Goal: Task Accomplishment & Management: Manage account settings

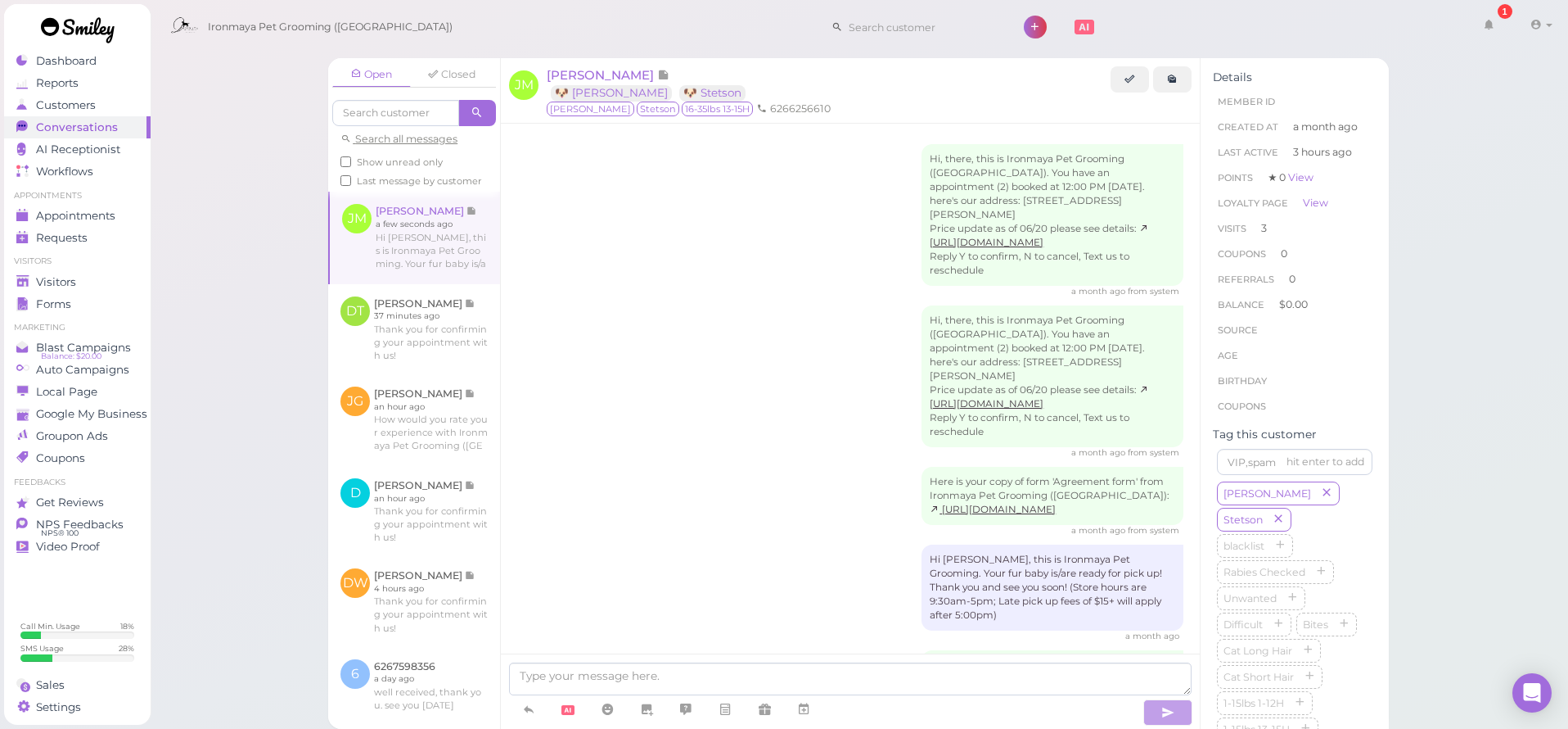
scroll to position [1336, 0]
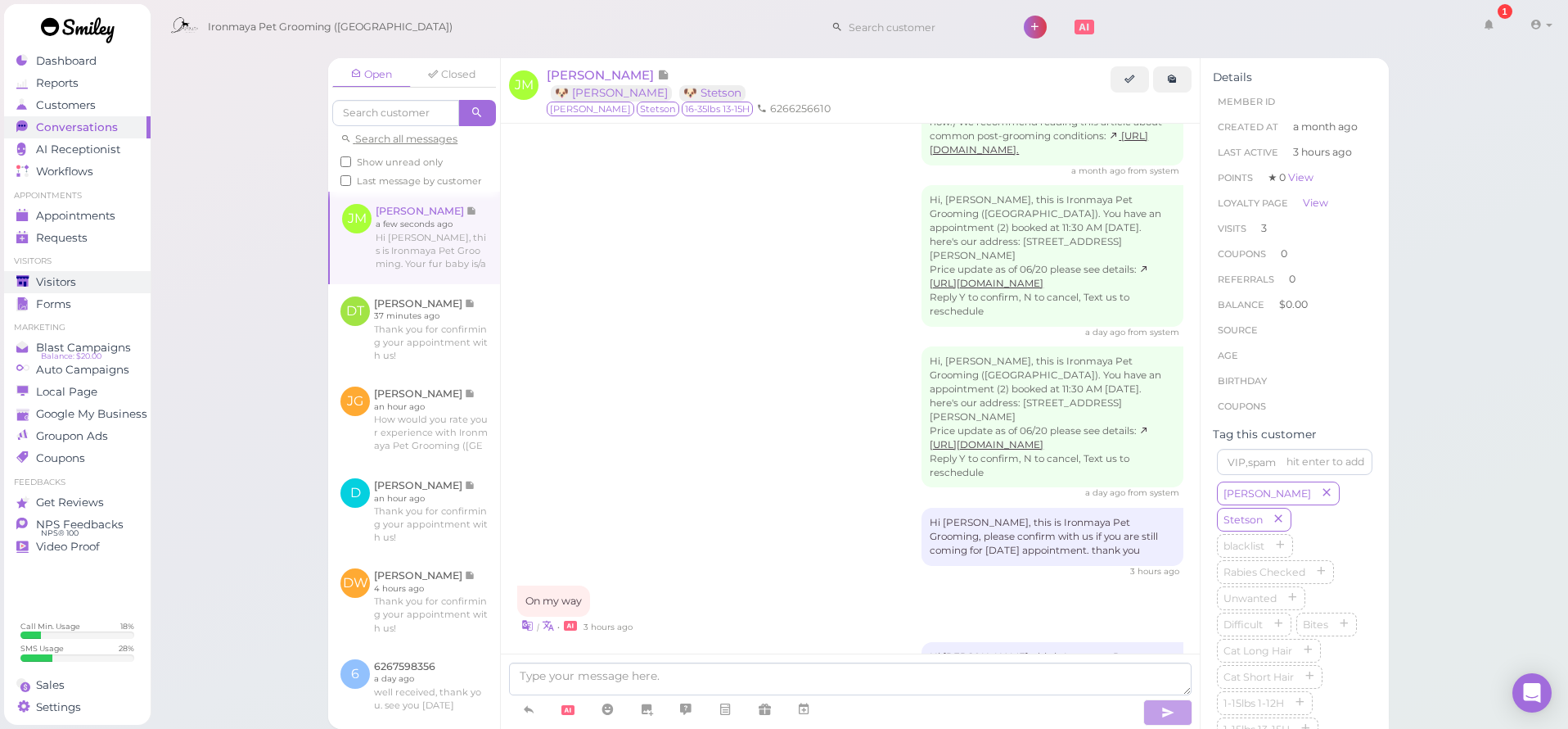
click at [88, 271] on link "Visitors" at bounding box center [77, 282] width 146 height 22
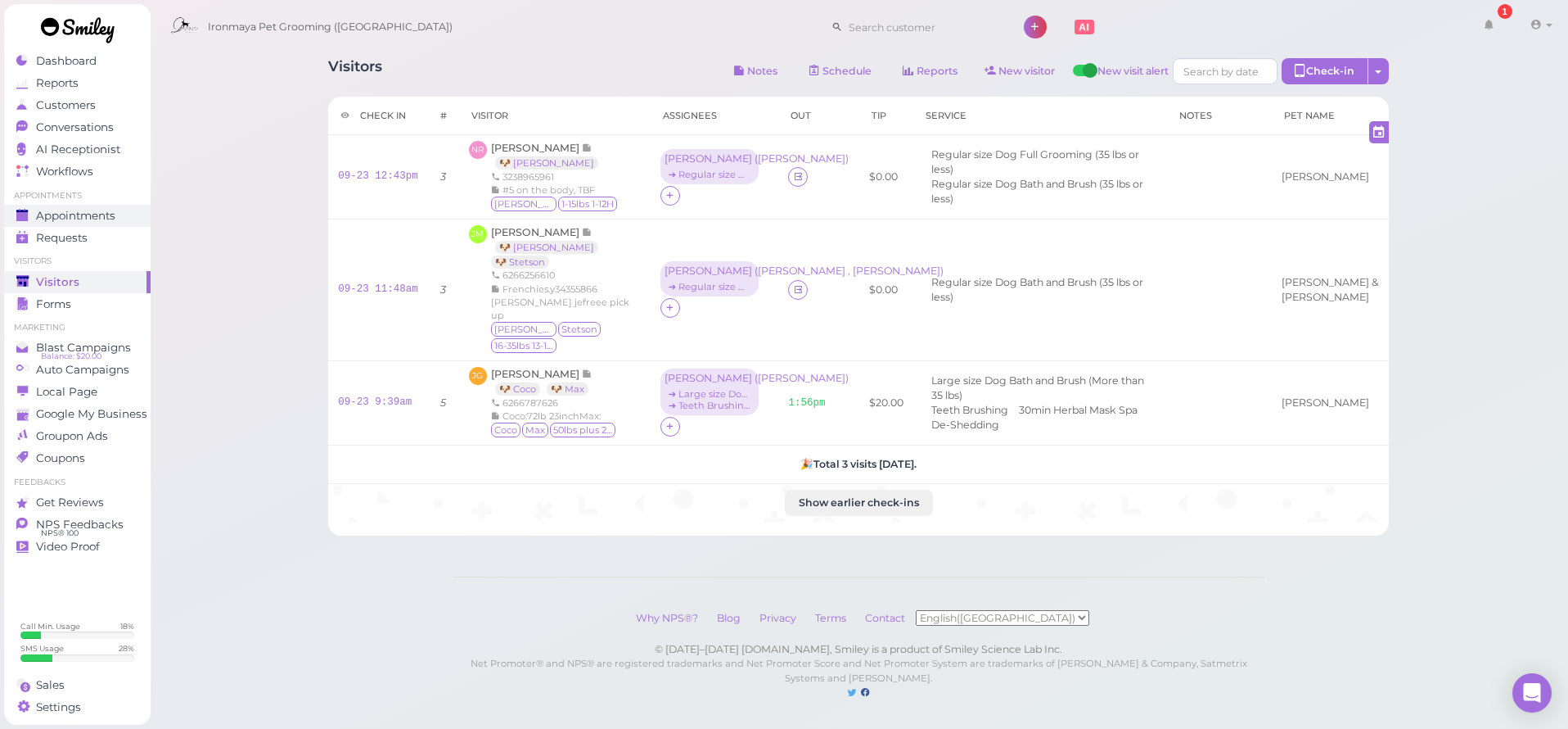
click at [98, 217] on span "Appointments" at bounding box center [76, 215] width 80 height 14
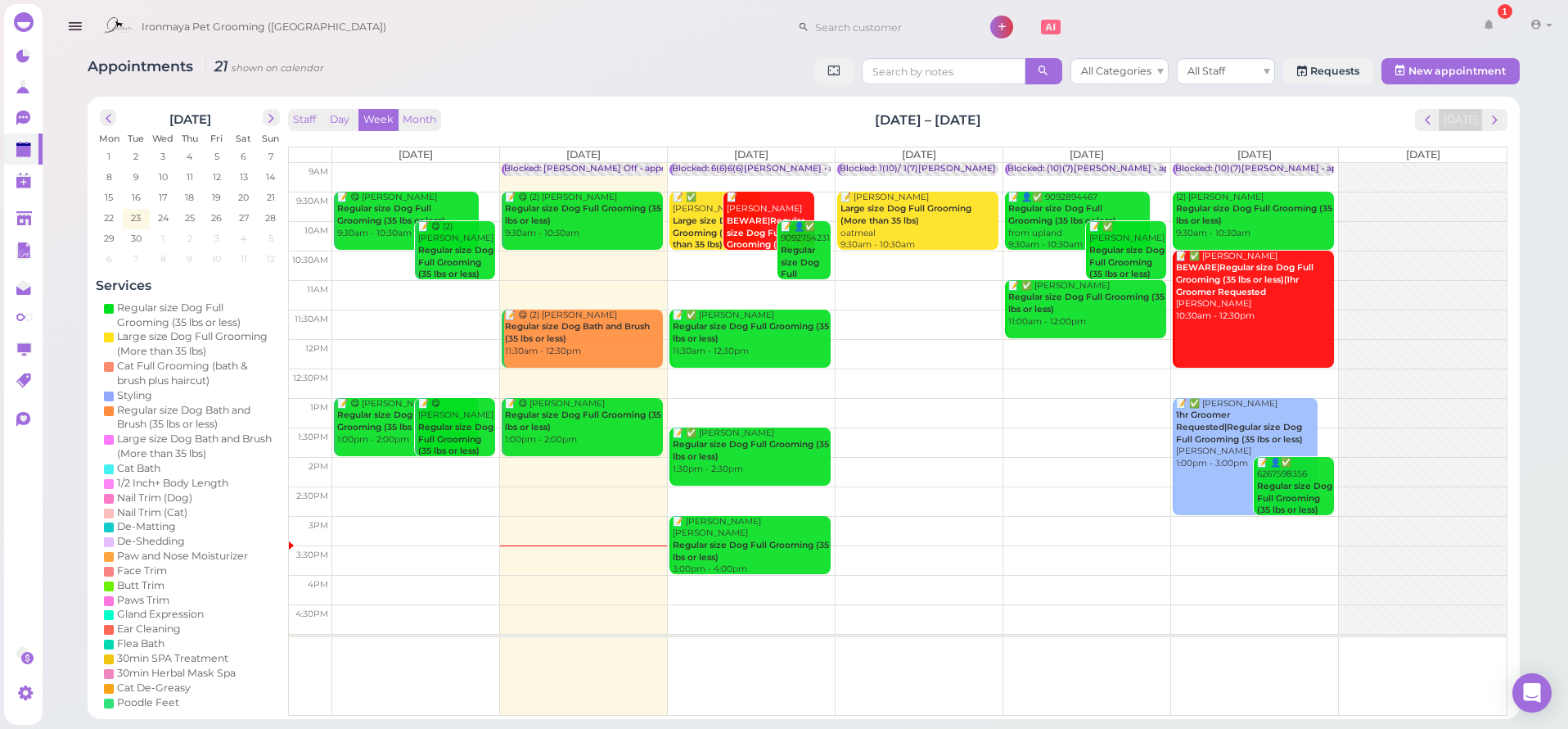
click at [1022, 465] on td at bounding box center [919, 471] width 1174 height 29
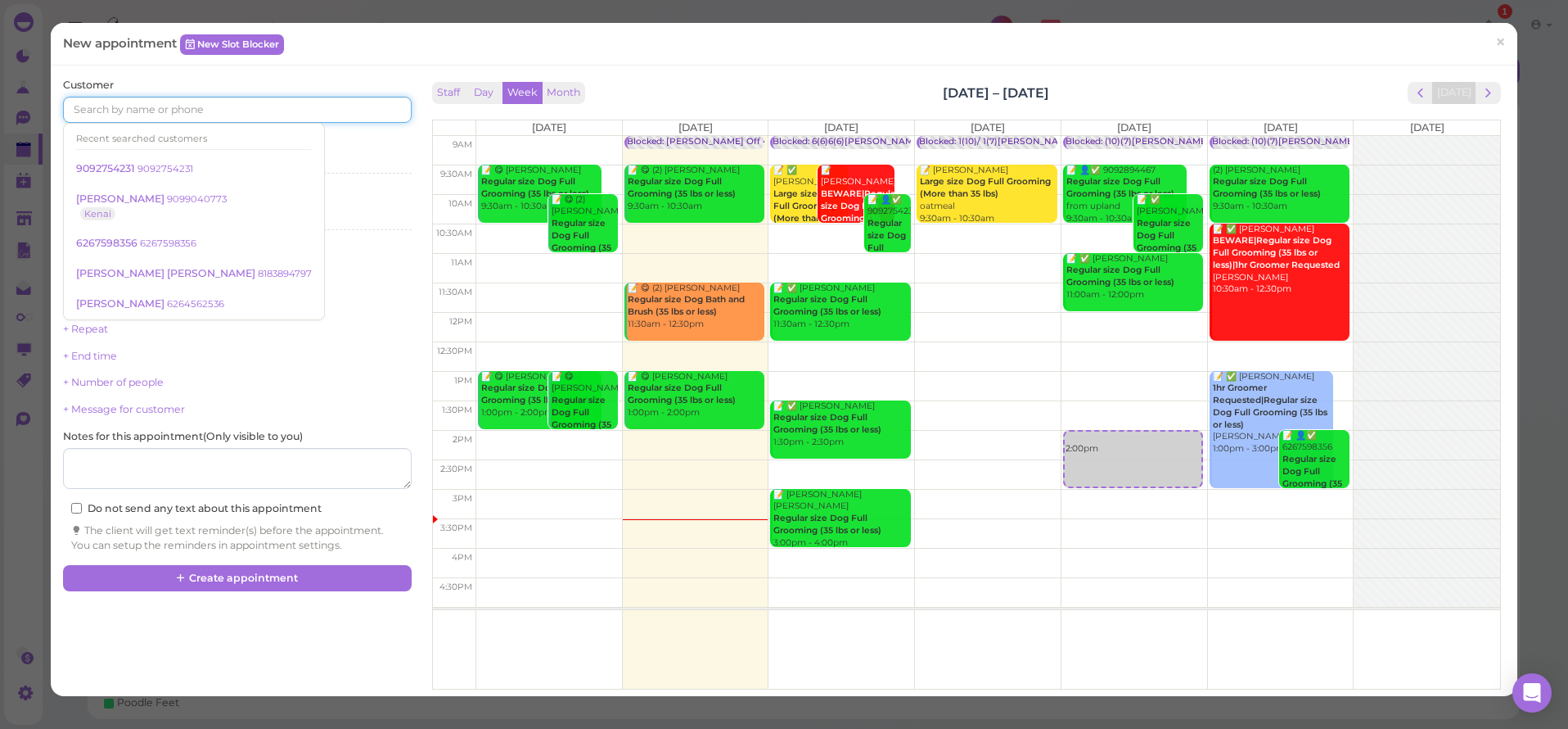
click at [138, 115] on input at bounding box center [236, 110] width 348 height 27
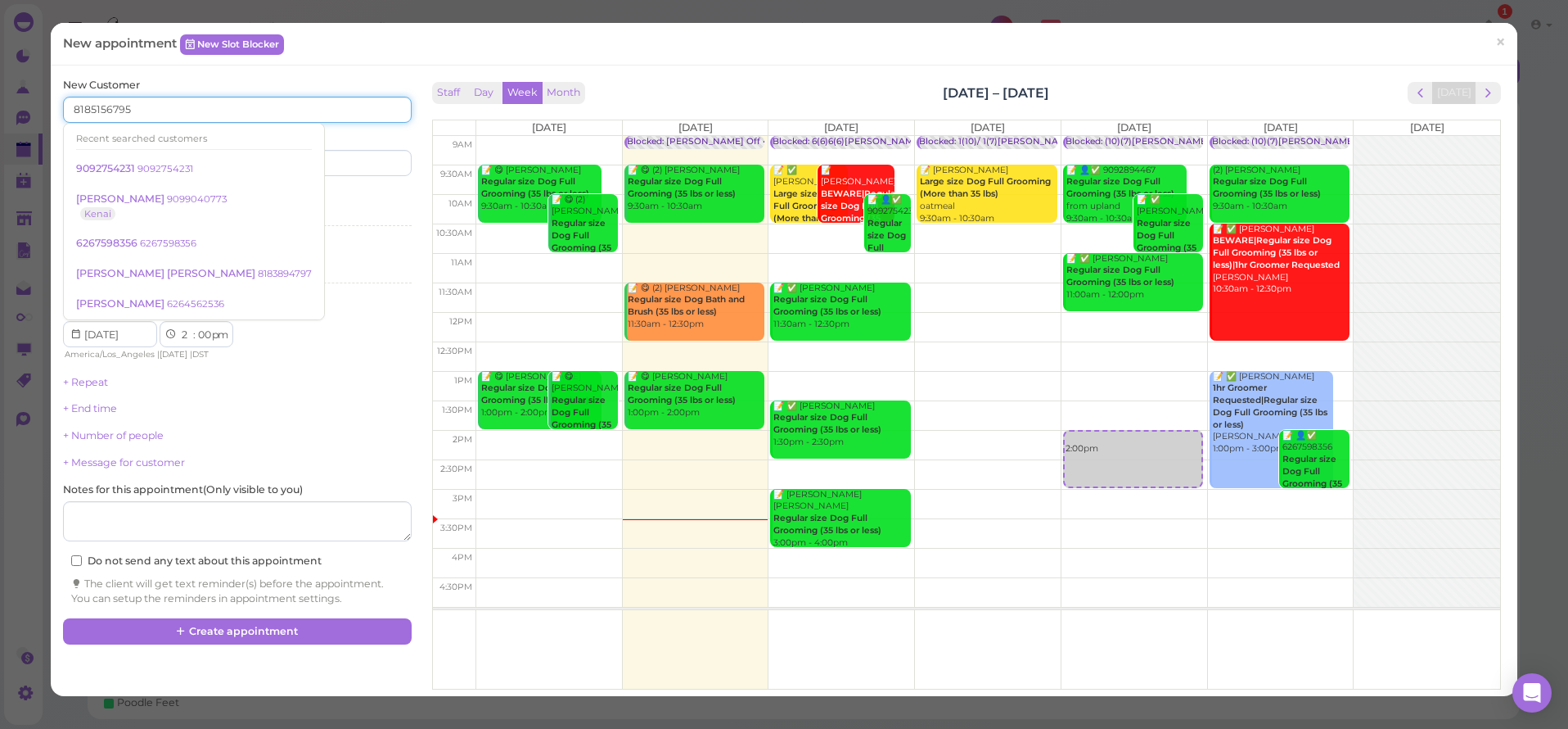
type input "8185156795"
click at [179, 68] on div "New Customer 8185156795 Recent searched customers 9092754231 9092754231 Sereya …" at bounding box center [784, 381] width 1467 height 630
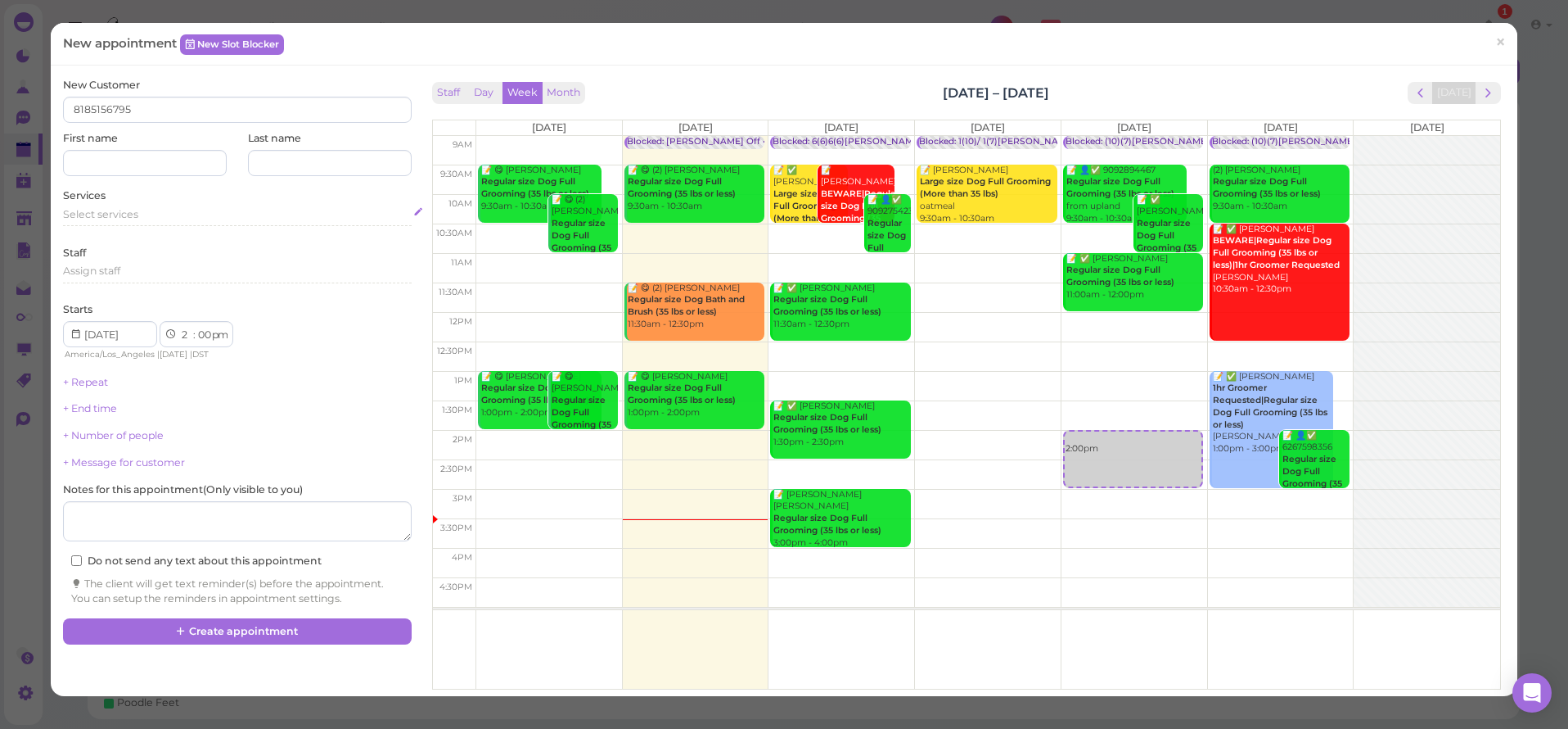
click at [132, 208] on span "Select services" at bounding box center [100, 214] width 75 height 12
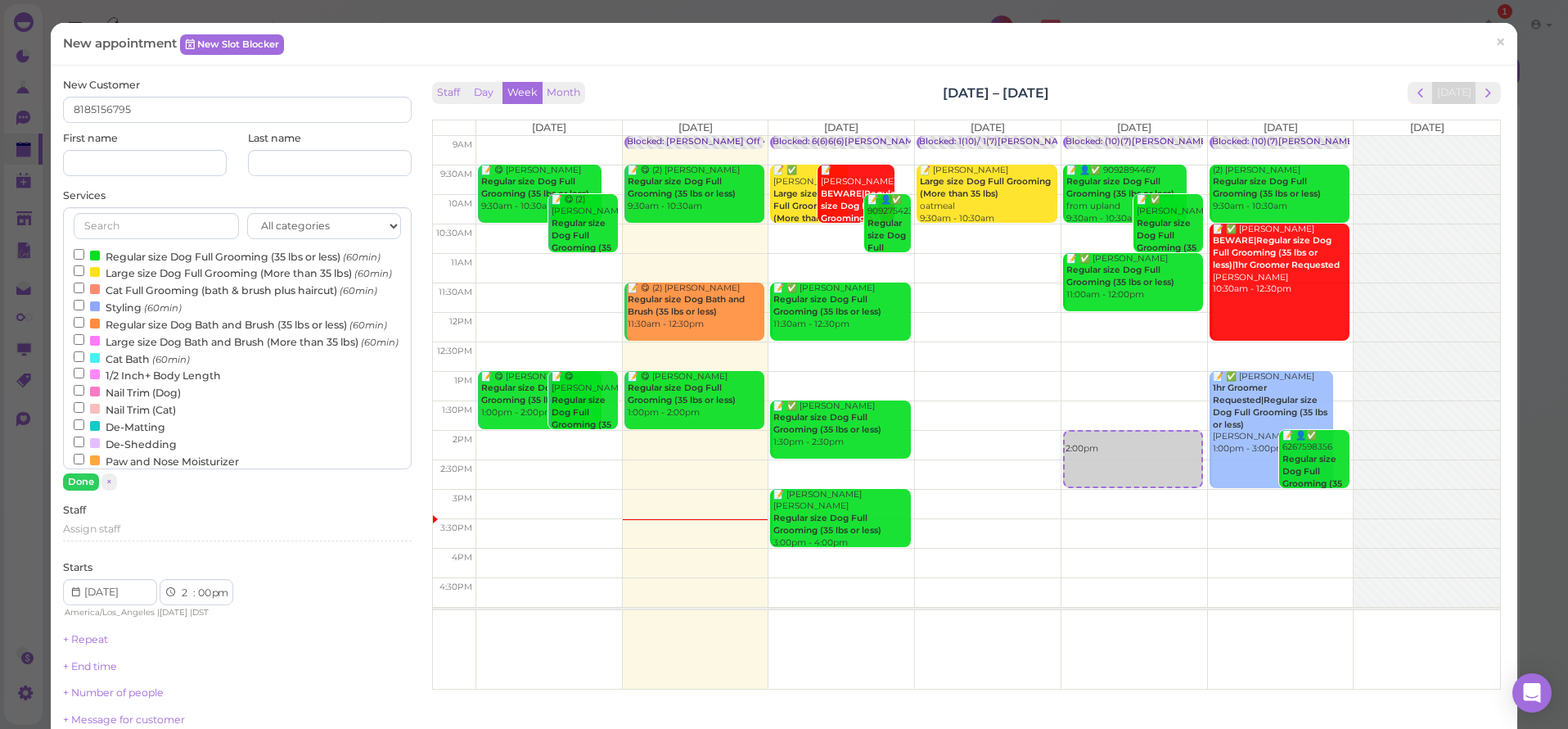
click at [193, 349] on label "Large size Dog Bath and Brush (More than 35 lbs) (60min)" at bounding box center [236, 341] width 324 height 17
click at [84, 345] on input "Large size Dog Bath and Brush (More than 35 lbs) (60min)" at bounding box center [79, 339] width 10 height 10
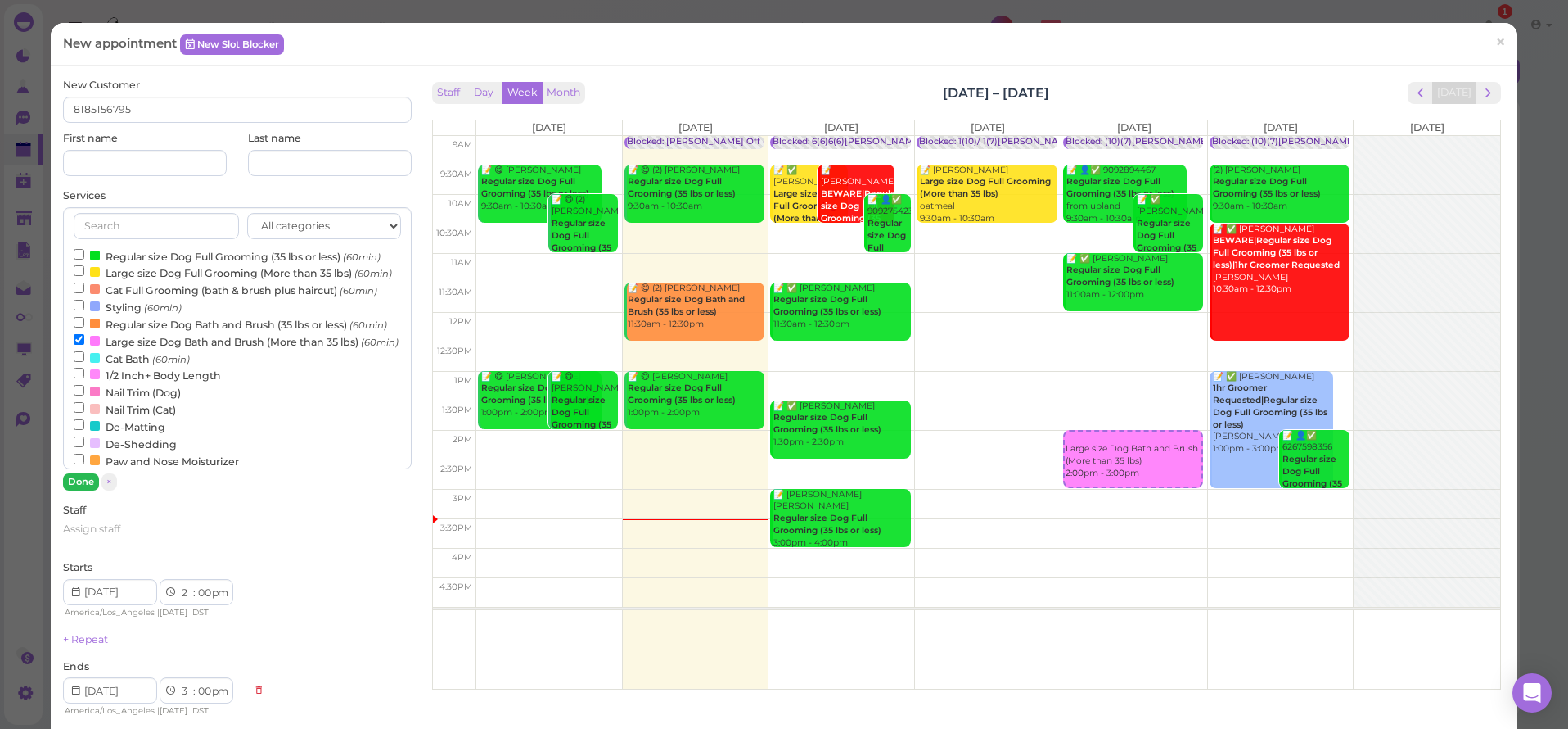
click at [91, 483] on button "Done" at bounding box center [81, 482] width 36 height 17
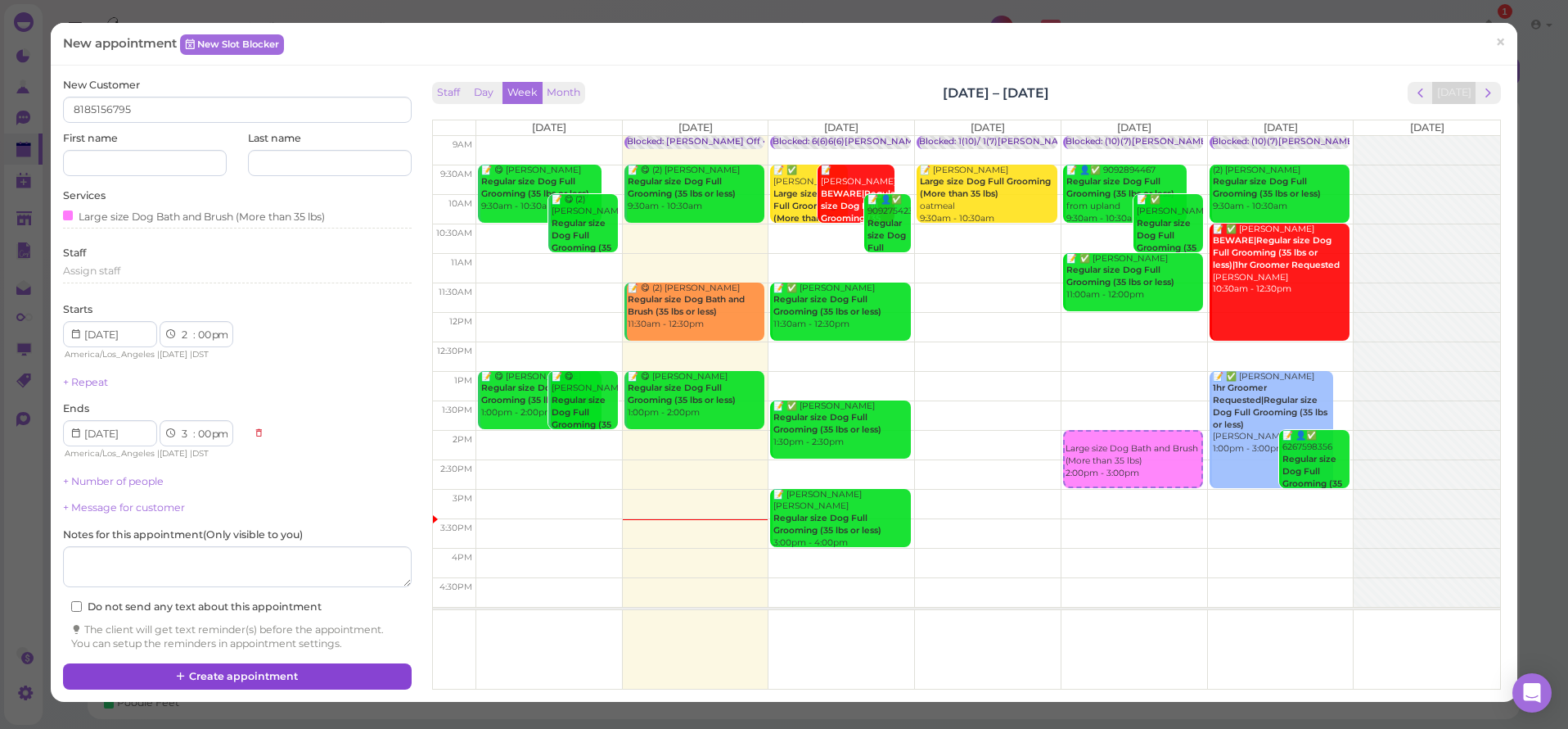
click at [233, 667] on button "Create appointment" at bounding box center [236, 677] width 348 height 27
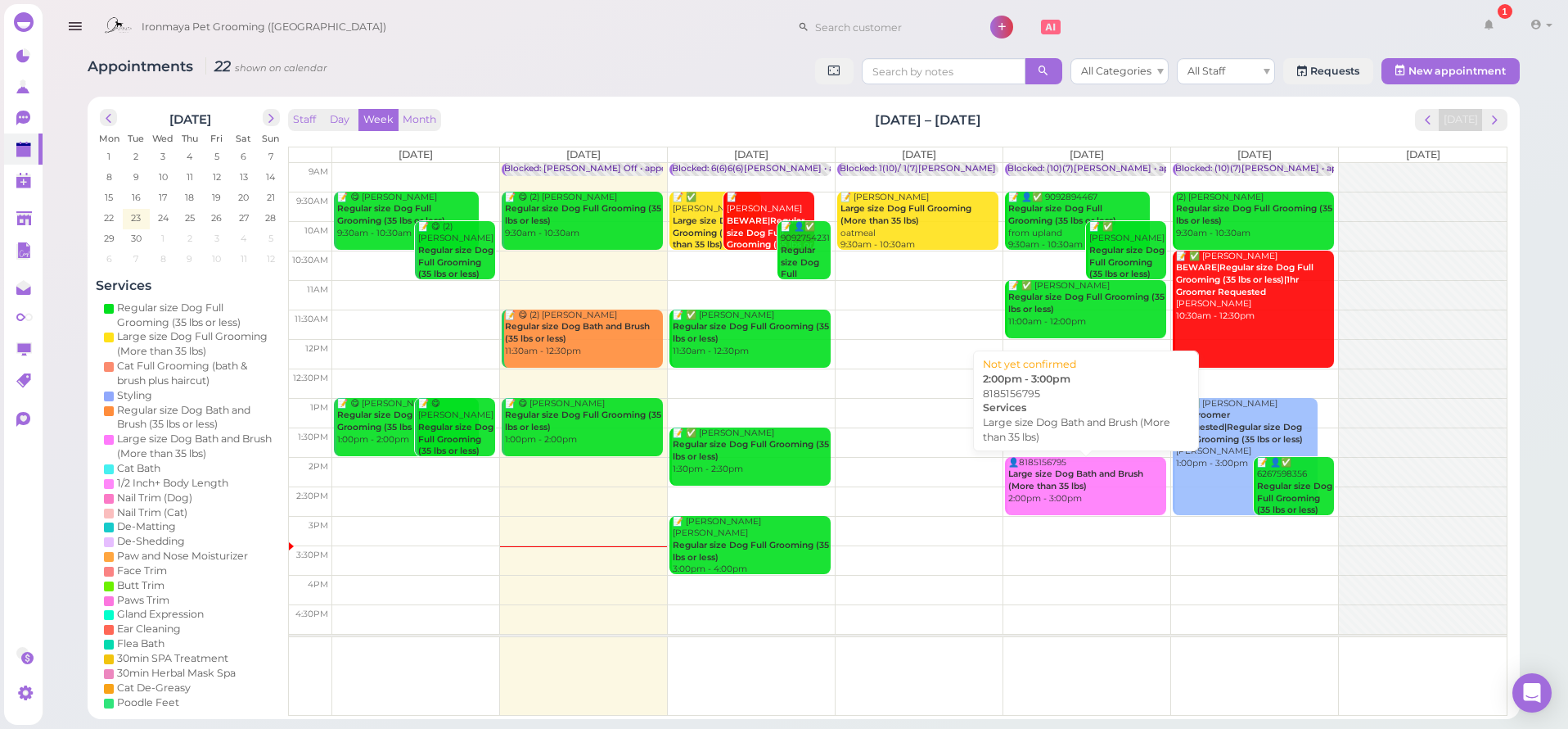
click at [1055, 492] on div "👤8185156795 Large size Dog Bath and Brush (More than 35 lbs) 2:00pm - 3:00pm" at bounding box center [1086, 480] width 158 height 48
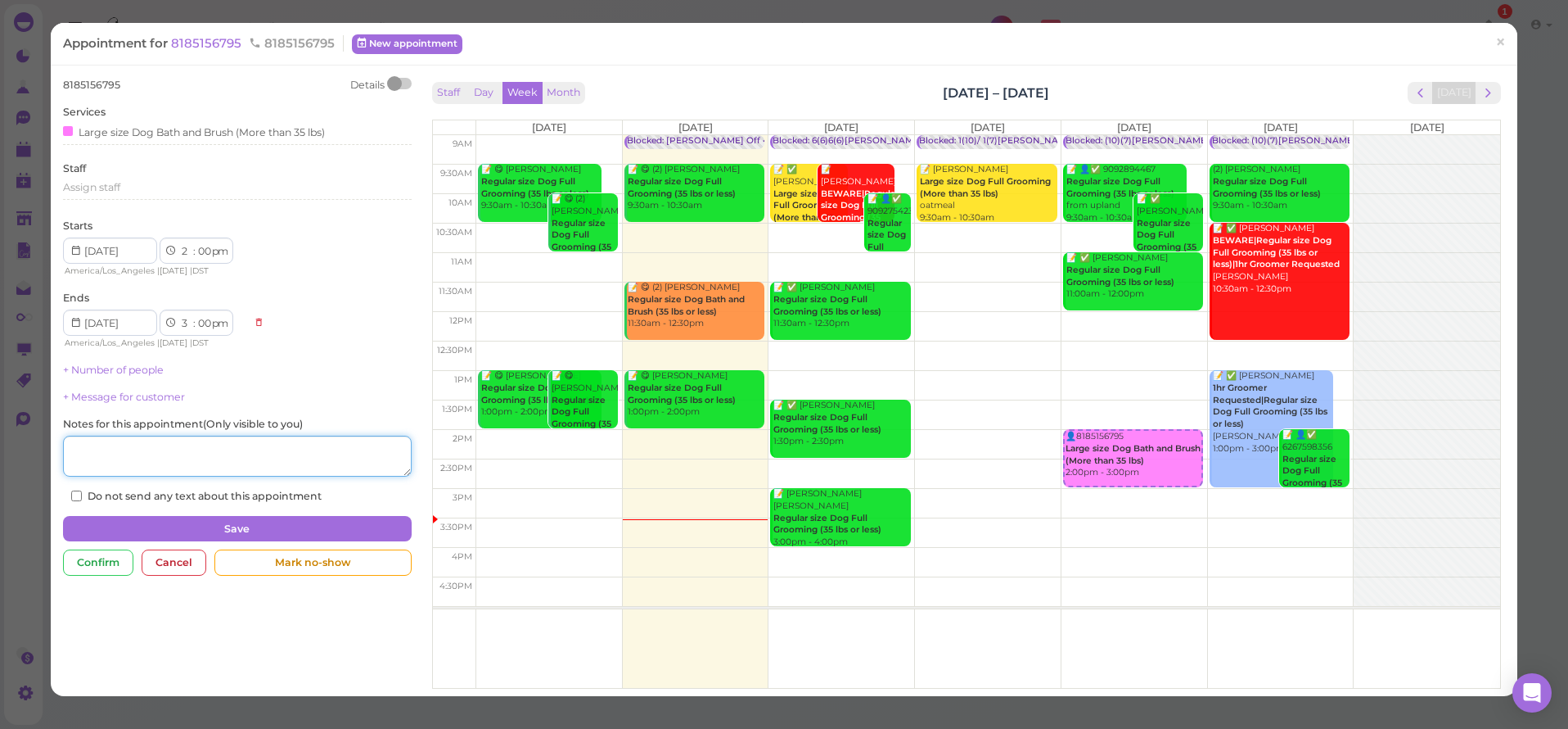
click at [150, 464] on textarea at bounding box center [236, 456] width 348 height 41
type textarea "cane corso"
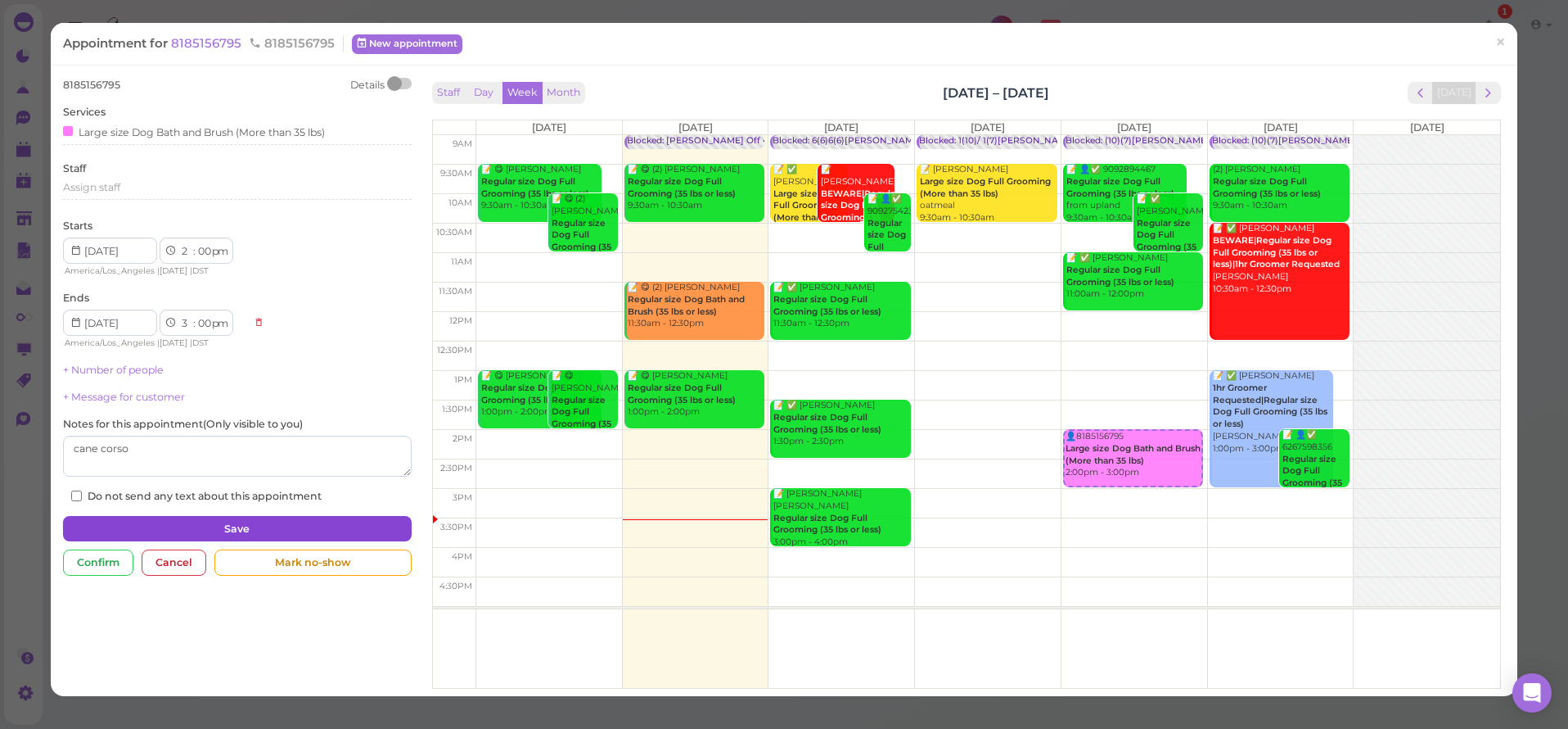
click at [172, 524] on button "Save" at bounding box center [236, 529] width 348 height 27
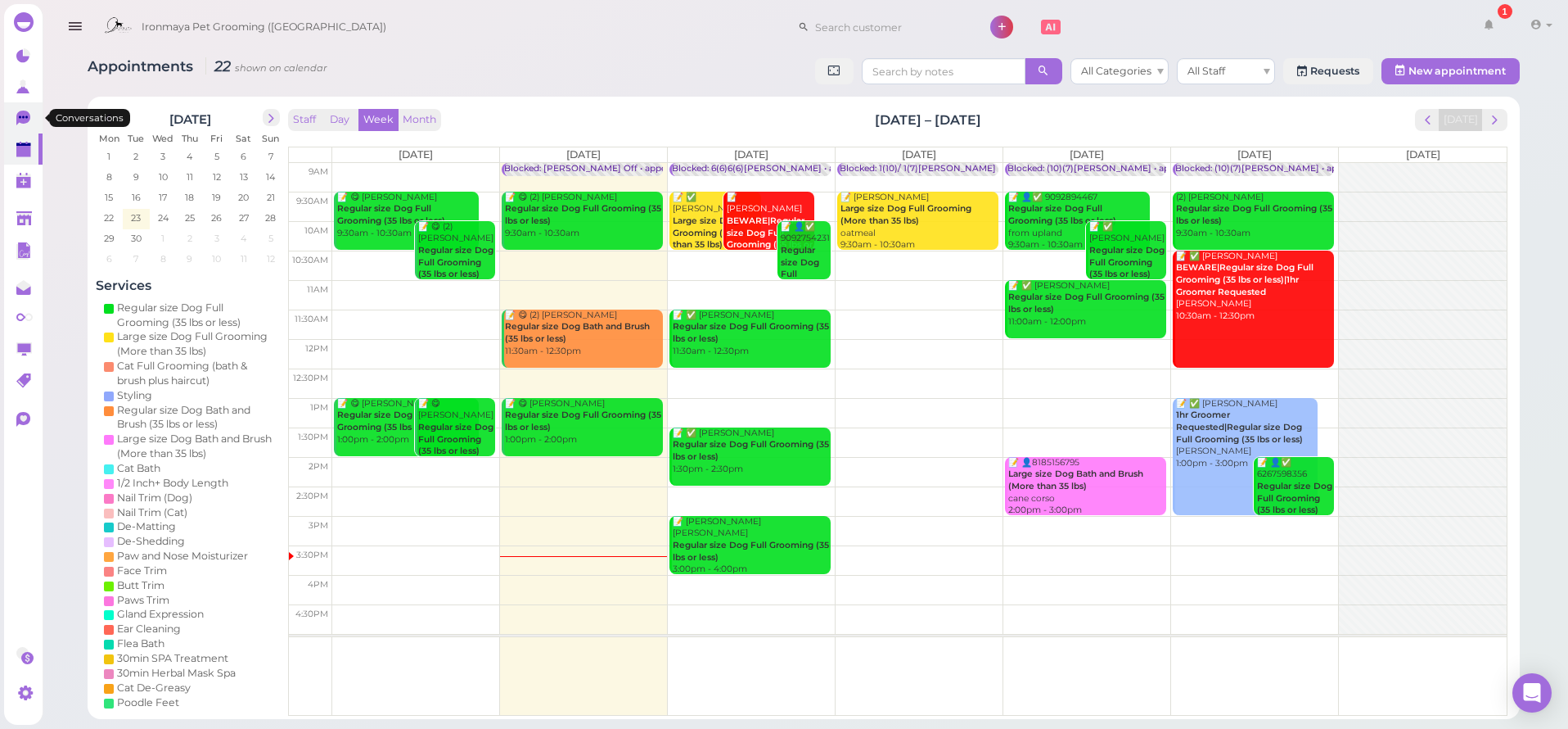
click at [22, 113] on icon at bounding box center [23, 118] width 14 height 15
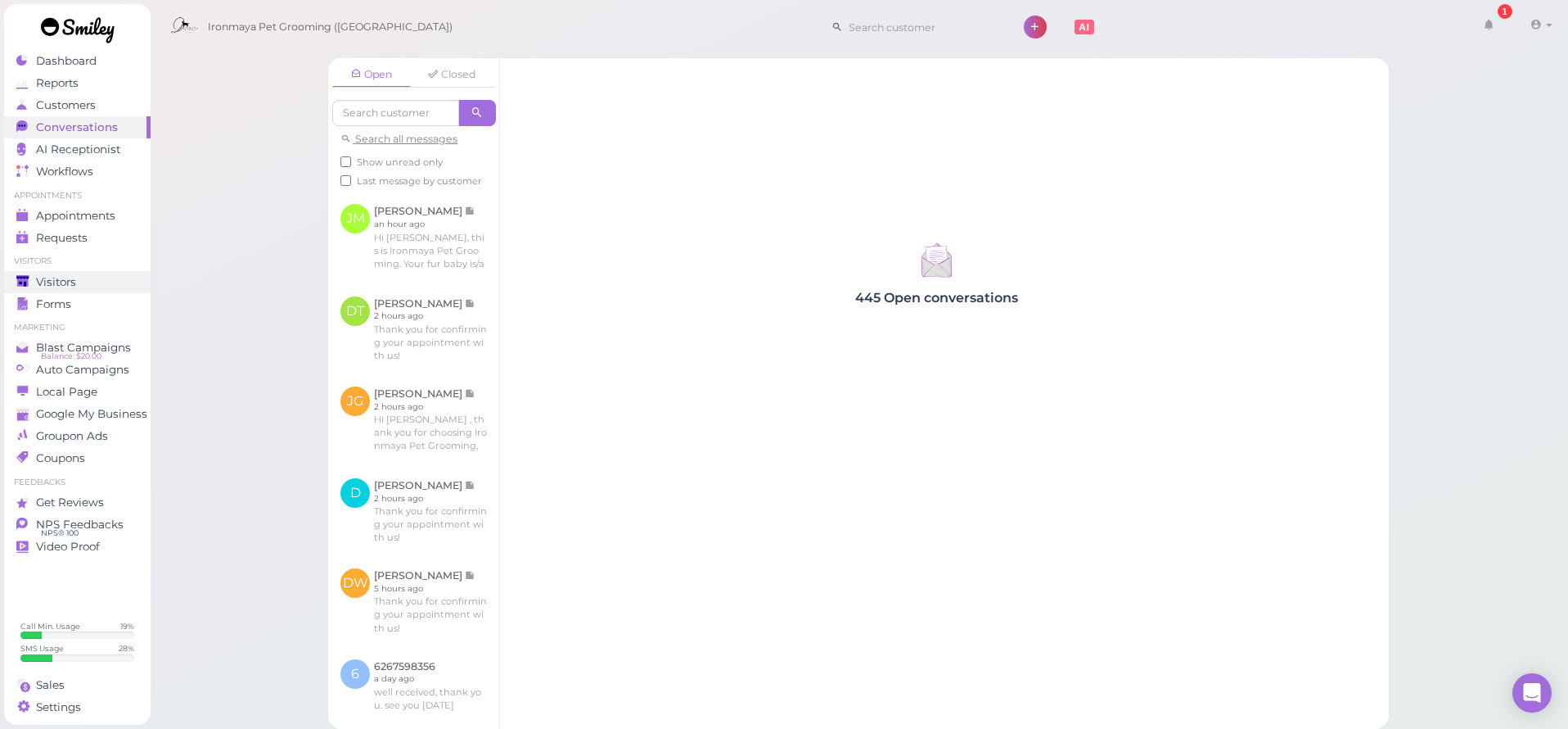
click at [116, 283] on div "Visitors" at bounding box center [75, 282] width 118 height 14
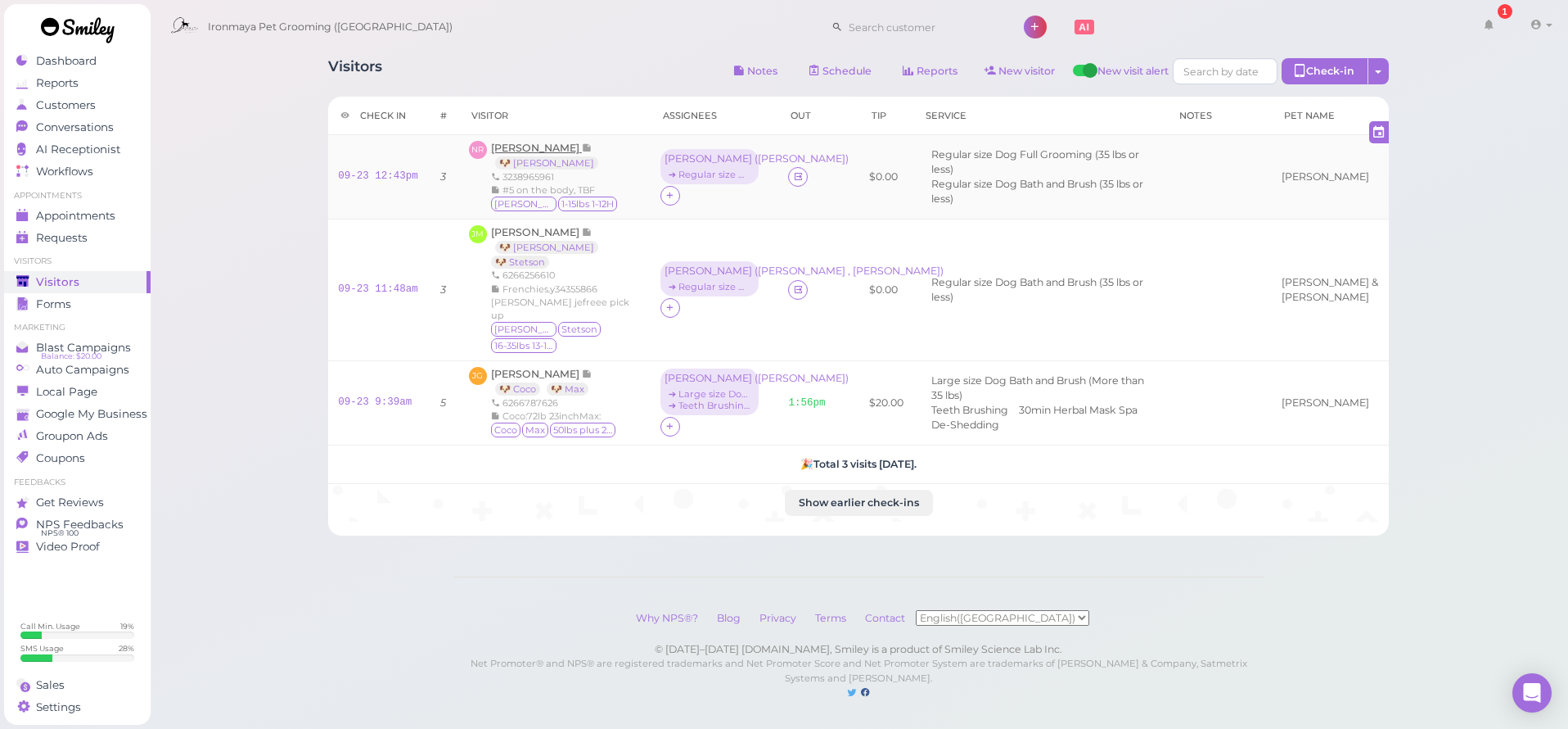
click at [537, 147] on span "[PERSON_NAME]" at bounding box center [537, 147] width 91 height 12
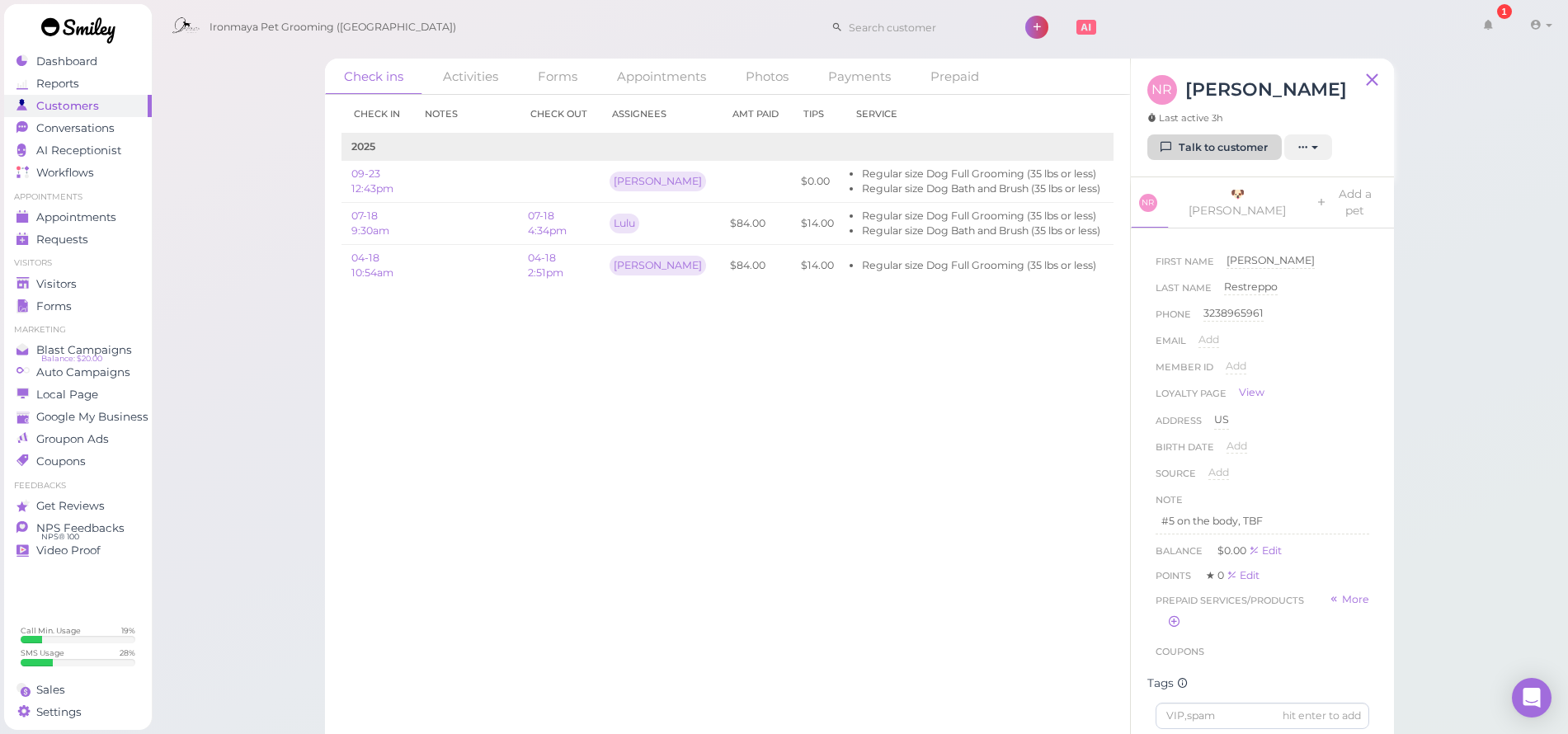
click at [1252, 149] on link "Talk to customer" at bounding box center [1214, 148] width 135 height 27
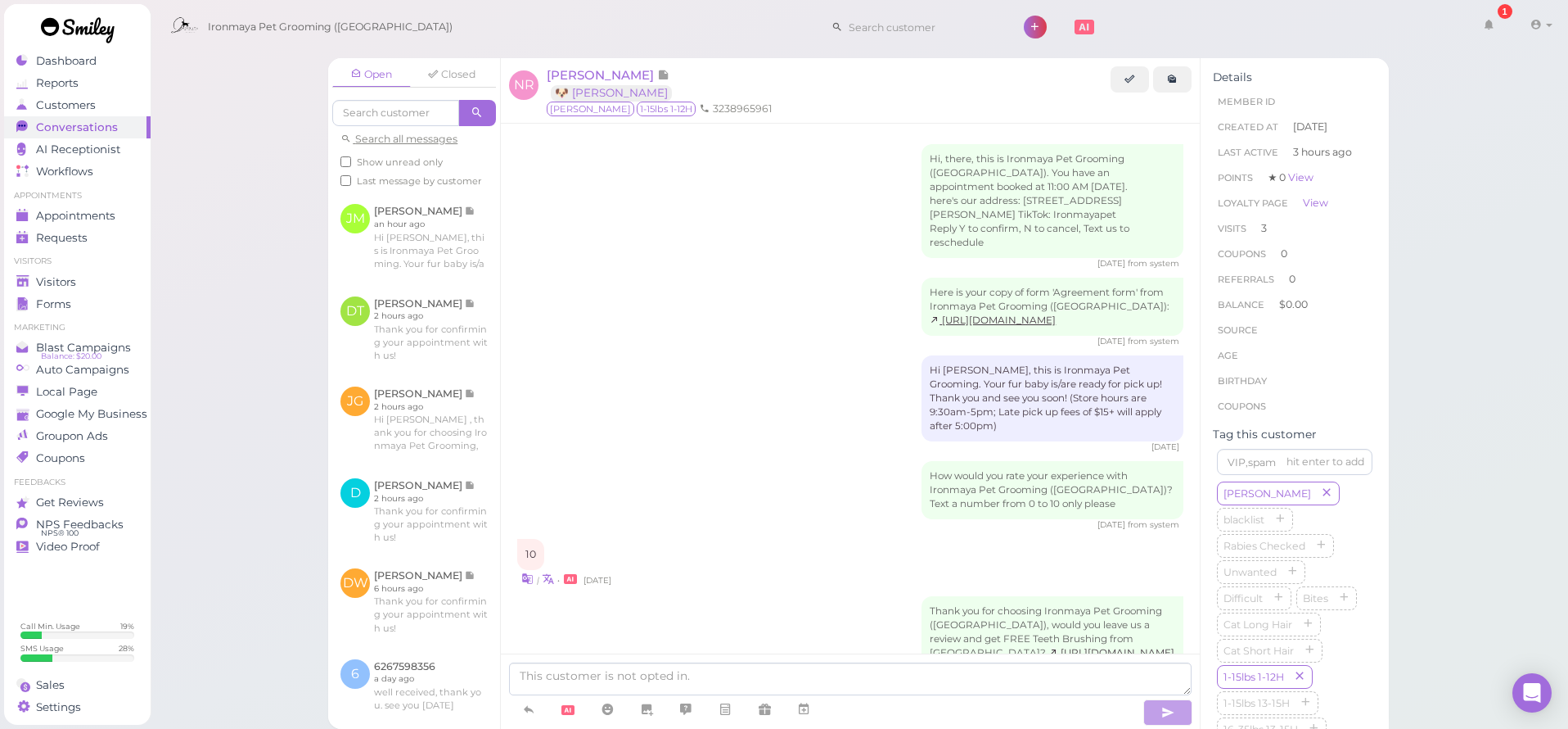
scroll to position [1750, 0]
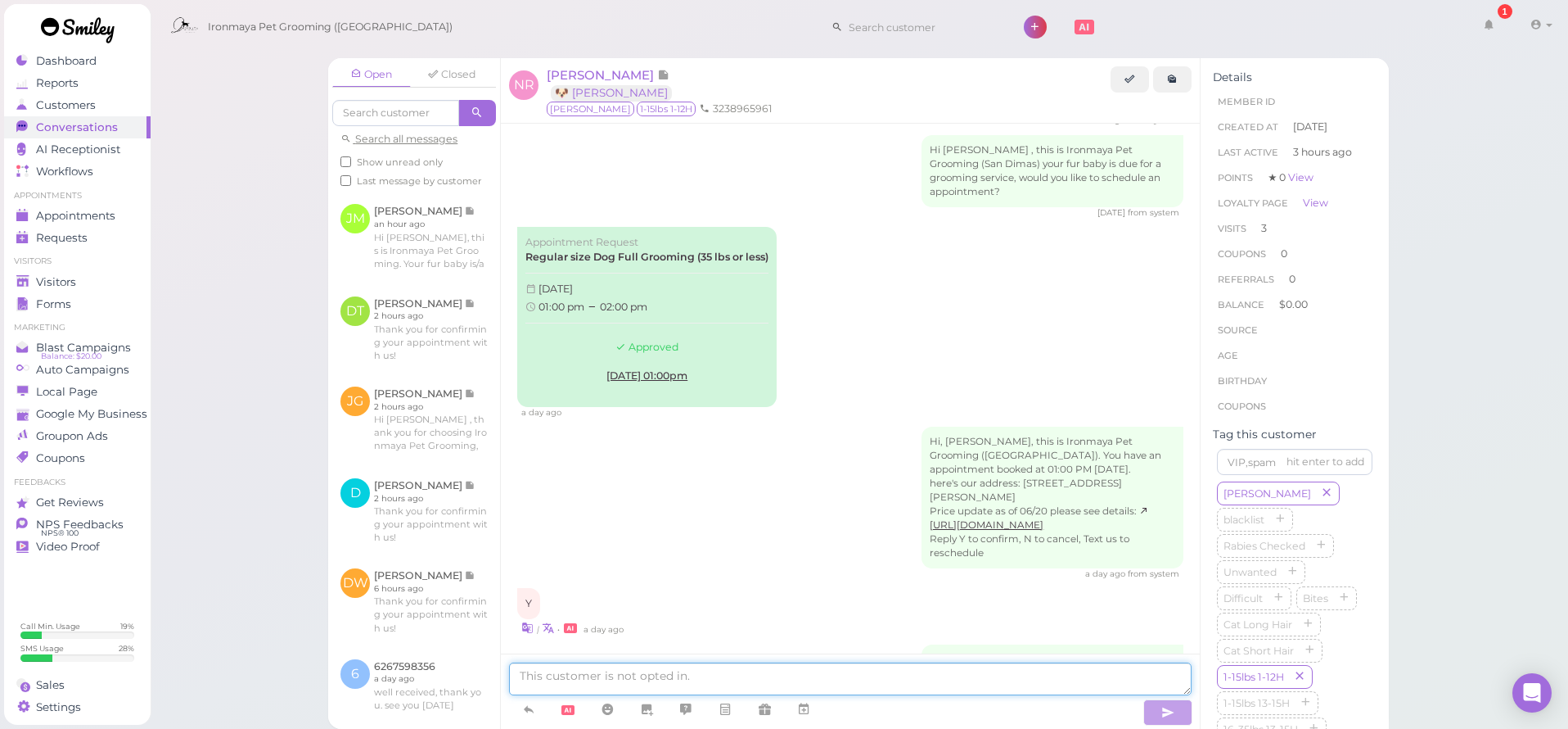
click at [581, 680] on textarea at bounding box center [850, 679] width 682 height 33
click at [534, 709] on icon at bounding box center [528, 708] width 13 height 16
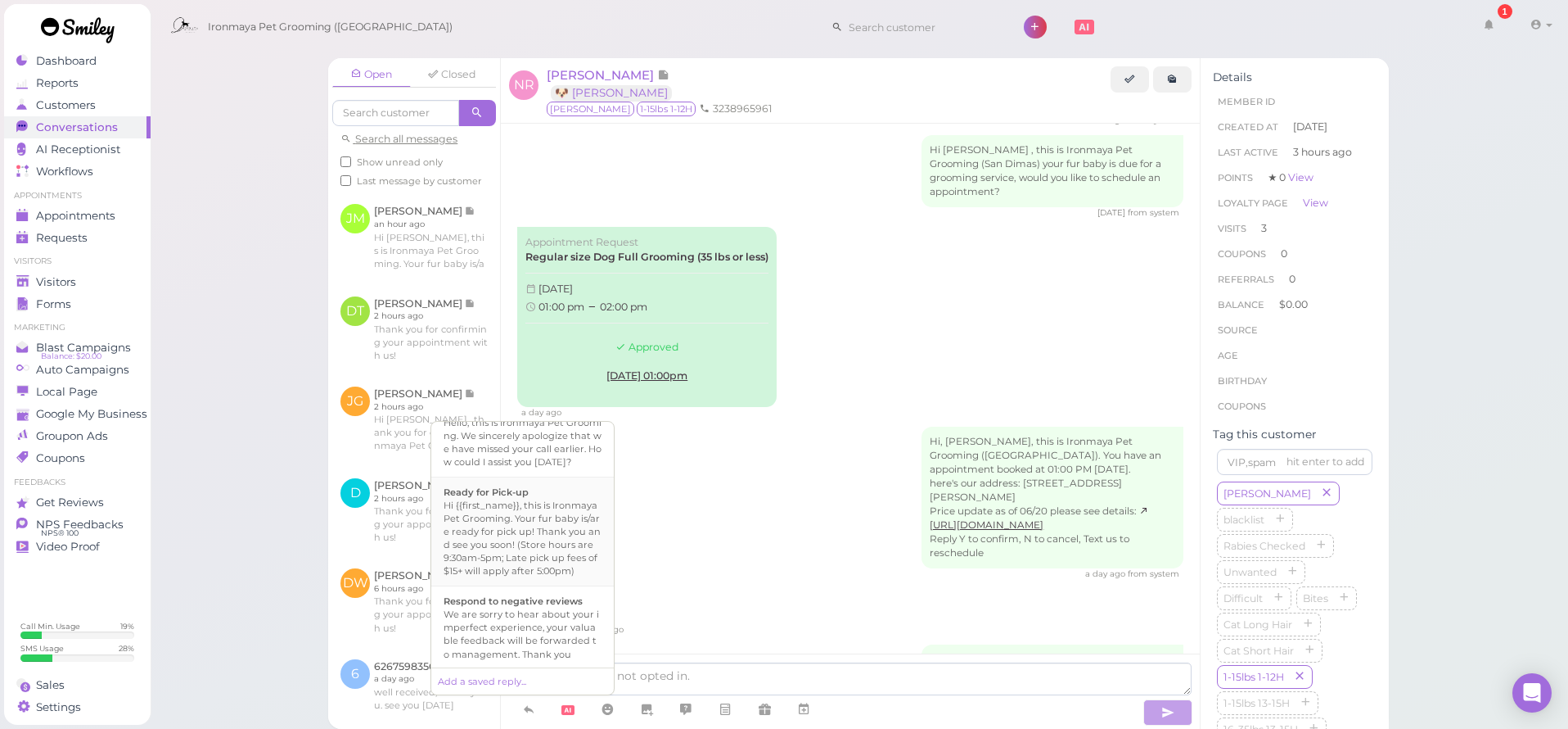
scroll to position [445, 0]
click at [567, 574] on div "Hi {{first_name}}, this is Ironmaya Pet Grooming. Your fur baby is/are ready fo…" at bounding box center [523, 534] width 157 height 79
type textarea "Hi {{first_name}}, this is Ironmaya Pet Grooming. Your fur baby is/are ready fo…"
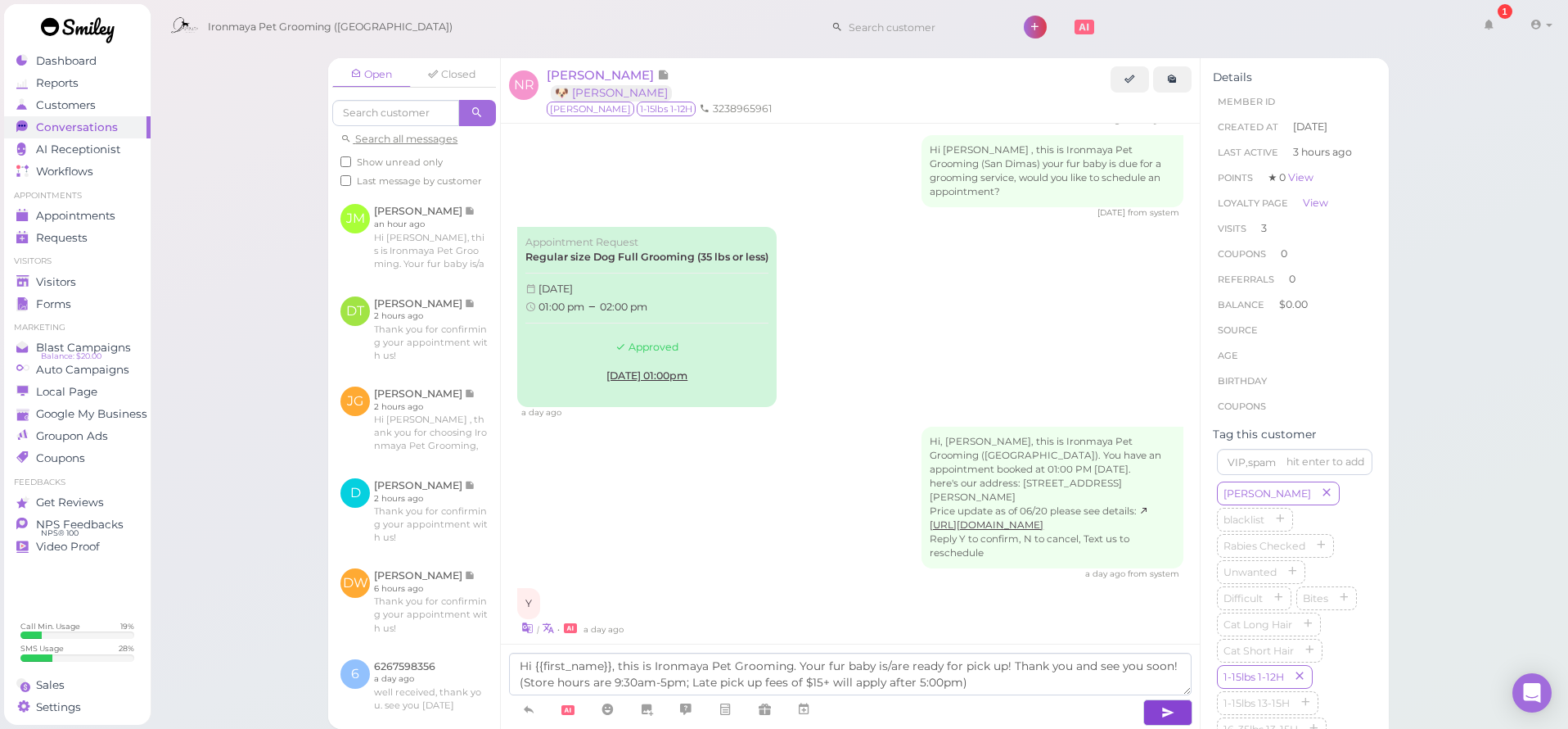
click at [1183, 710] on button "button" at bounding box center [1168, 713] width 49 height 27
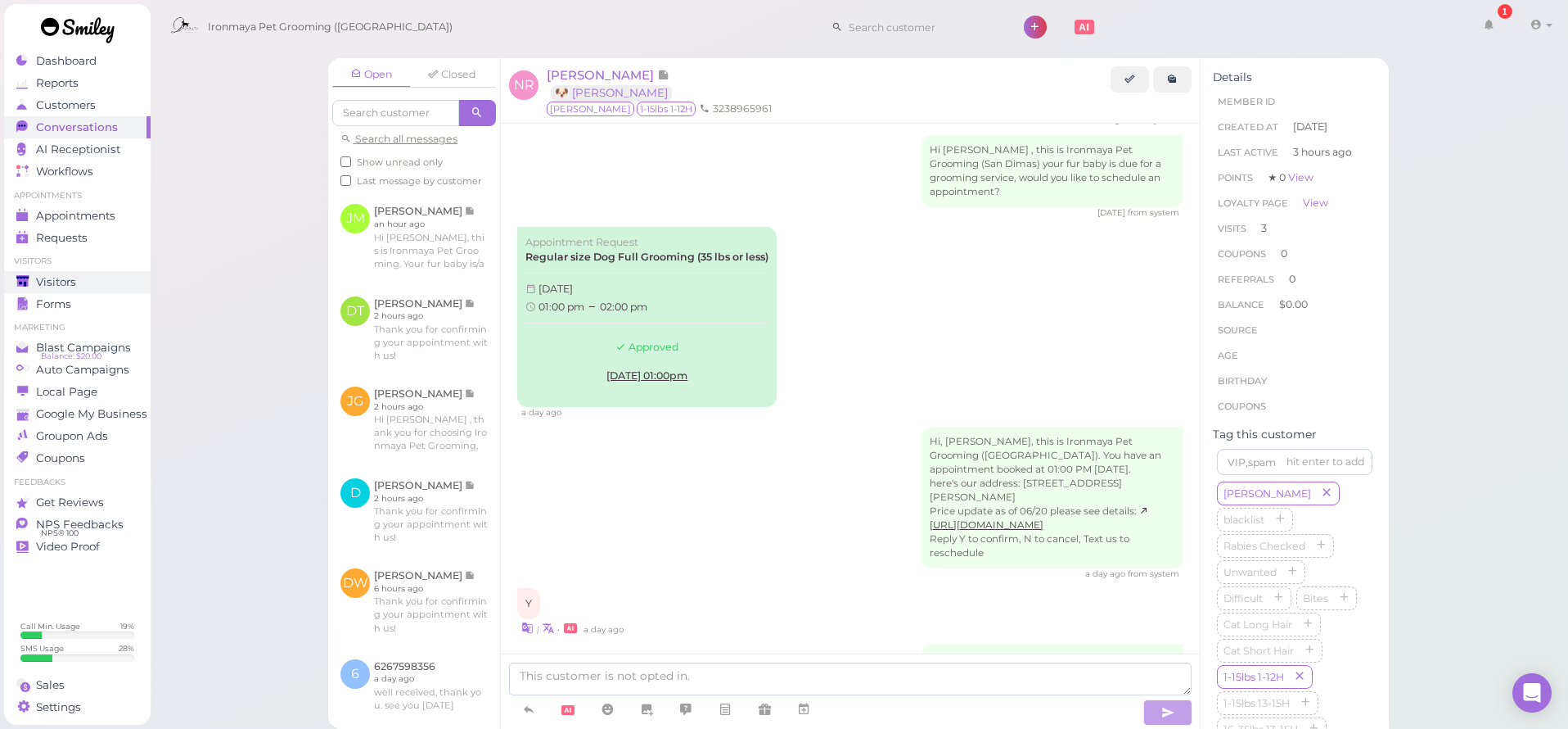
click at [58, 289] on link "Visitors" at bounding box center [77, 282] width 146 height 22
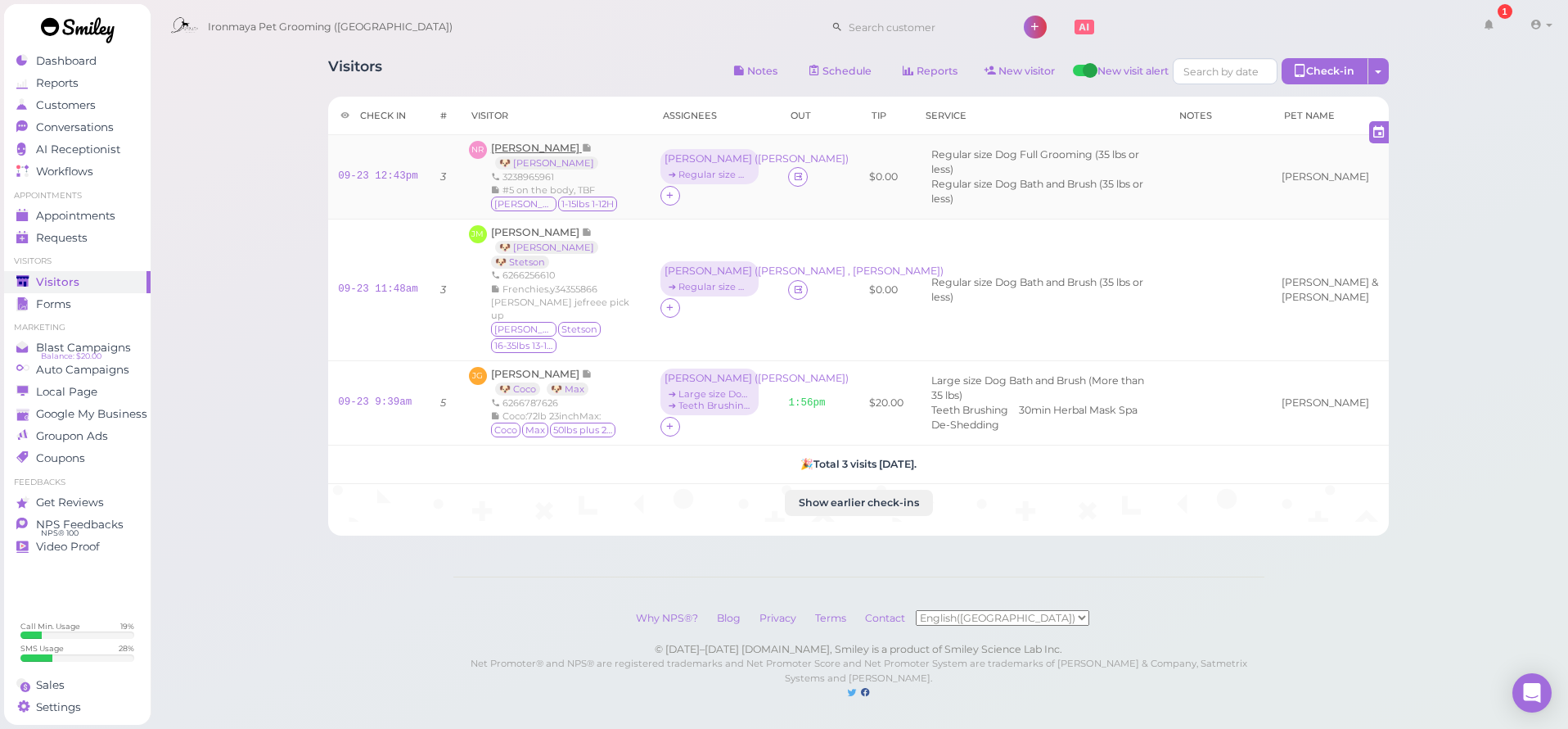
click at [569, 147] on span "[PERSON_NAME]" at bounding box center [537, 147] width 91 height 12
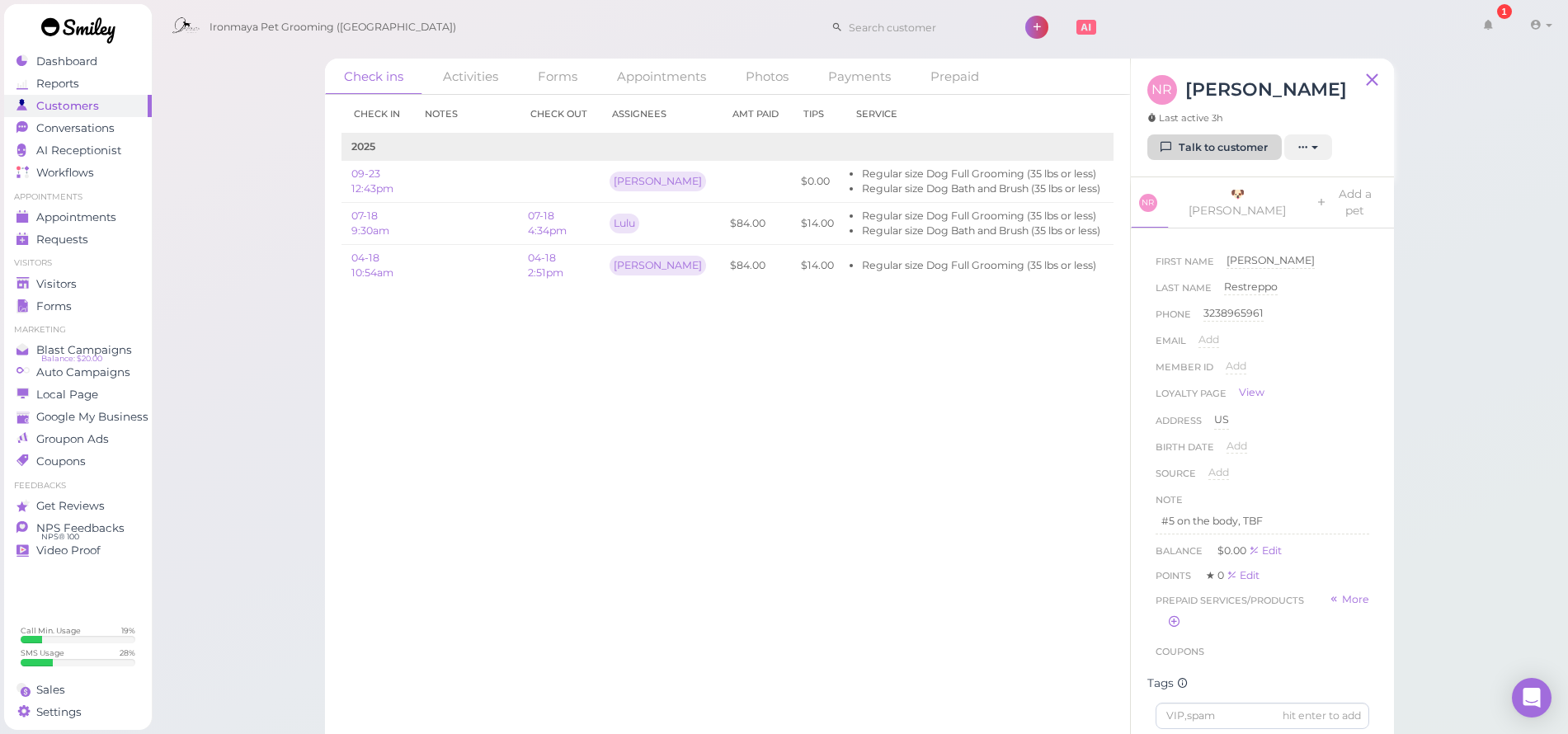
click at [1176, 152] on link "Talk to customer" at bounding box center [1214, 148] width 135 height 27
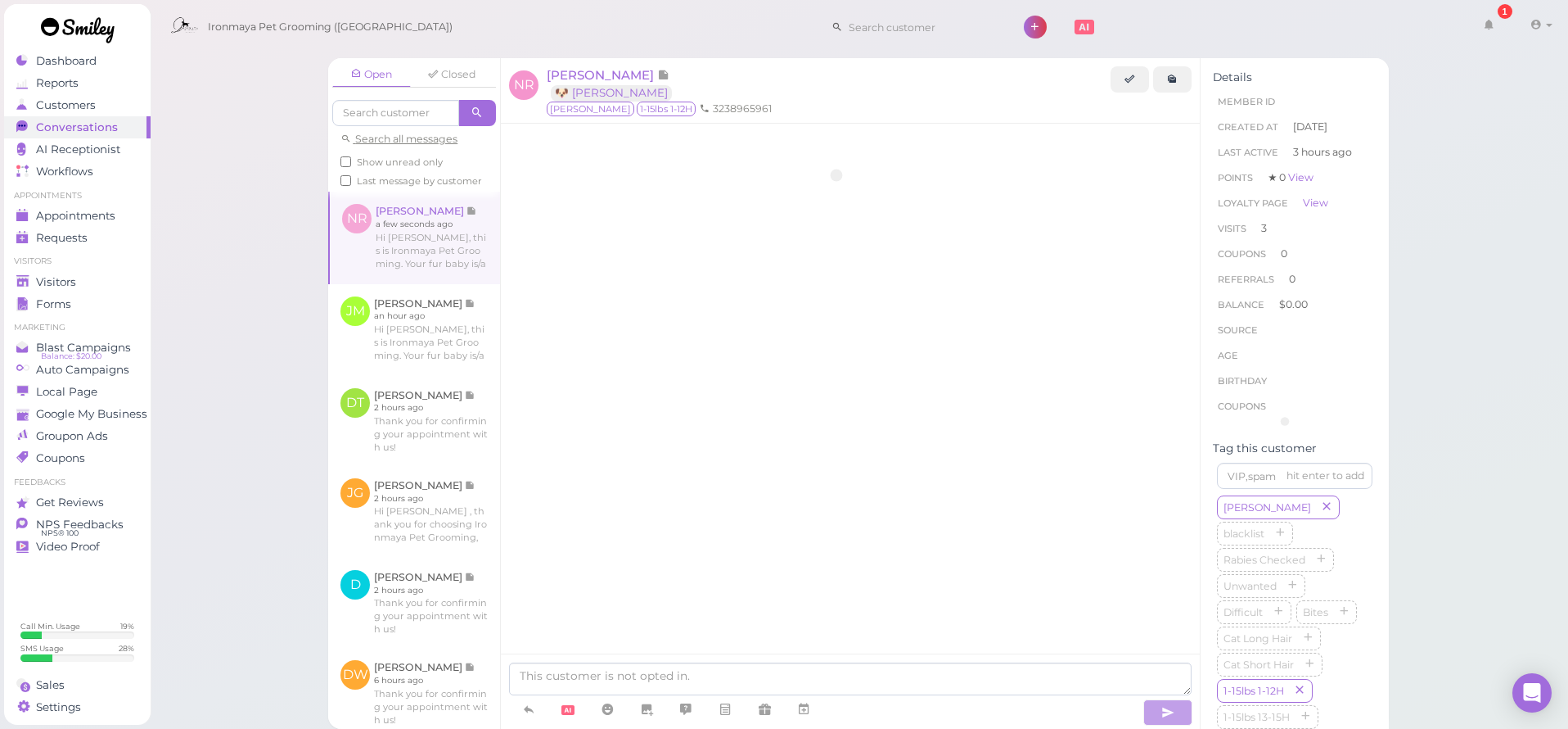
scroll to position [1840, 0]
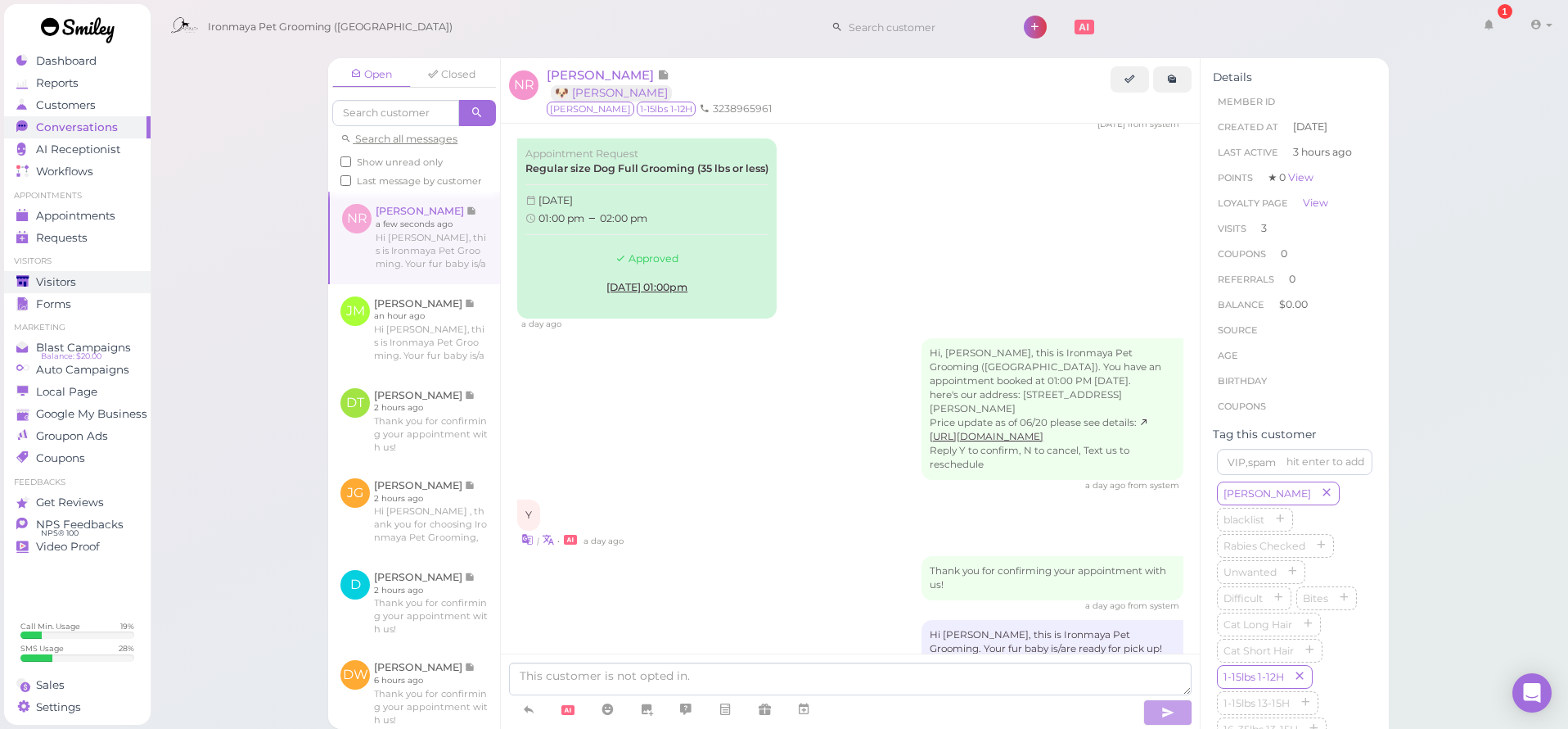
click at [87, 271] on link "Visitors" at bounding box center [77, 282] width 146 height 22
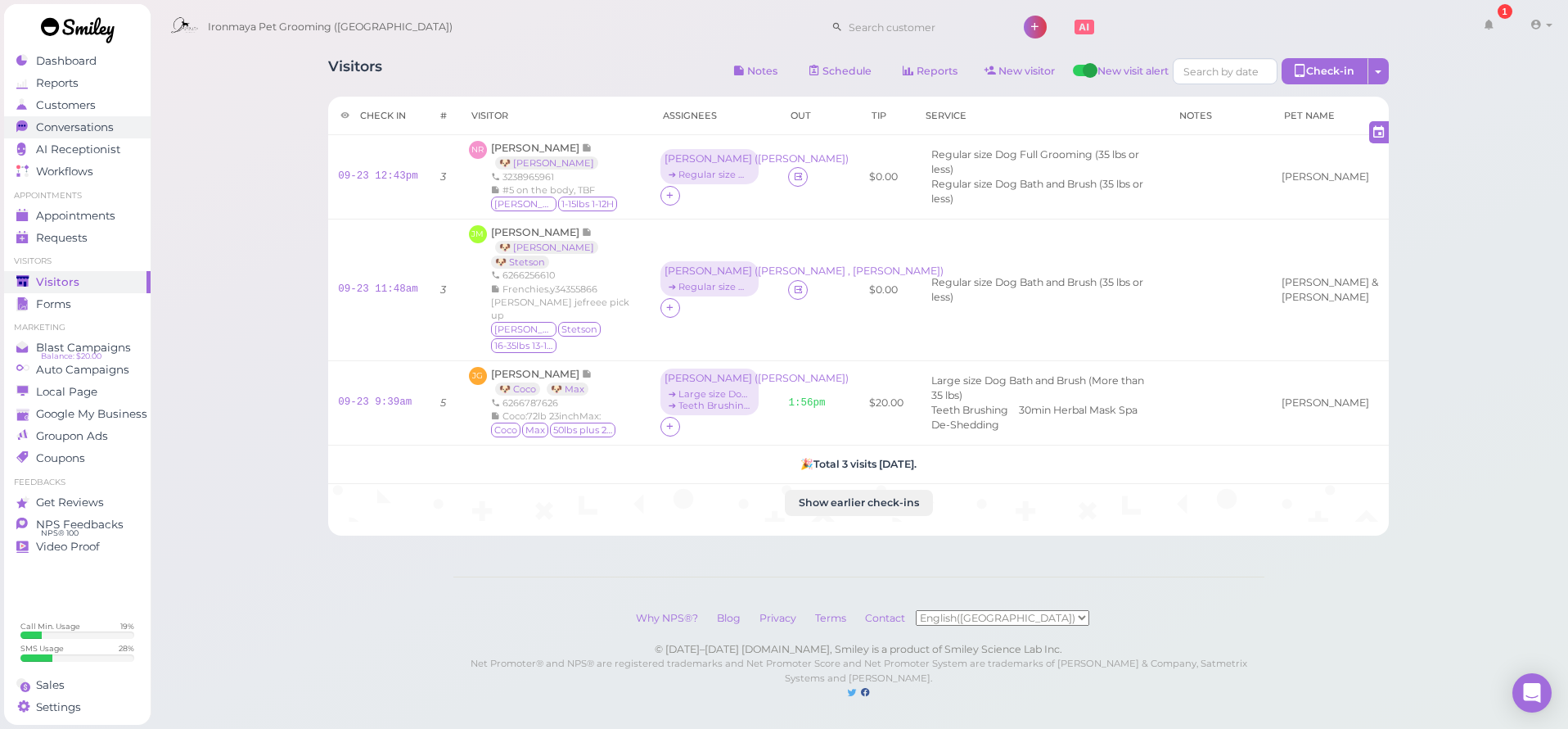
click at [102, 129] on span "Conversations" at bounding box center [75, 127] width 78 height 14
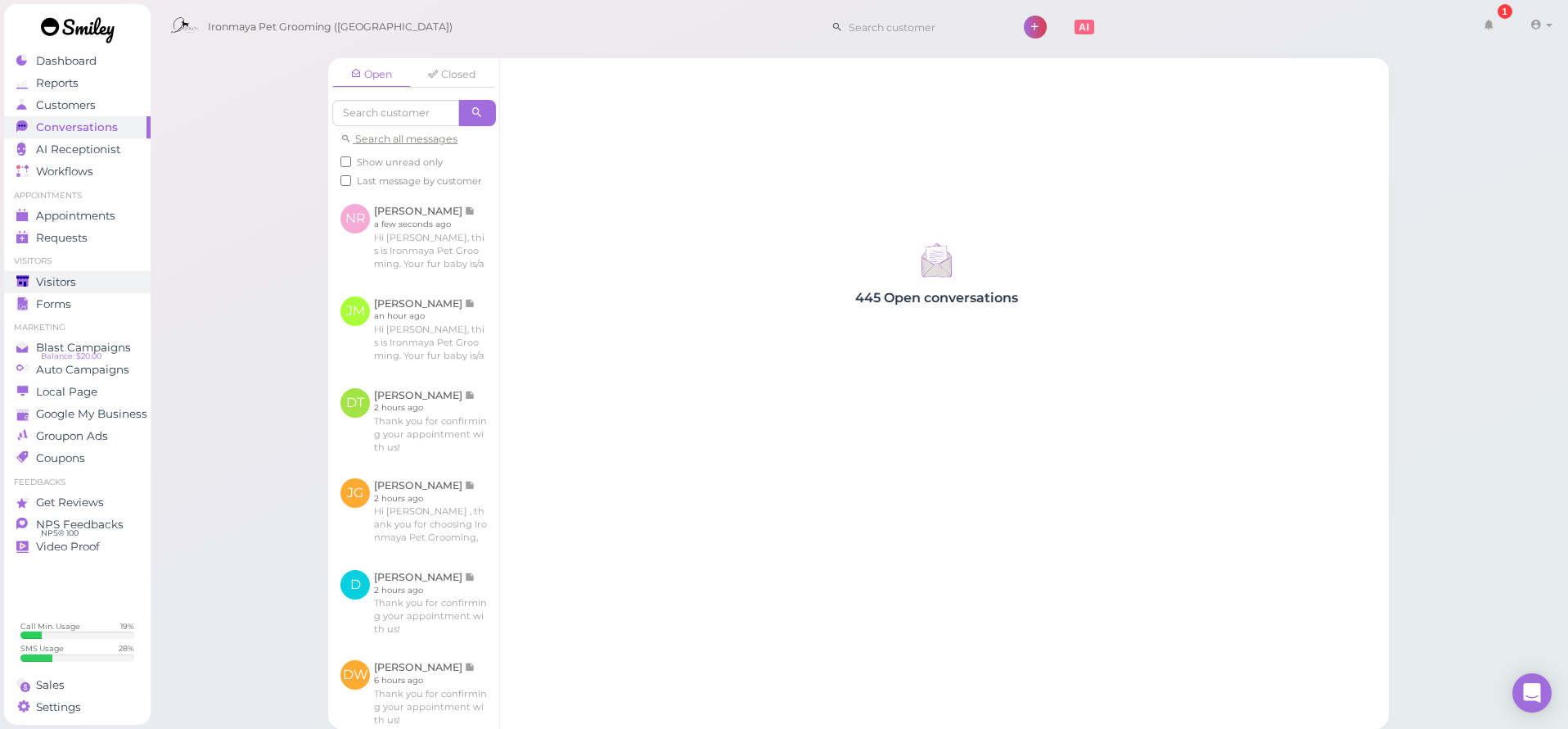
click at [79, 277] on div "Visitors" at bounding box center [75, 282] width 118 height 14
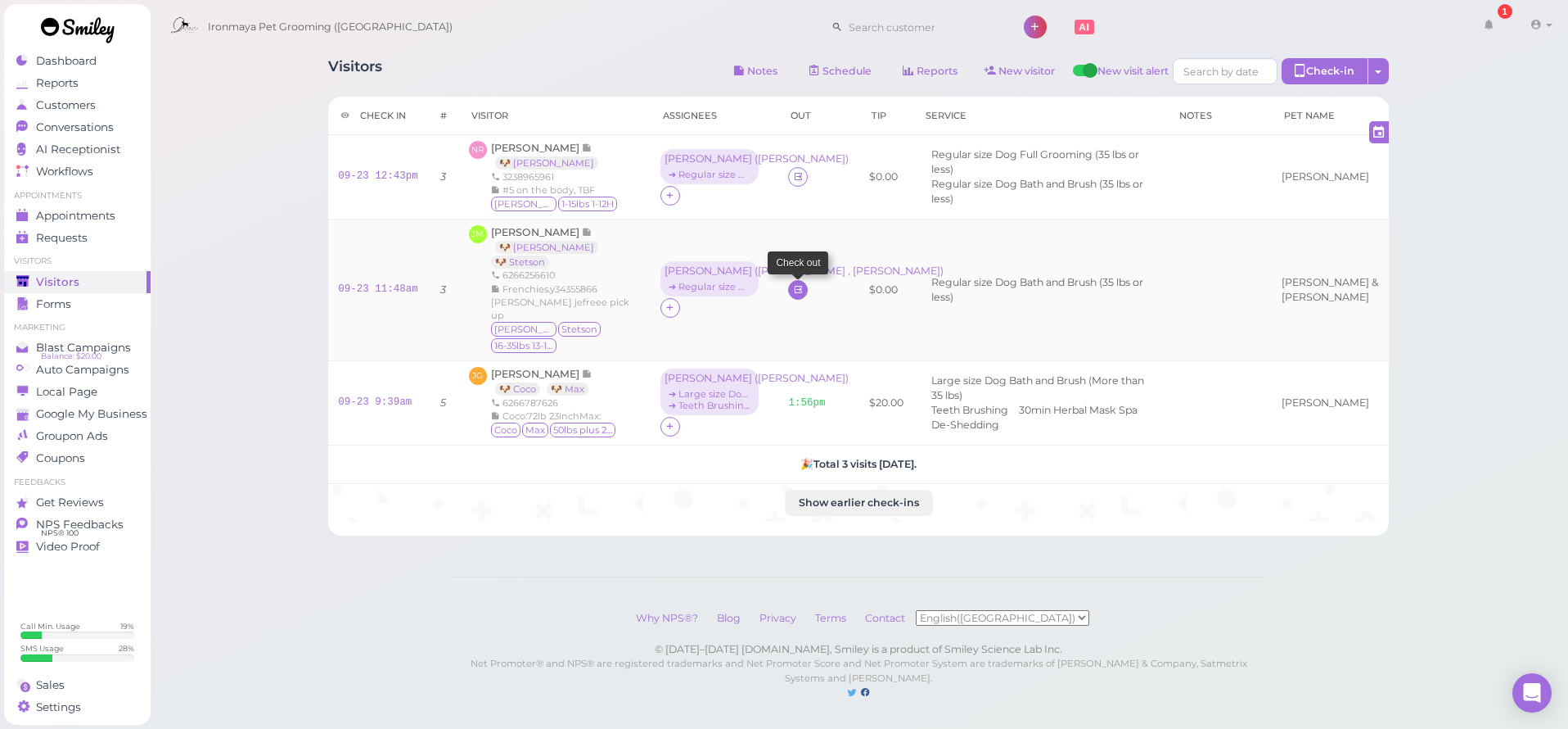
click at [793, 283] on icon at bounding box center [798, 289] width 10 height 12
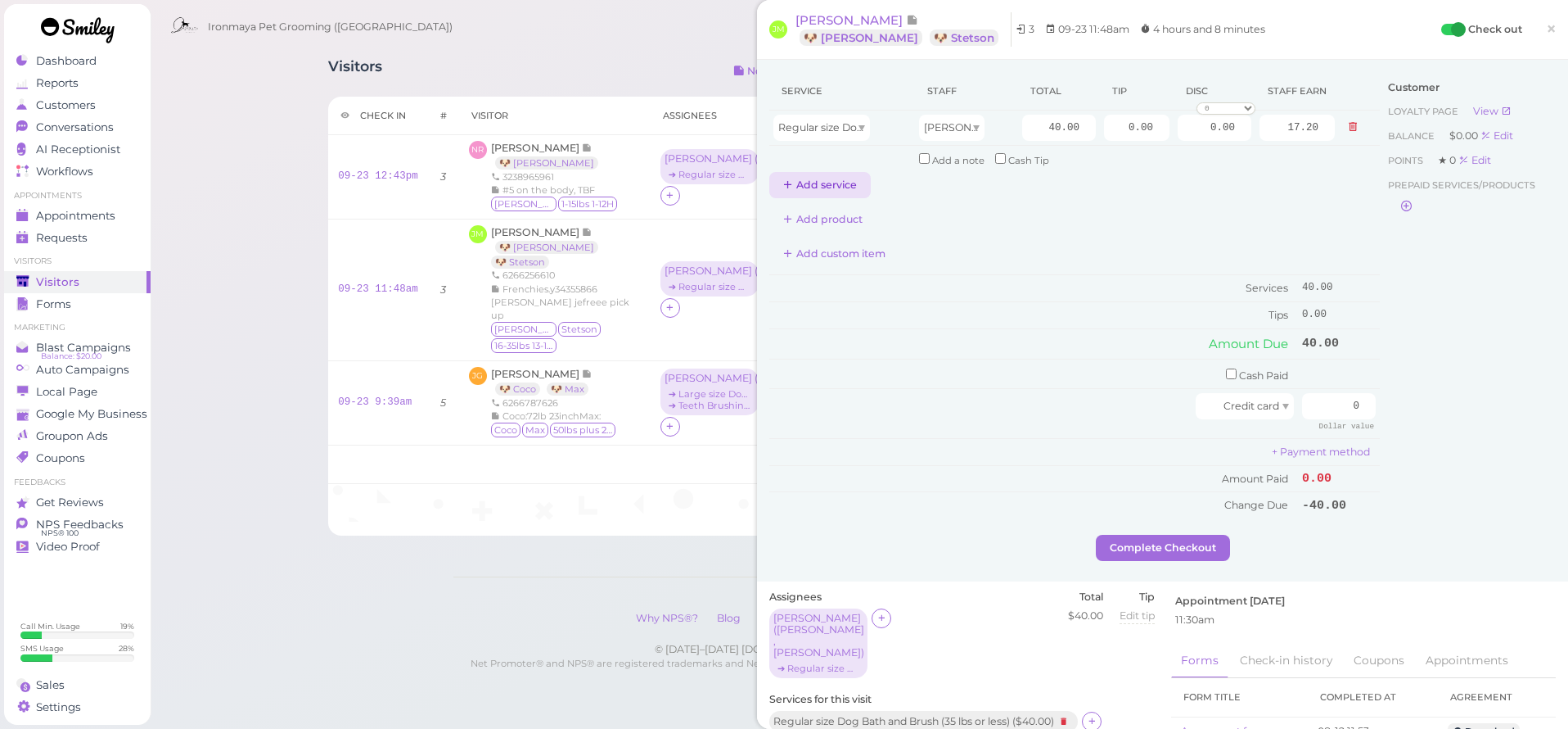
click at [838, 185] on button "Add service" at bounding box center [820, 185] width 101 height 27
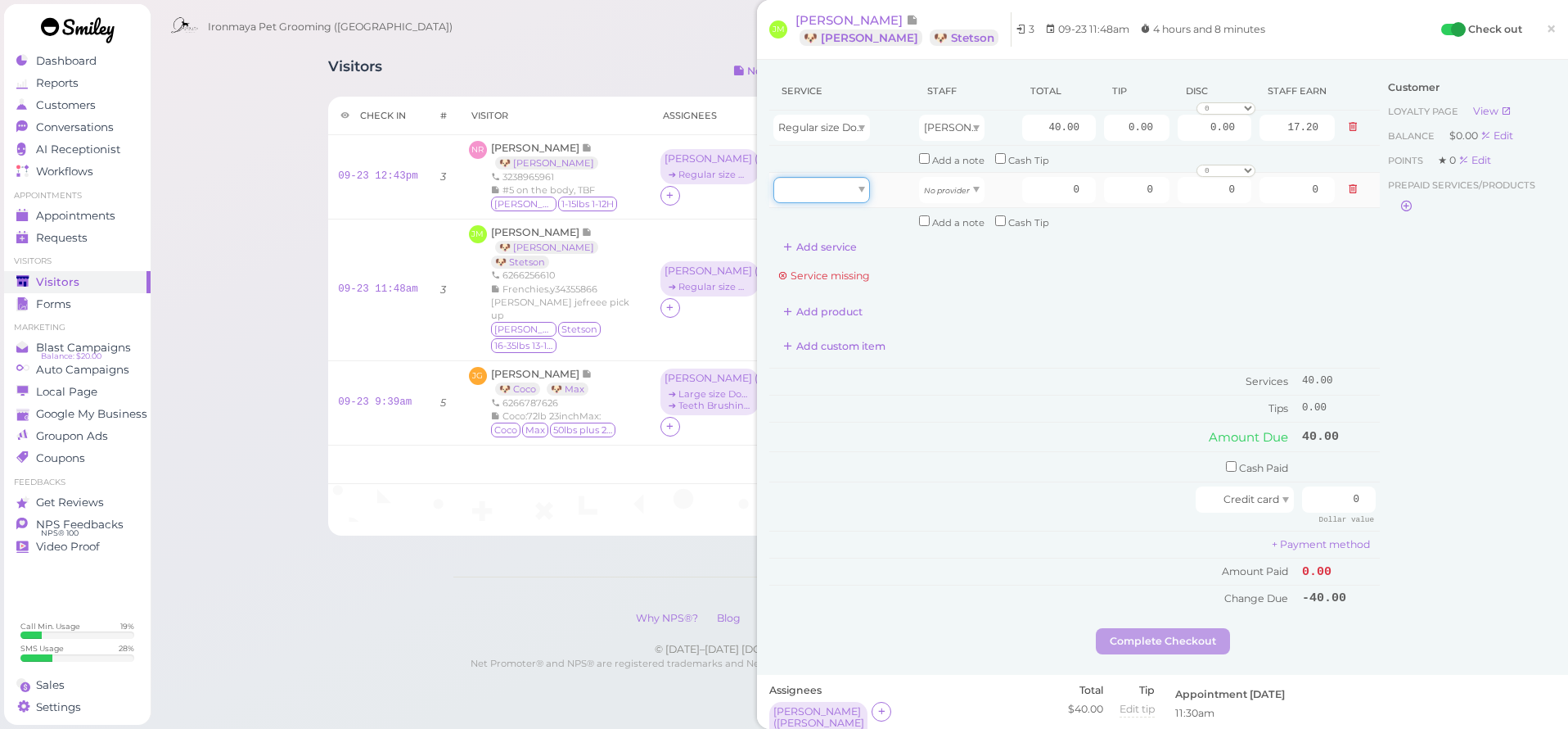
click at [839, 182] on div at bounding box center [821, 190] width 97 height 27
type input "40.00"
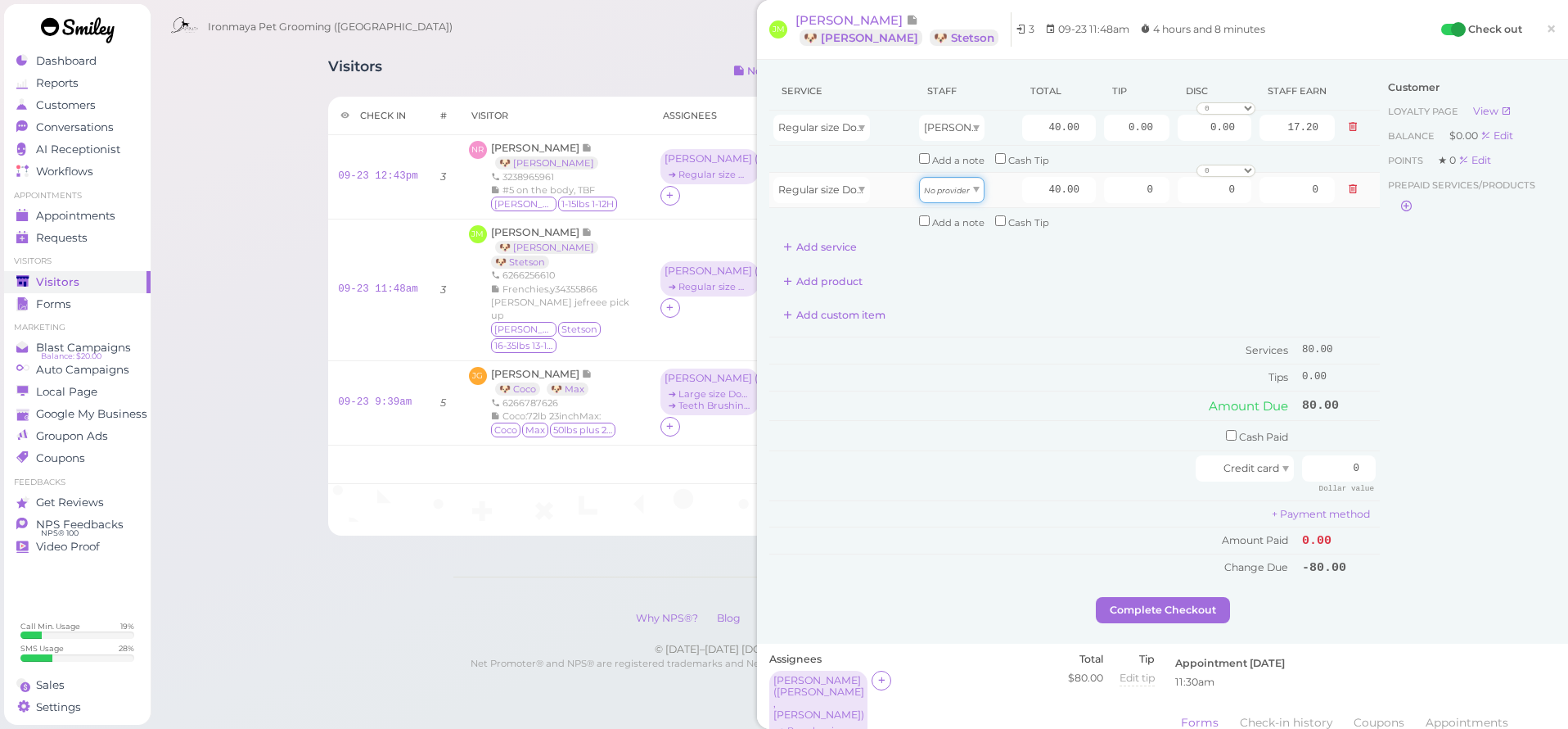
click at [964, 183] on div "No provider" at bounding box center [951, 190] width 65 height 27
type input "17.20"
click at [1037, 122] on input "40.00" at bounding box center [1059, 128] width 74 height 27
type input "50"
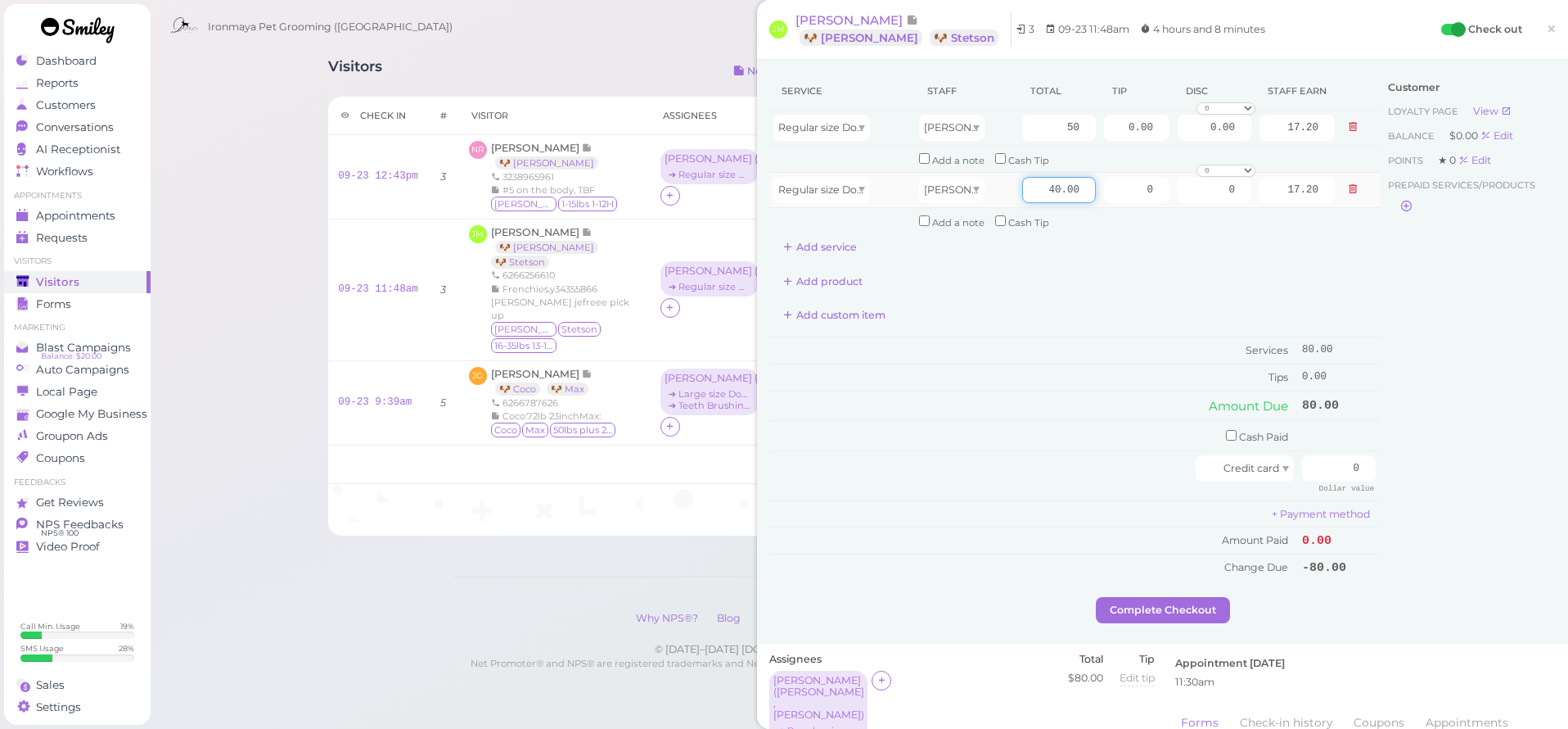
type input "21.50"
click at [1045, 178] on input "40.00" at bounding box center [1059, 190] width 74 height 27
type input "0"
type input "50"
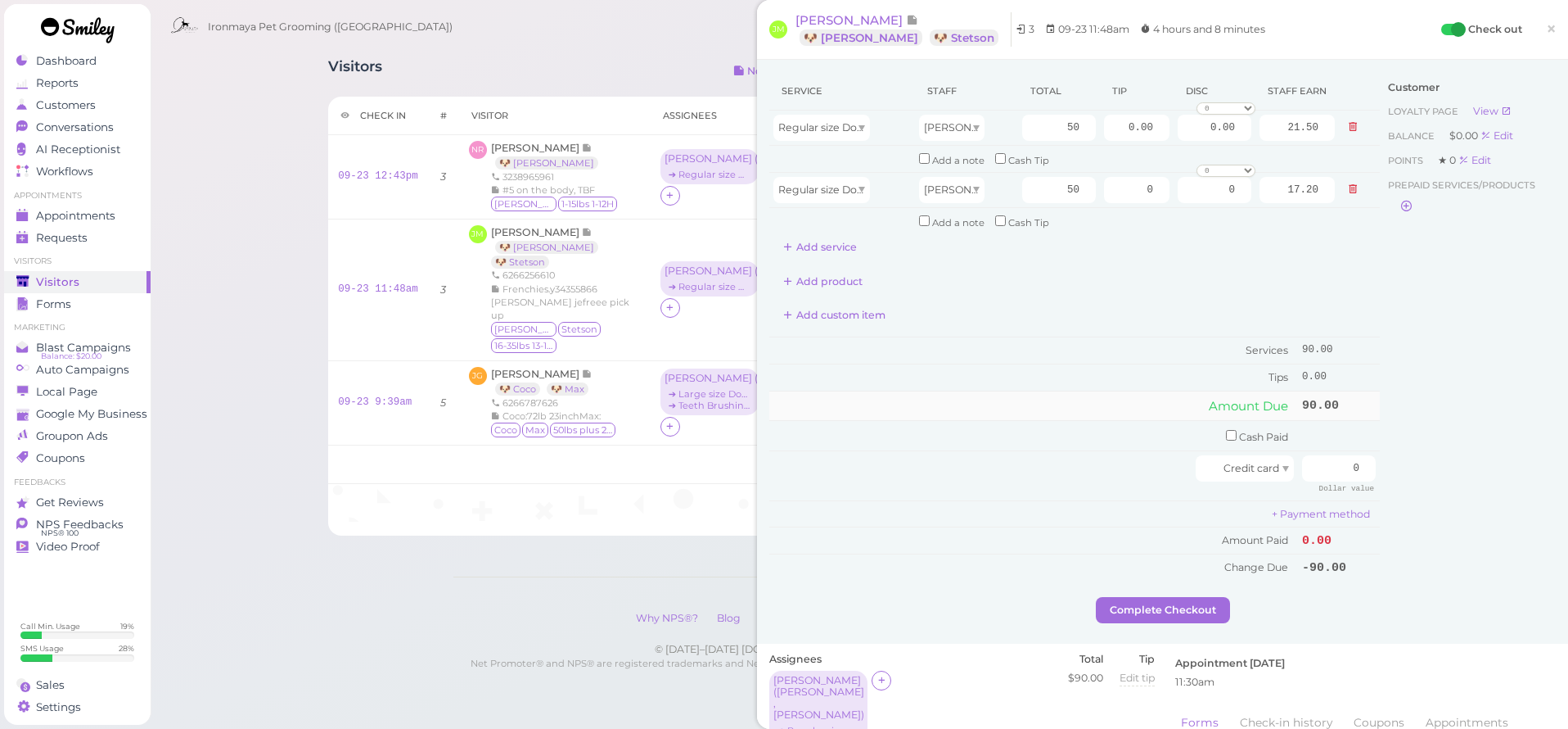
type input "21.50"
click at [1350, 404] on td "90.00" at bounding box center [1338, 404] width 82 height 29
click at [1328, 456] on input "0" at bounding box center [1338, 469] width 74 height 27
drag, startPoint x: 1359, startPoint y: 417, endPoint x: 1368, endPoint y: 401, distance: 18.4
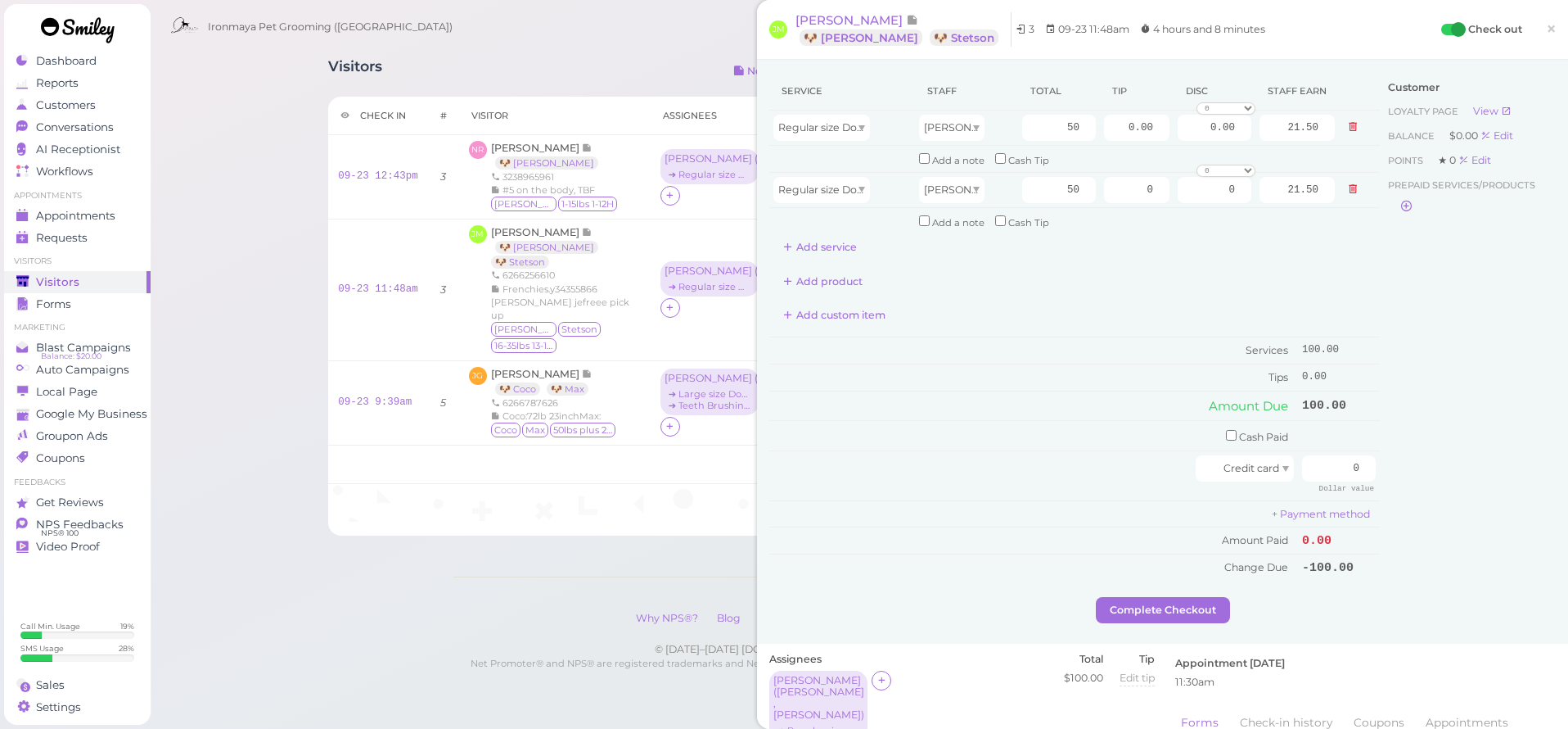
click at [1360, 421] on td at bounding box center [1338, 436] width 82 height 30
click at [1546, 37] on span "×" at bounding box center [1551, 28] width 10 height 23
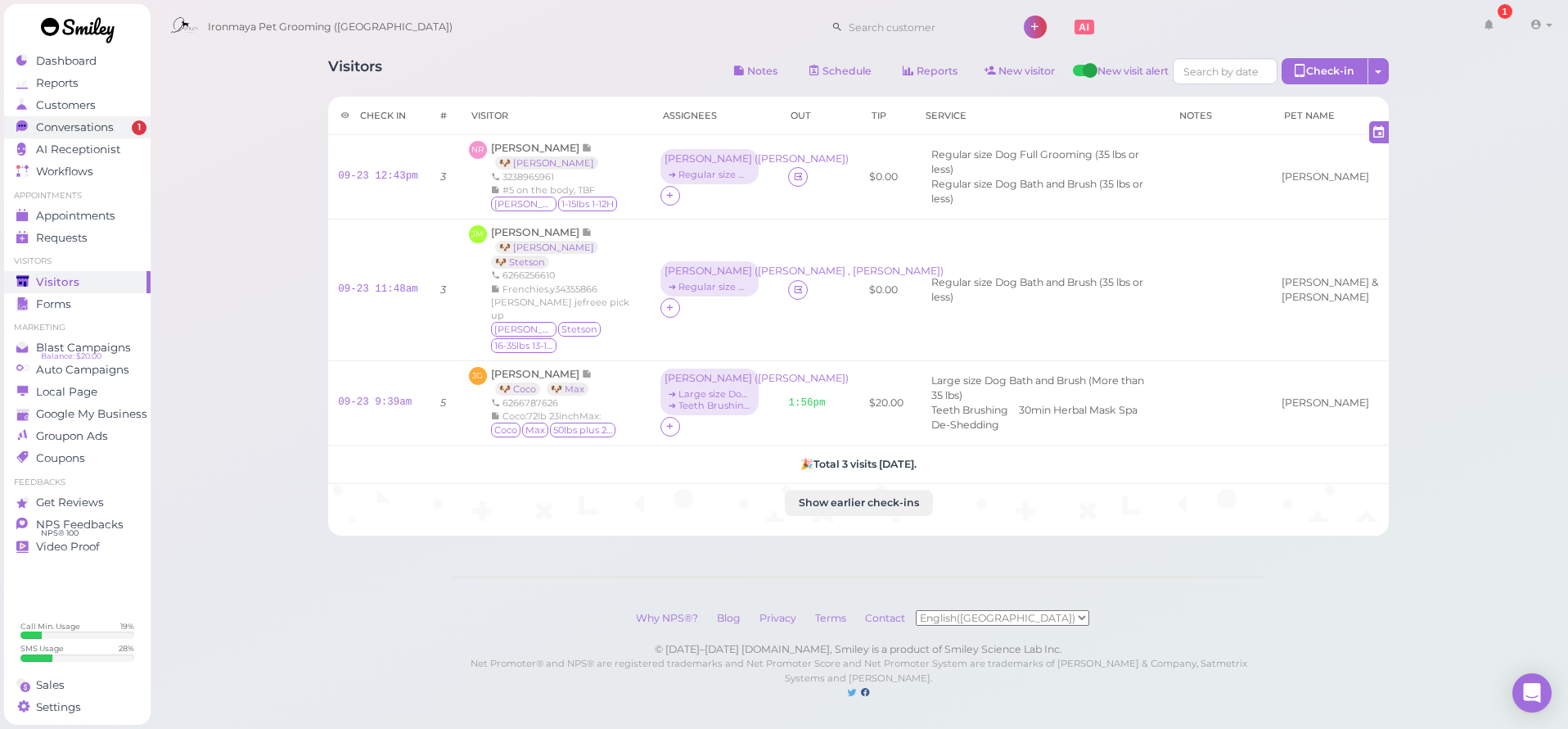
click at [65, 121] on span "Conversations" at bounding box center [75, 127] width 78 height 14
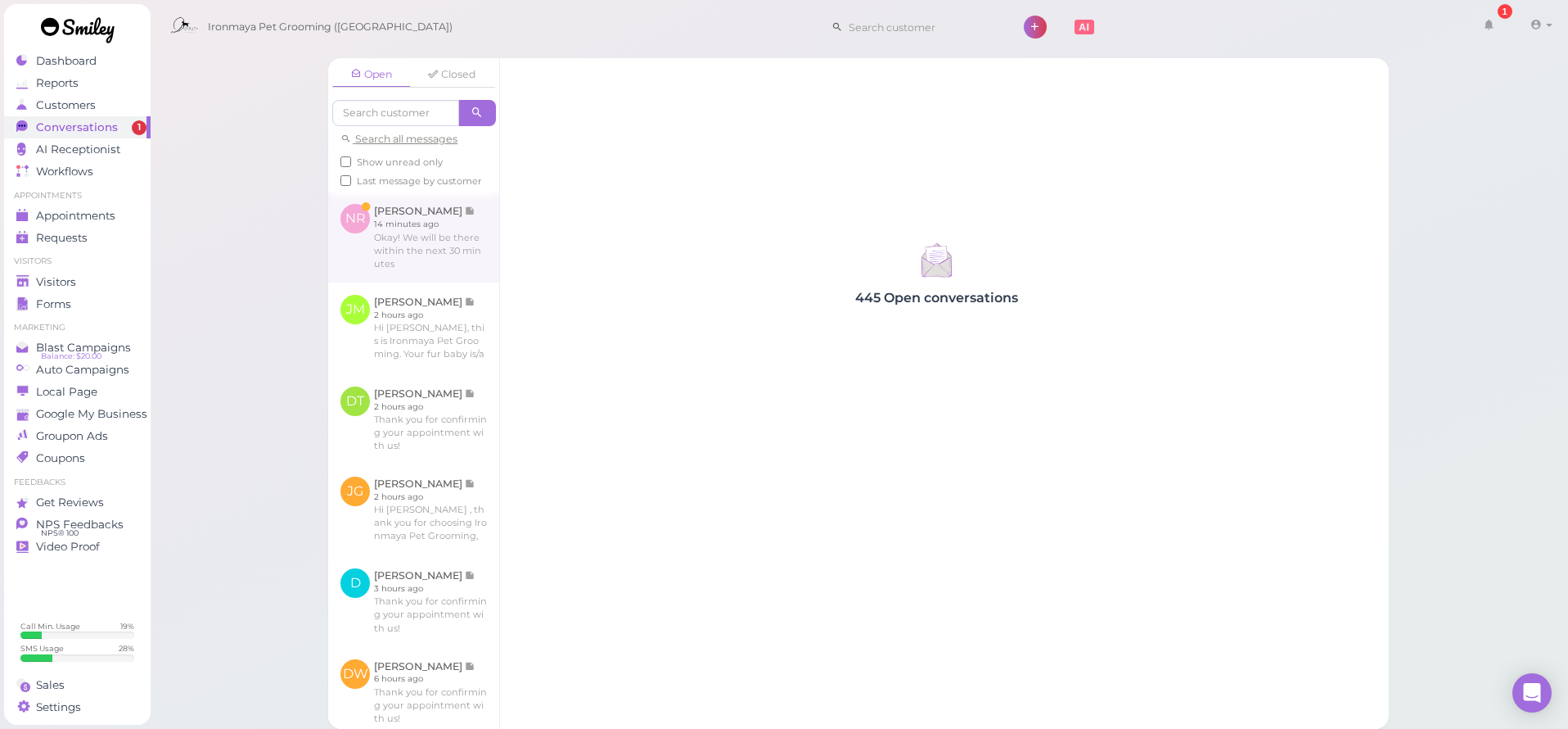
click at [416, 278] on link at bounding box center [414, 236] width 171 height 90
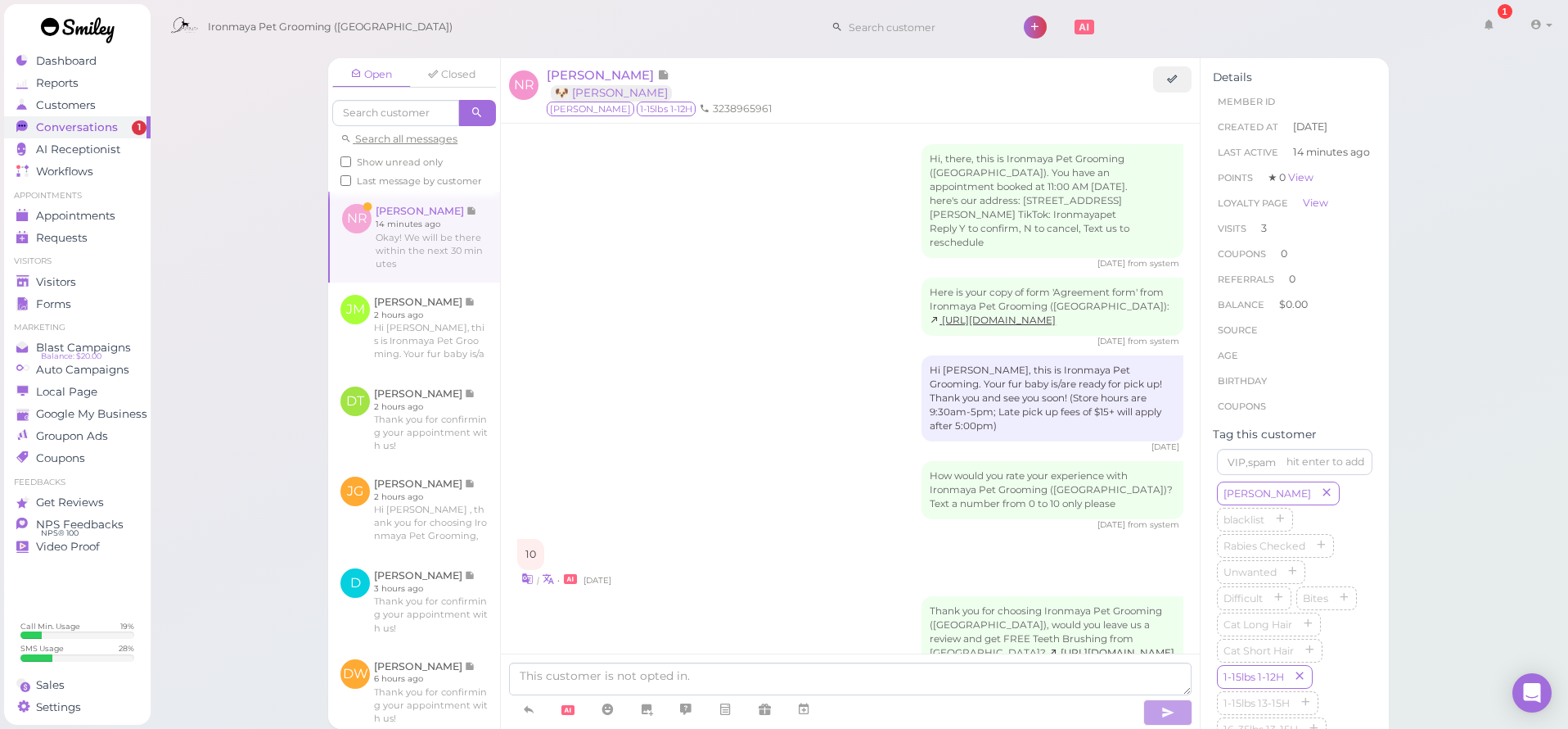
scroll to position [1909, 0]
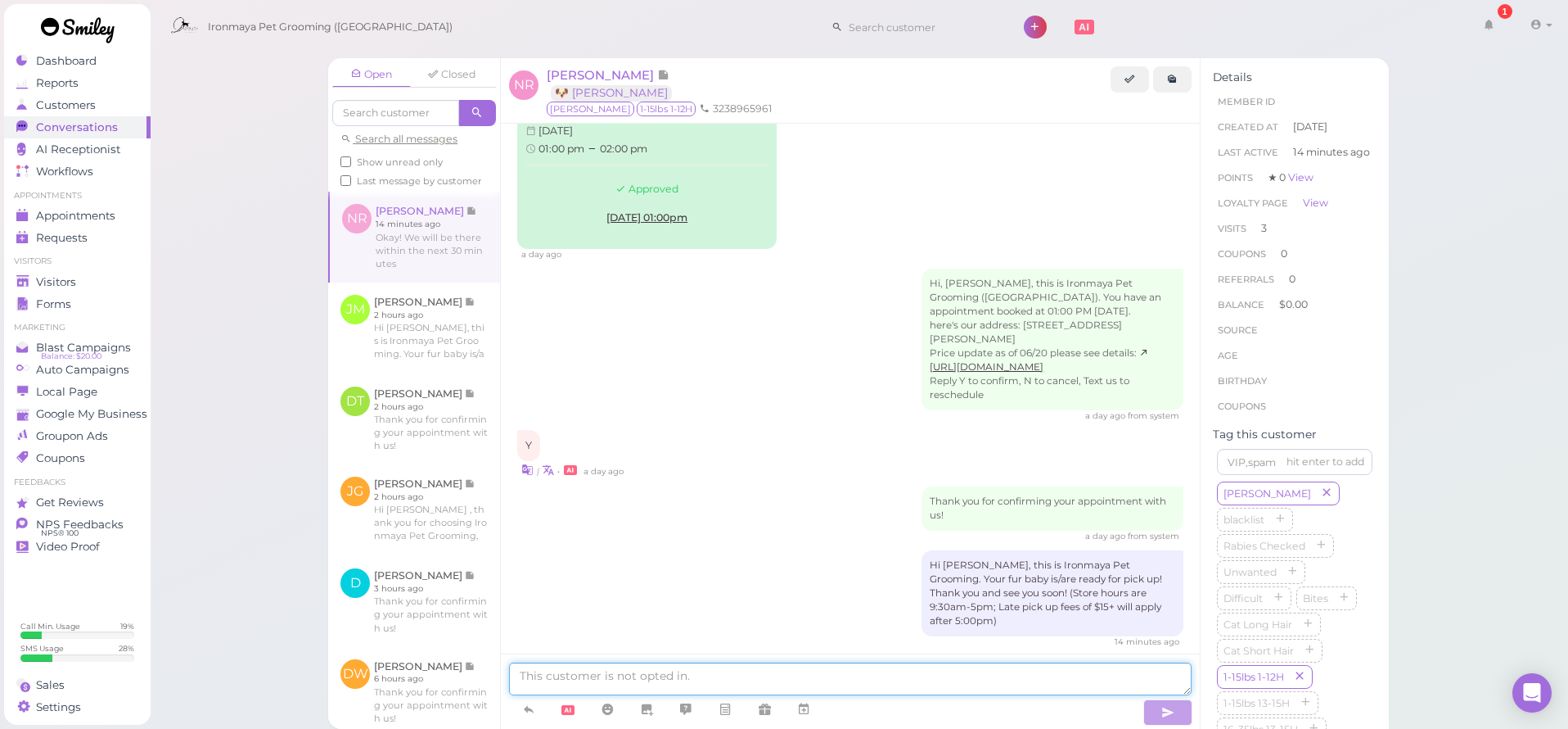
click at [680, 675] on textarea at bounding box center [850, 679] width 682 height 33
type textarea "T"
type textarea "Thank you :)"
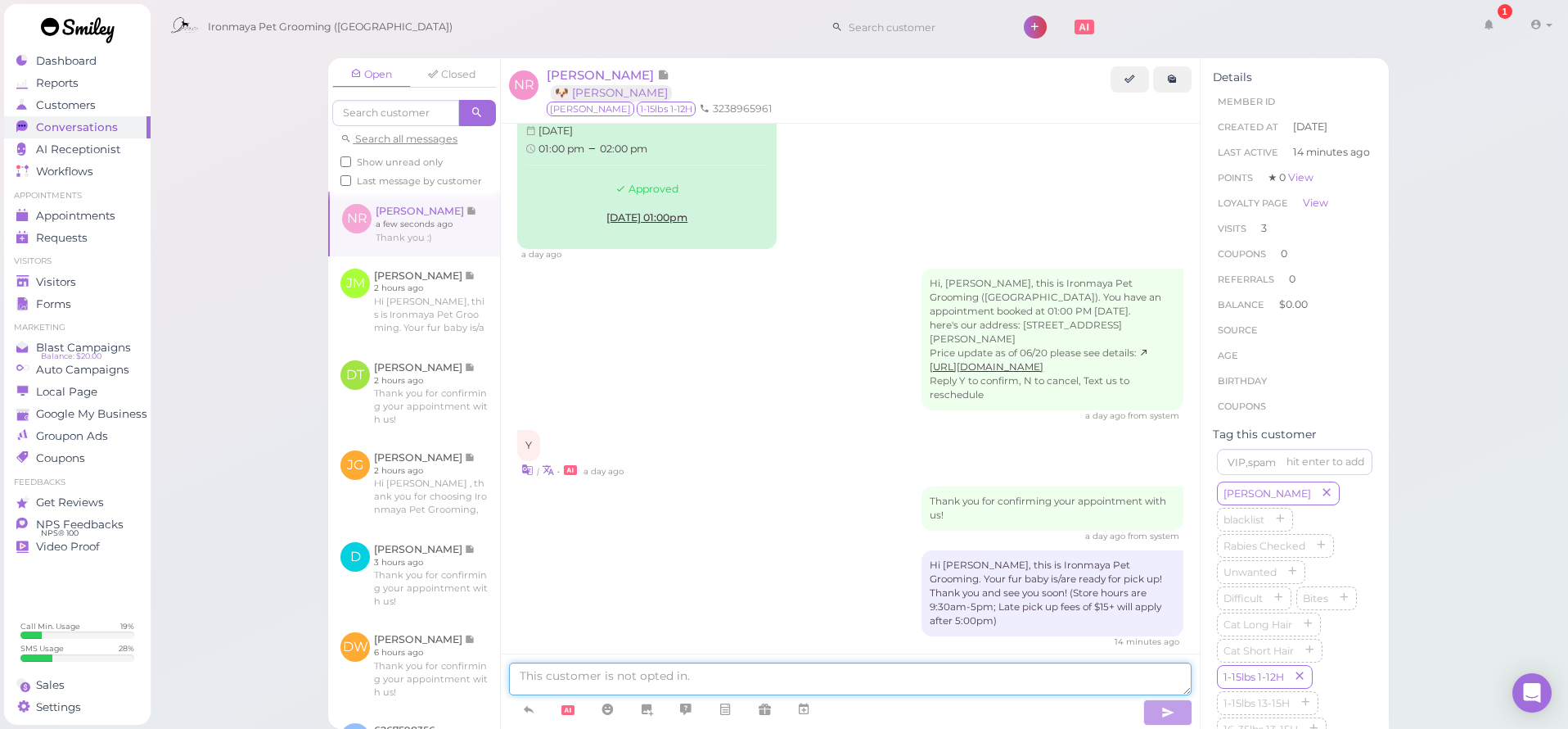
scroll to position [1947, 0]
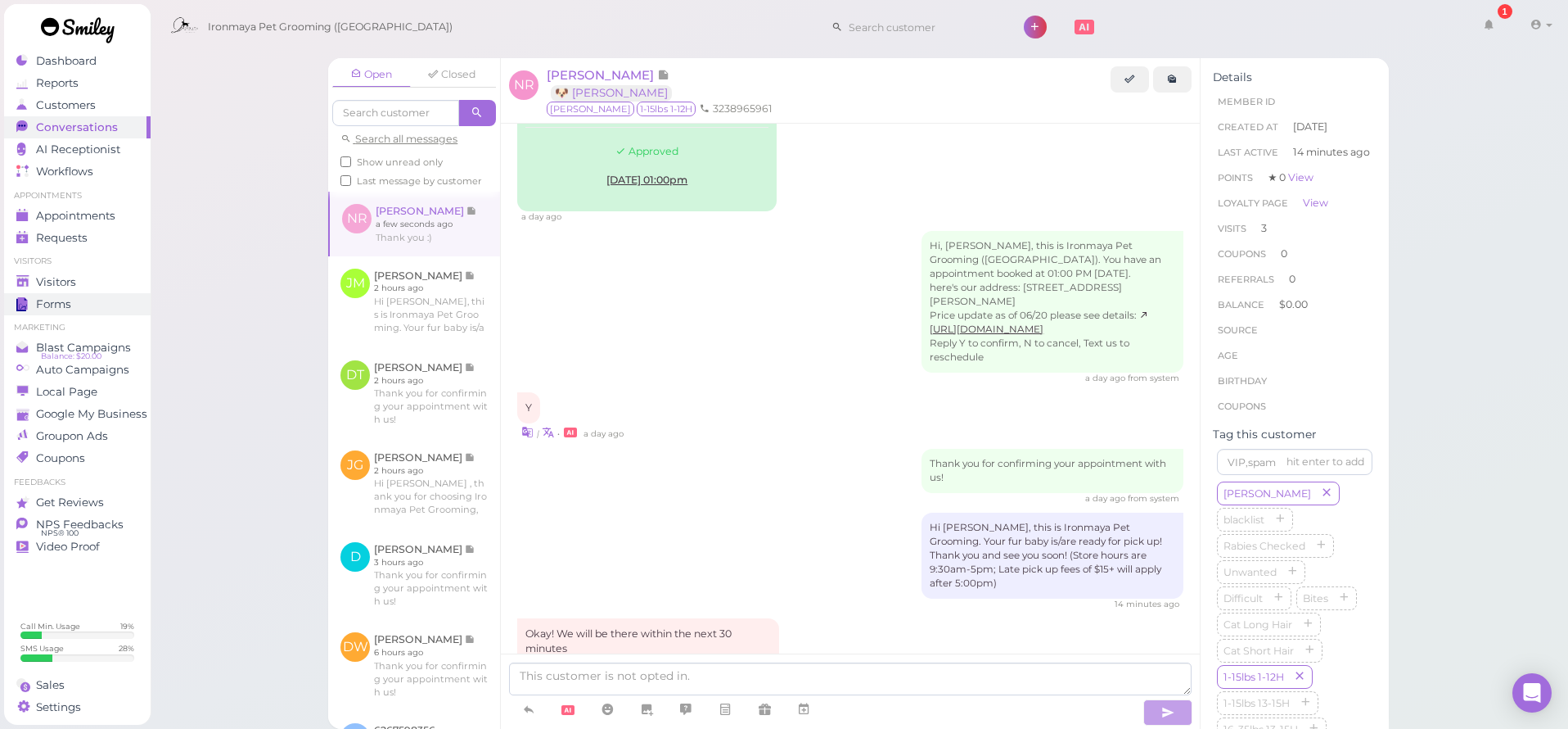
click at [88, 298] on div "Forms" at bounding box center [75, 304] width 118 height 14
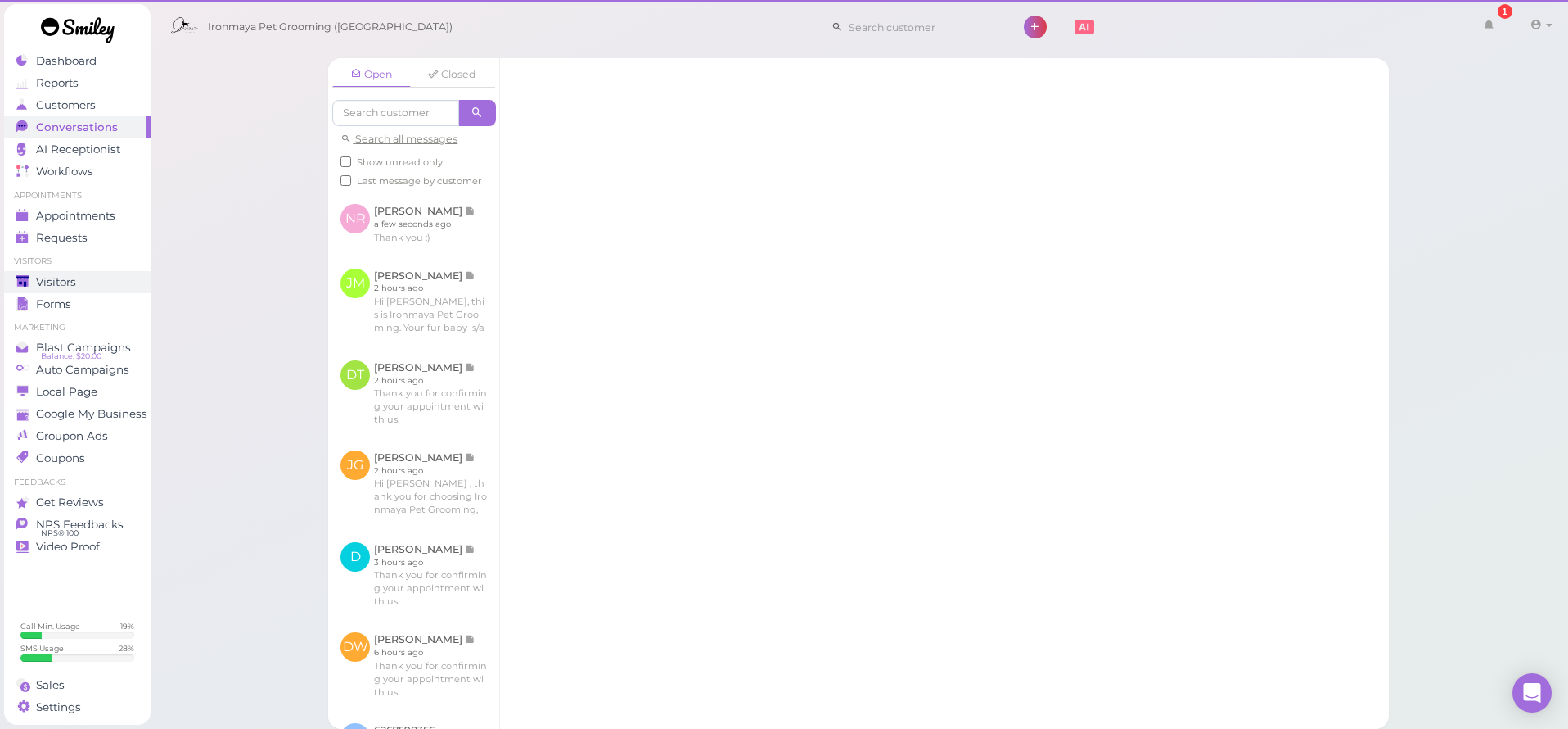
click at [83, 290] on link "Visitors" at bounding box center [77, 282] width 146 height 22
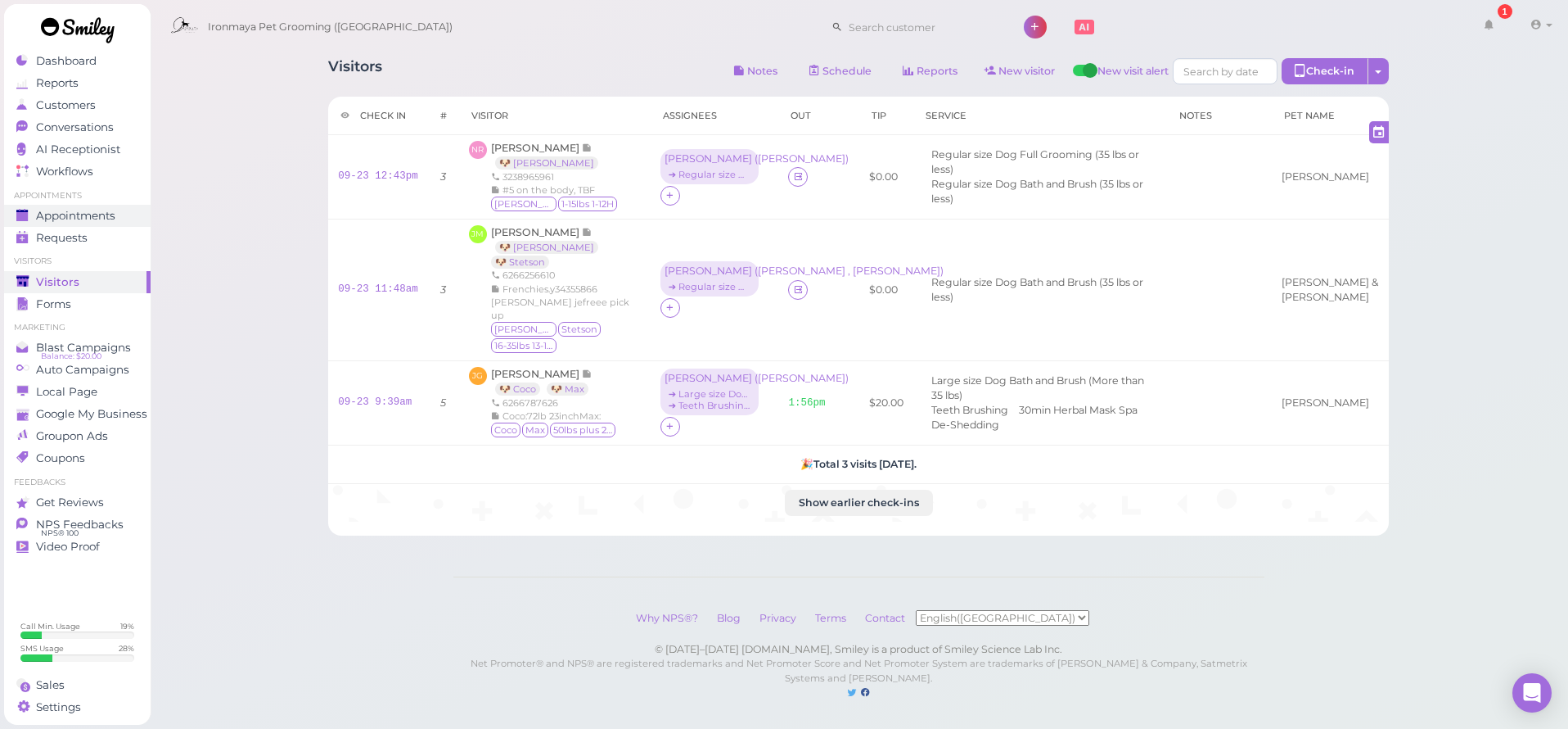
click at [92, 219] on span "Appointments" at bounding box center [76, 215] width 80 height 14
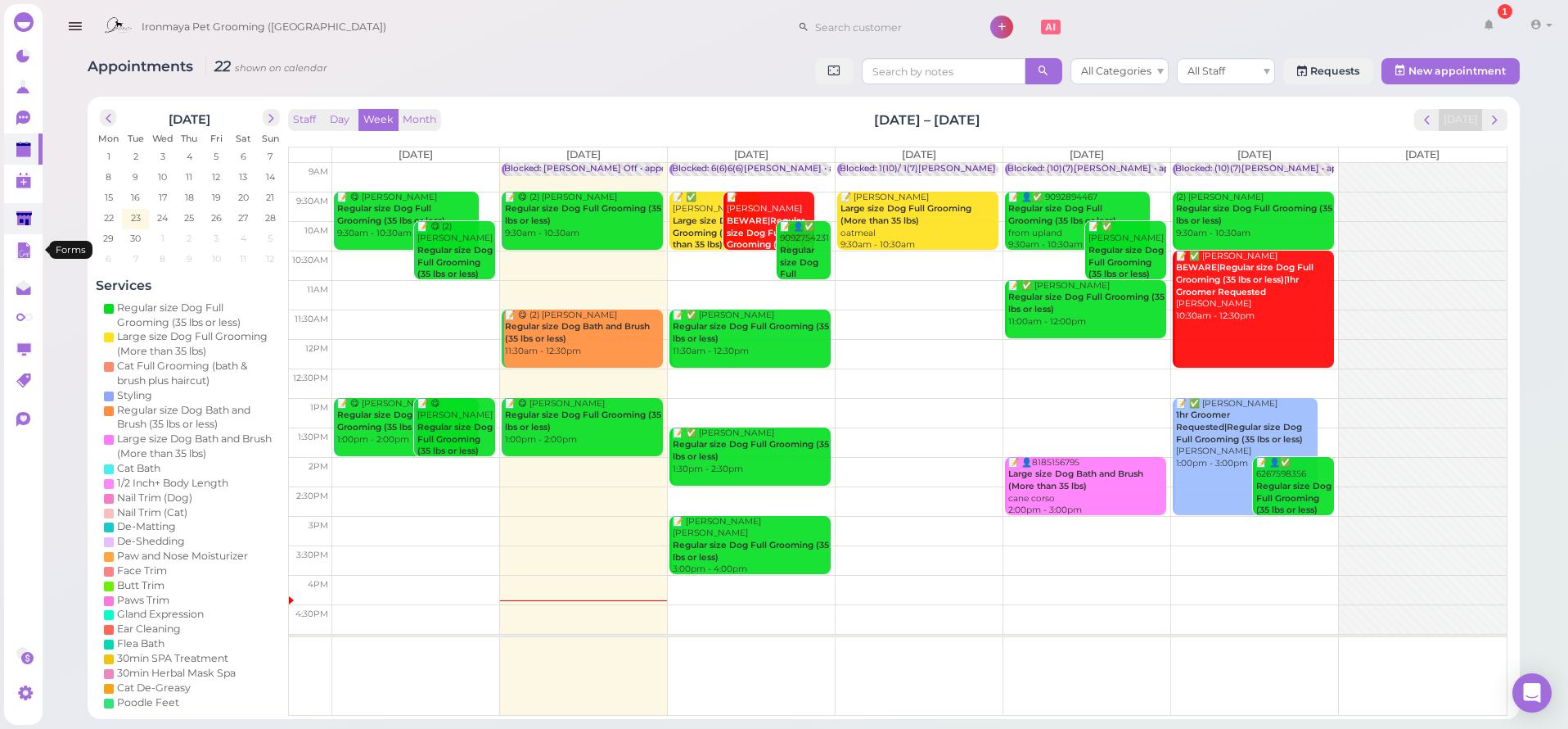
click at [28, 230] on link at bounding box center [23, 218] width 39 height 31
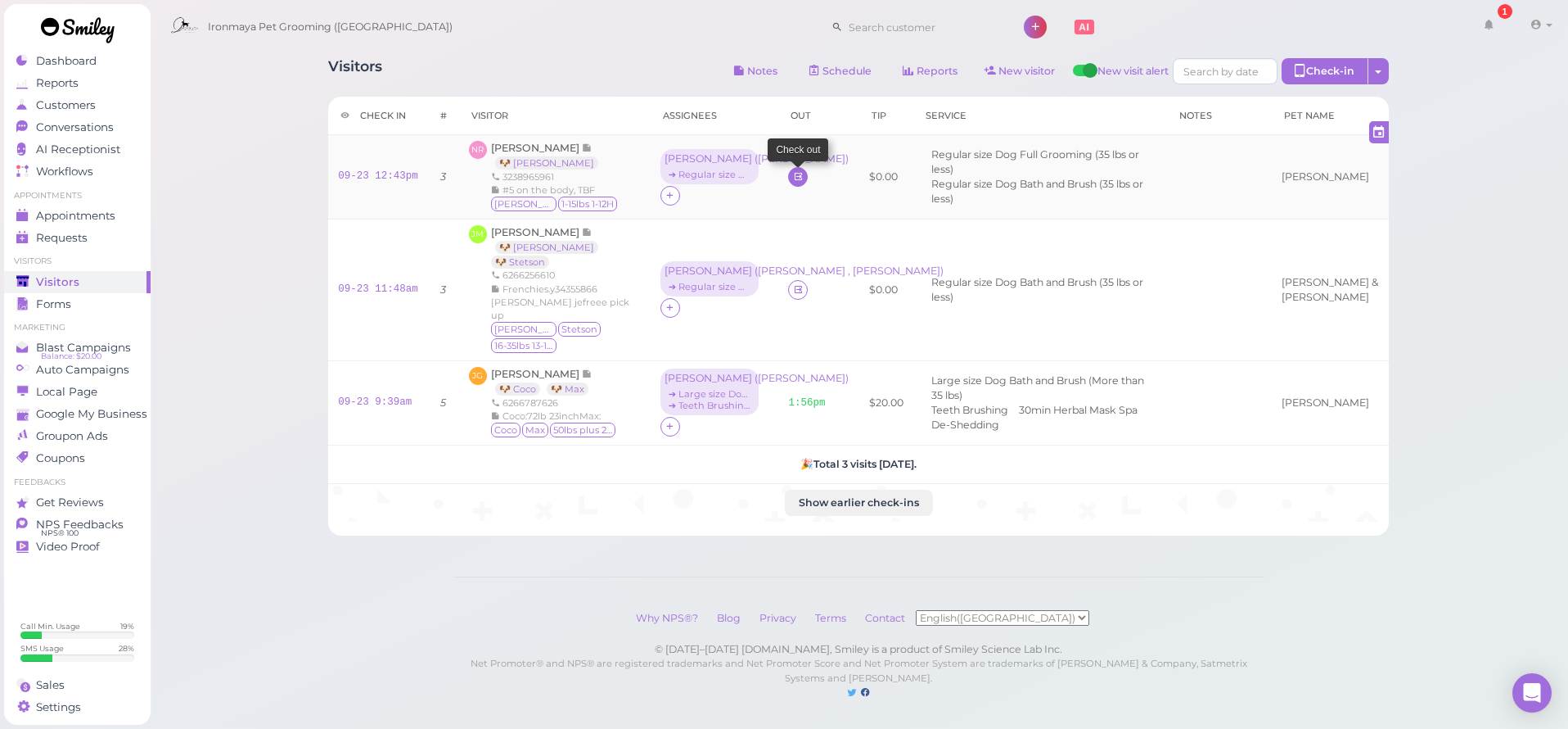
click at [788, 178] on link at bounding box center [798, 177] width 20 height 20
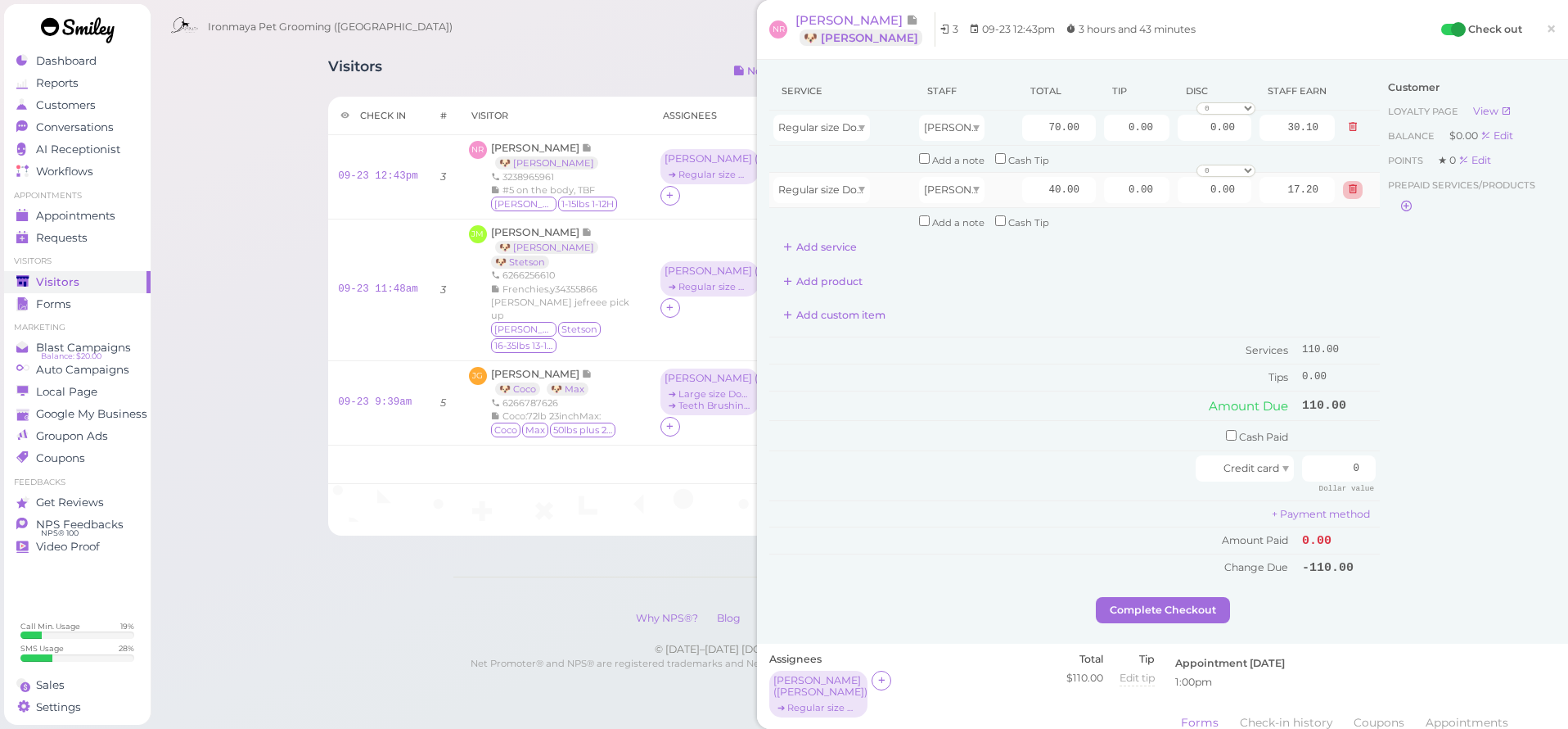
click at [1348, 188] on icon at bounding box center [1353, 189] width 9 height 11
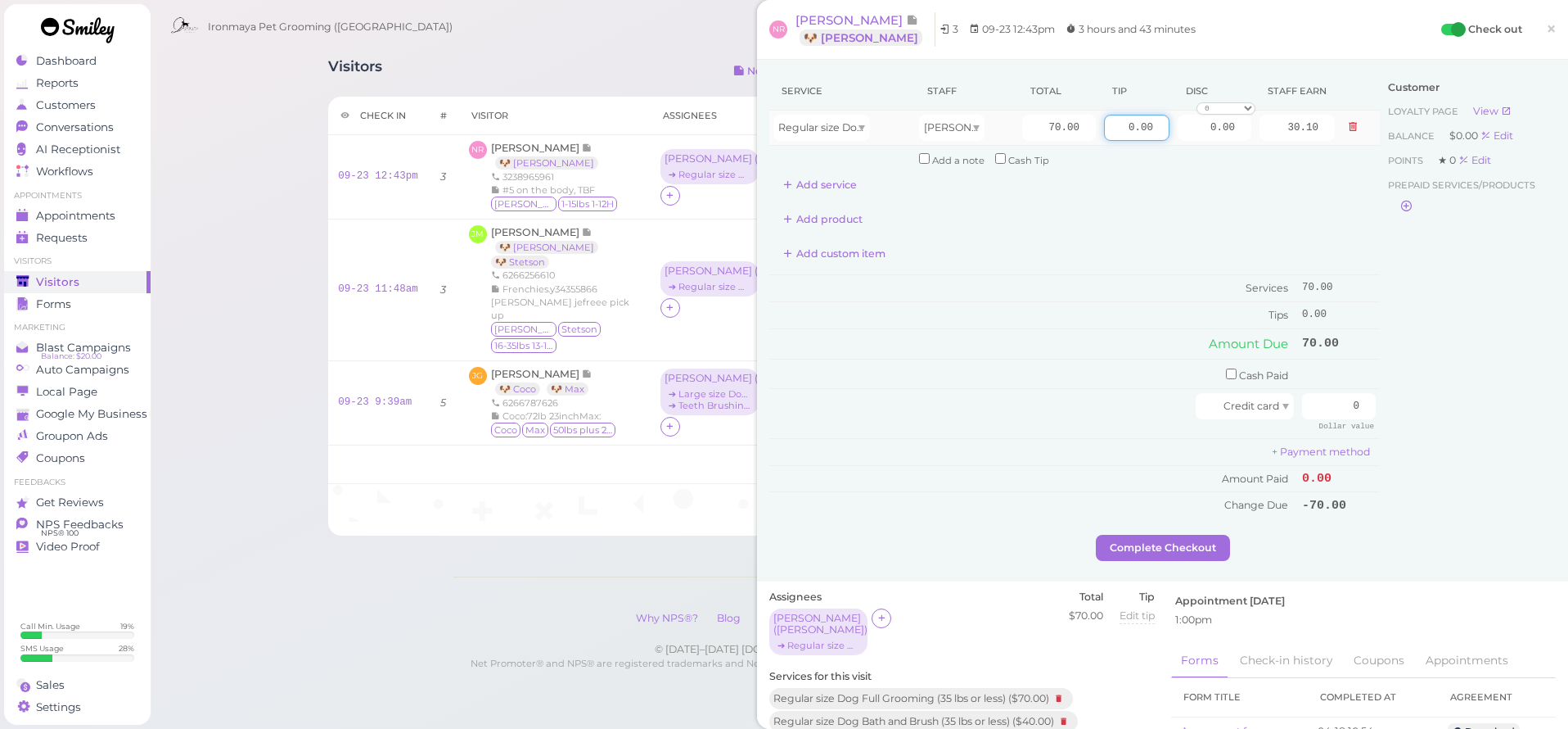
click at [1104, 133] on input "0.00" at bounding box center [1136, 128] width 65 height 27
type input "14"
click at [1414, 396] on div "Customer Loyalty page View Balance $0.00 Edit Points ★ 0 Edit Prepaid services/…" at bounding box center [1467, 303] width 175 height 462
click at [1337, 405] on input "0" at bounding box center [1338, 406] width 74 height 27
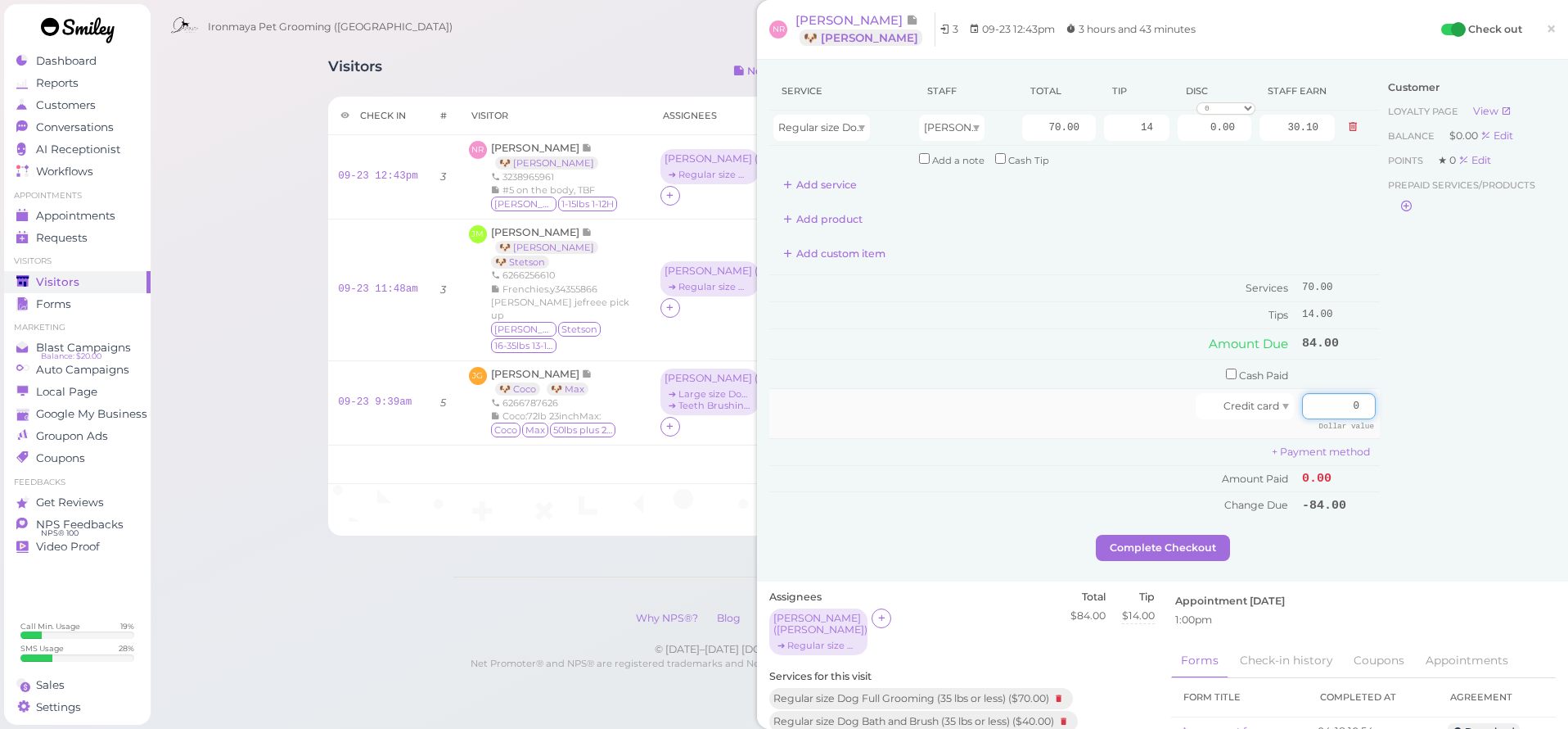
click at [1337, 404] on input "0" at bounding box center [1338, 406] width 74 height 27
type input "84"
drag, startPoint x: 1456, startPoint y: 421, endPoint x: 1438, endPoint y: 433, distance: 21.6
click at [1455, 422] on div "Customer Loyalty page View Balance $0.00 Edit Points ★ 0 Edit Prepaid services/…" at bounding box center [1467, 303] width 175 height 462
click at [1173, 535] on button "Complete Checkout" at bounding box center [1162, 548] width 134 height 27
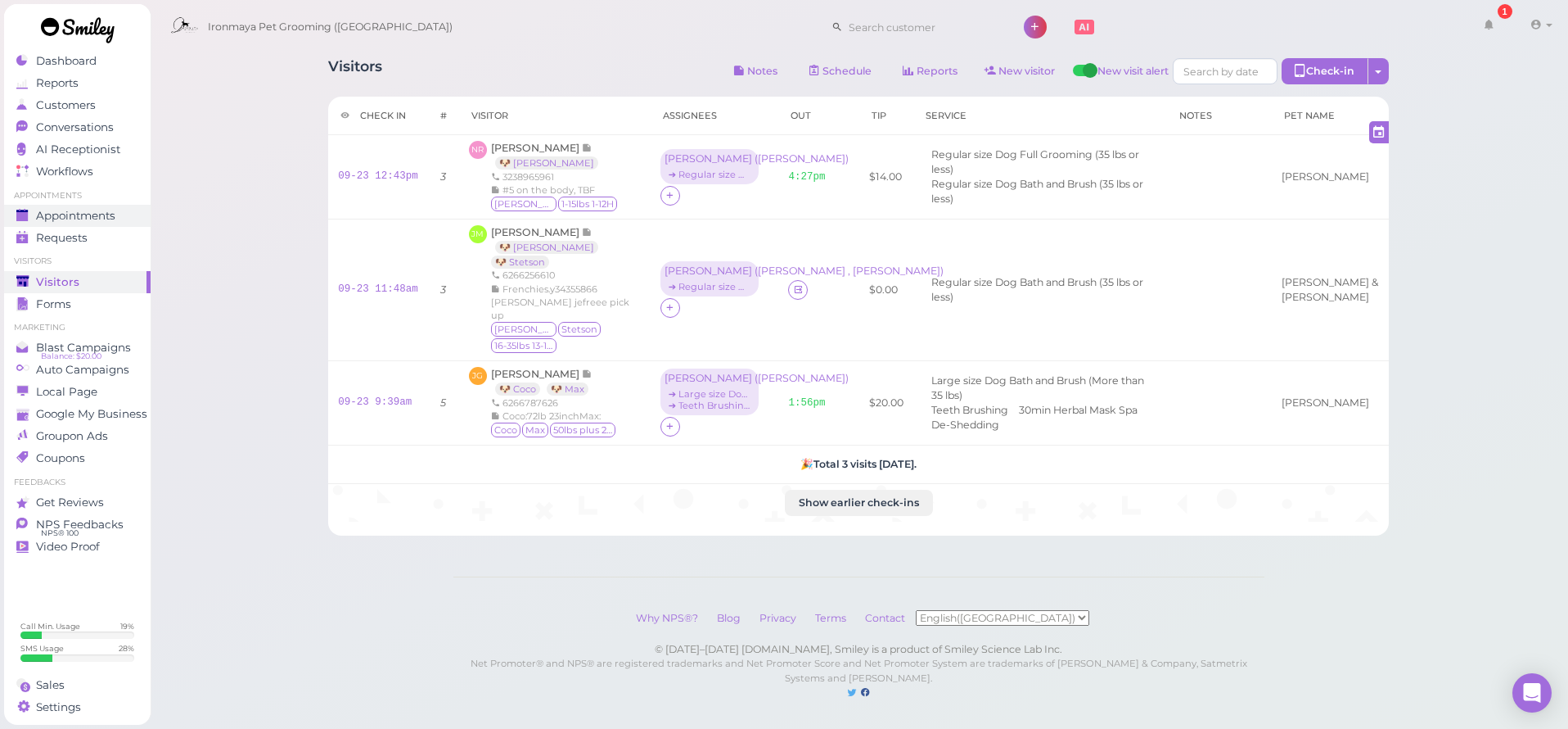
click at [77, 209] on span "Appointments" at bounding box center [76, 215] width 80 height 14
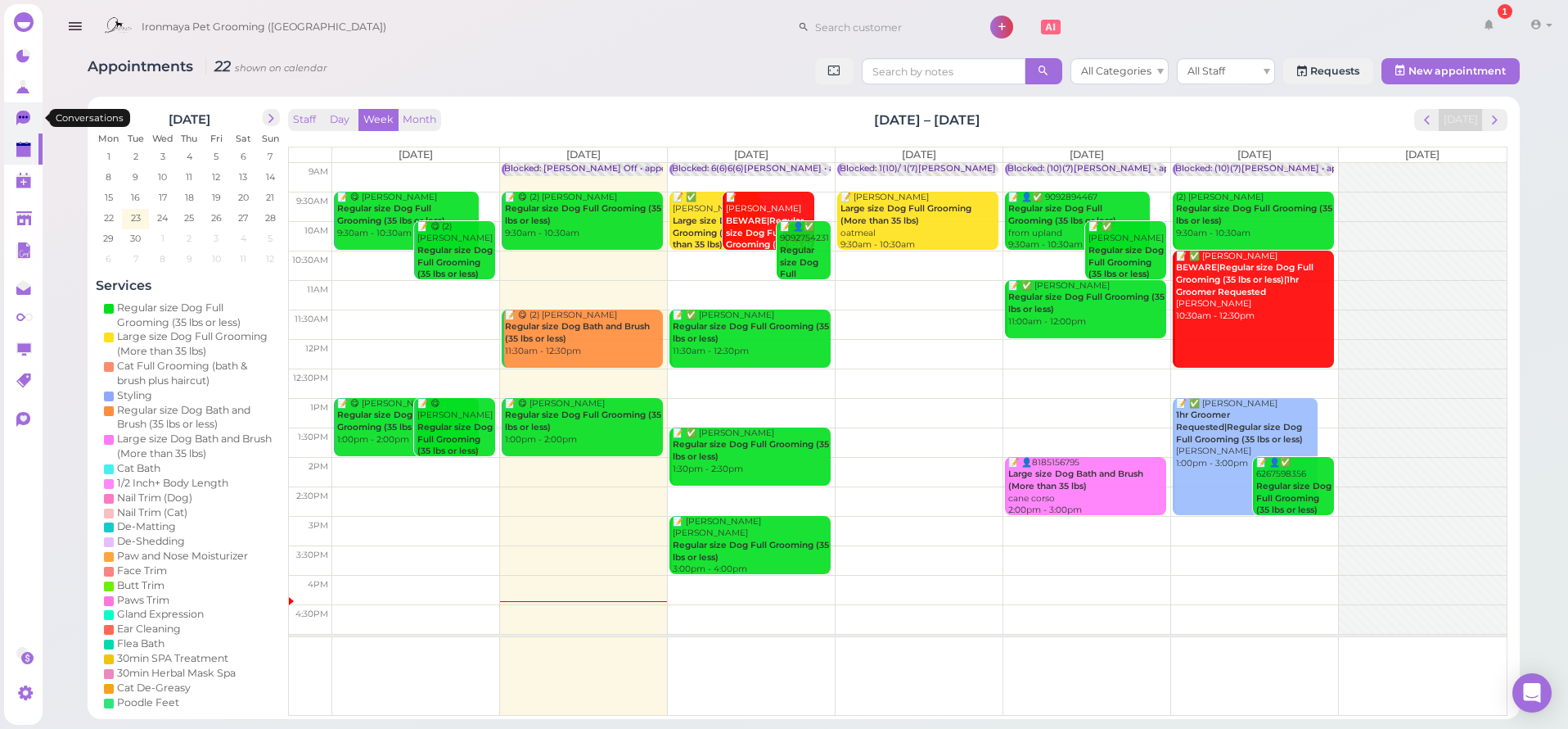
click at [9, 114] on link "0" at bounding box center [23, 118] width 39 height 31
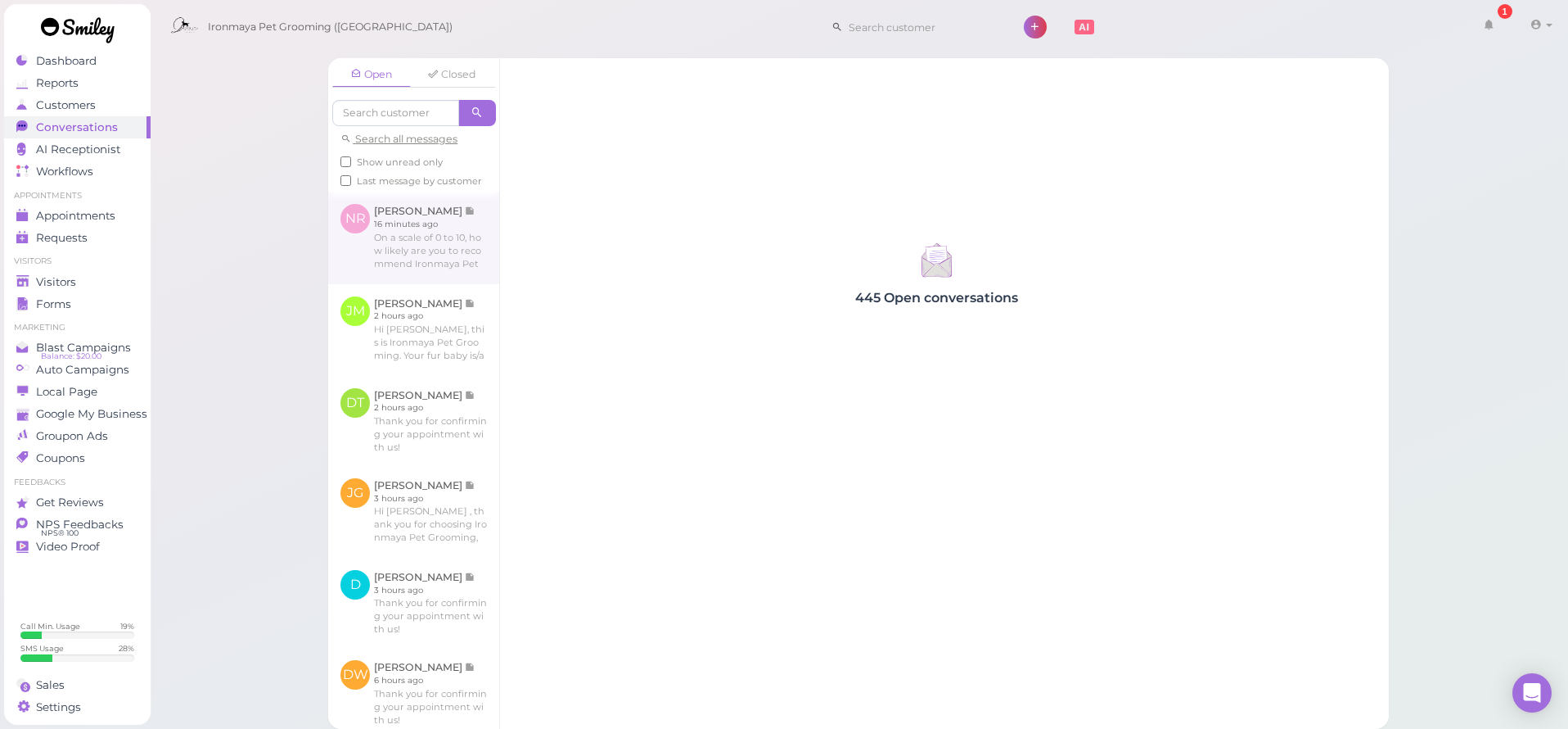
click at [407, 250] on link at bounding box center [414, 237] width 171 height 92
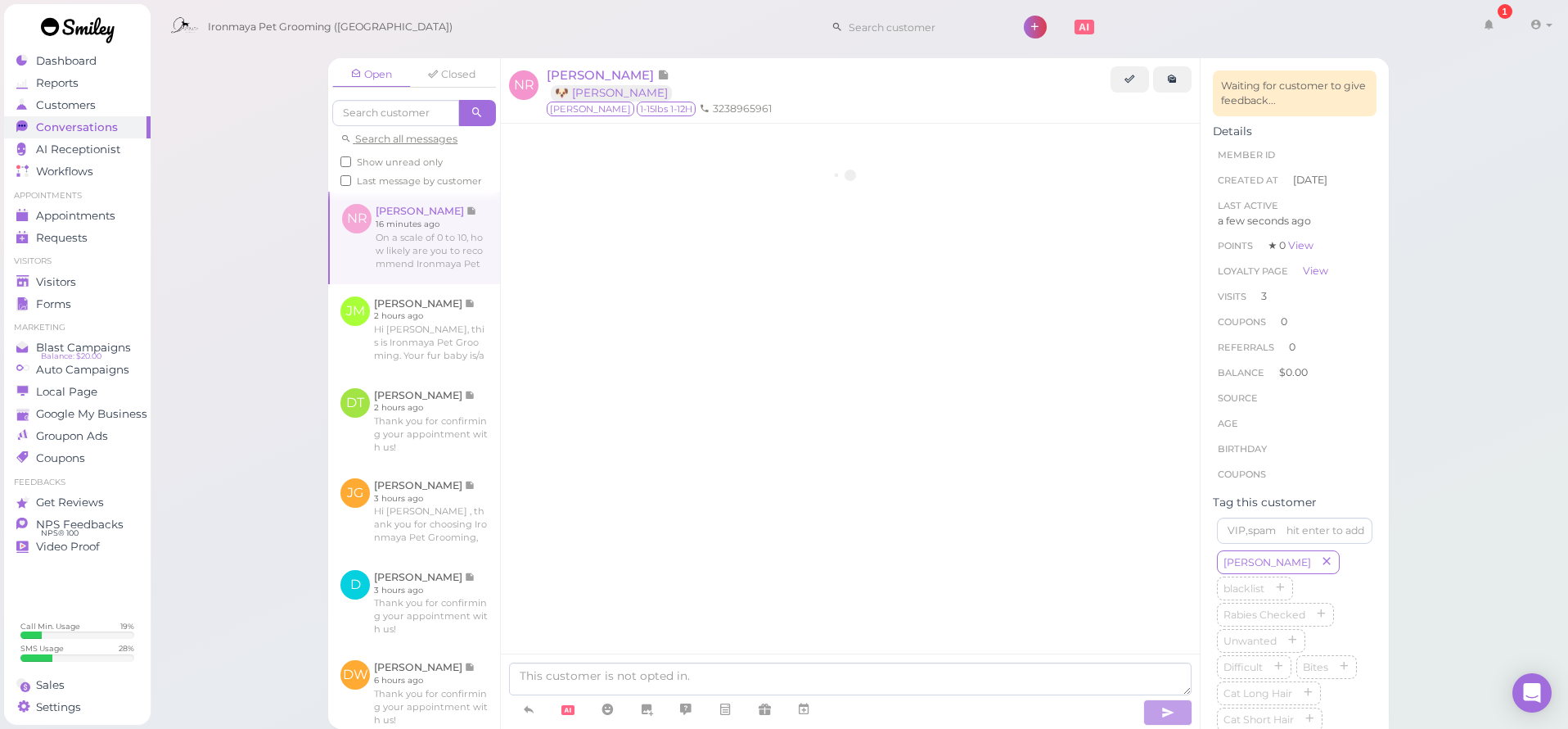
scroll to position [2047, 0]
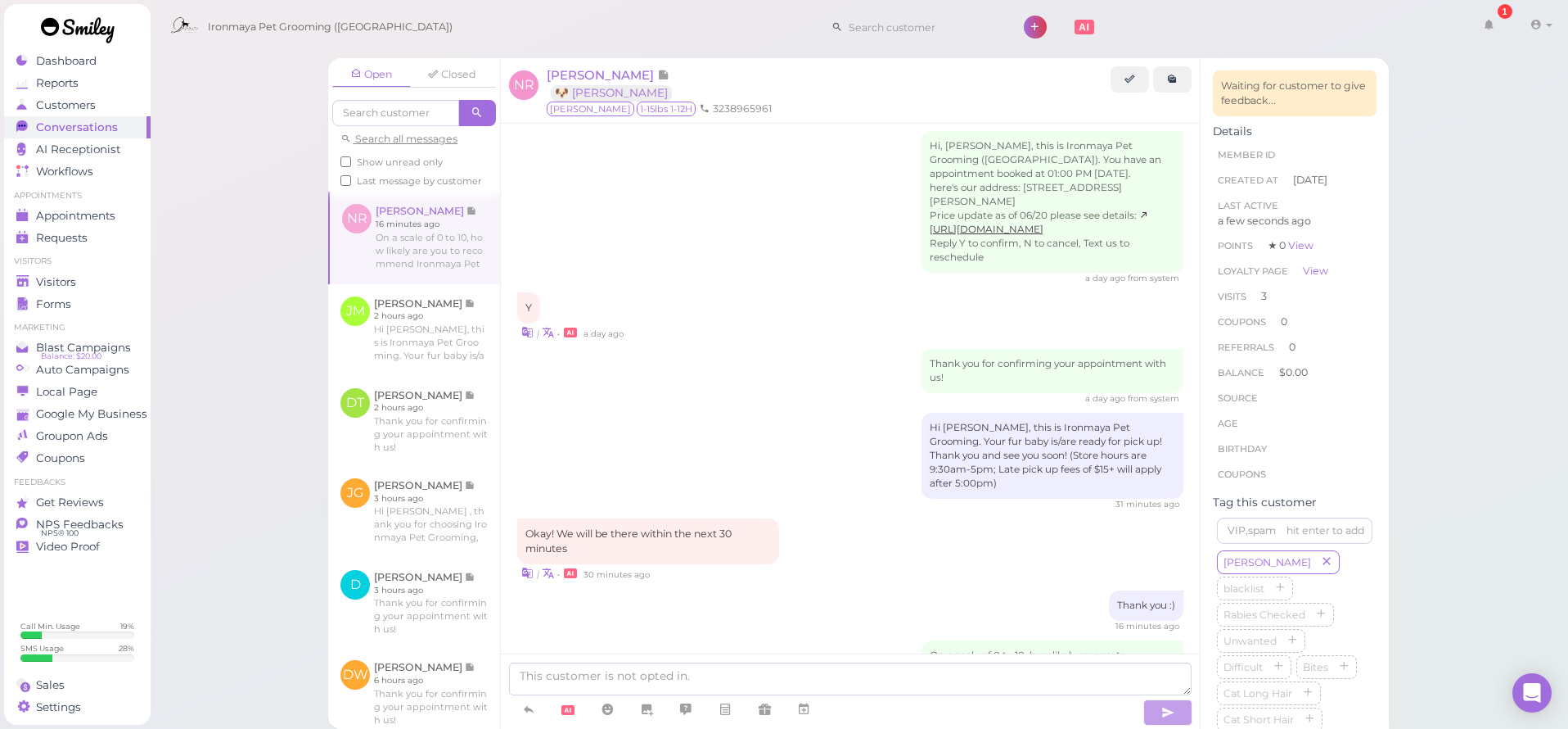
click at [101, 271] on link "Visitors" at bounding box center [77, 282] width 146 height 22
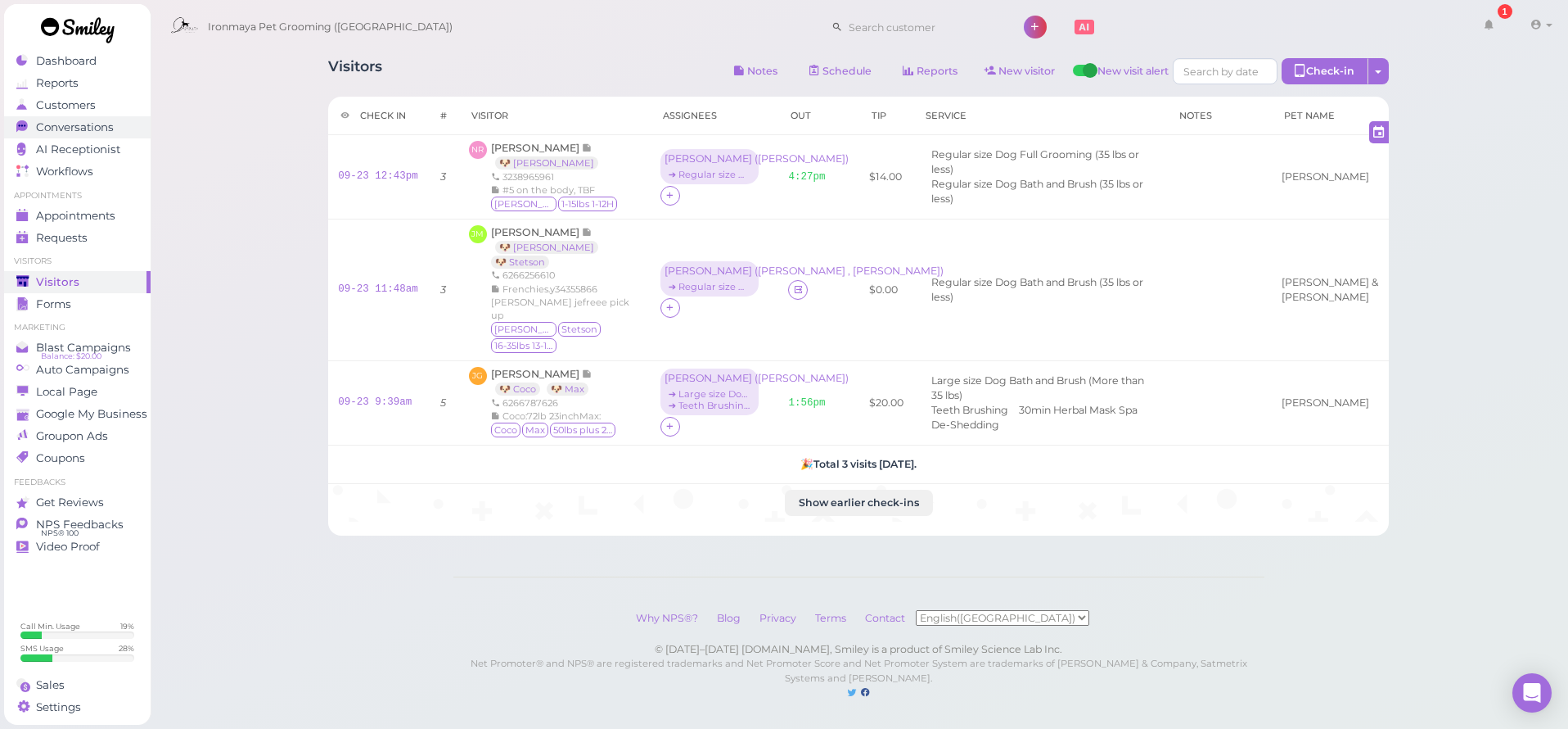
click at [63, 131] on span "Conversations" at bounding box center [75, 127] width 78 height 14
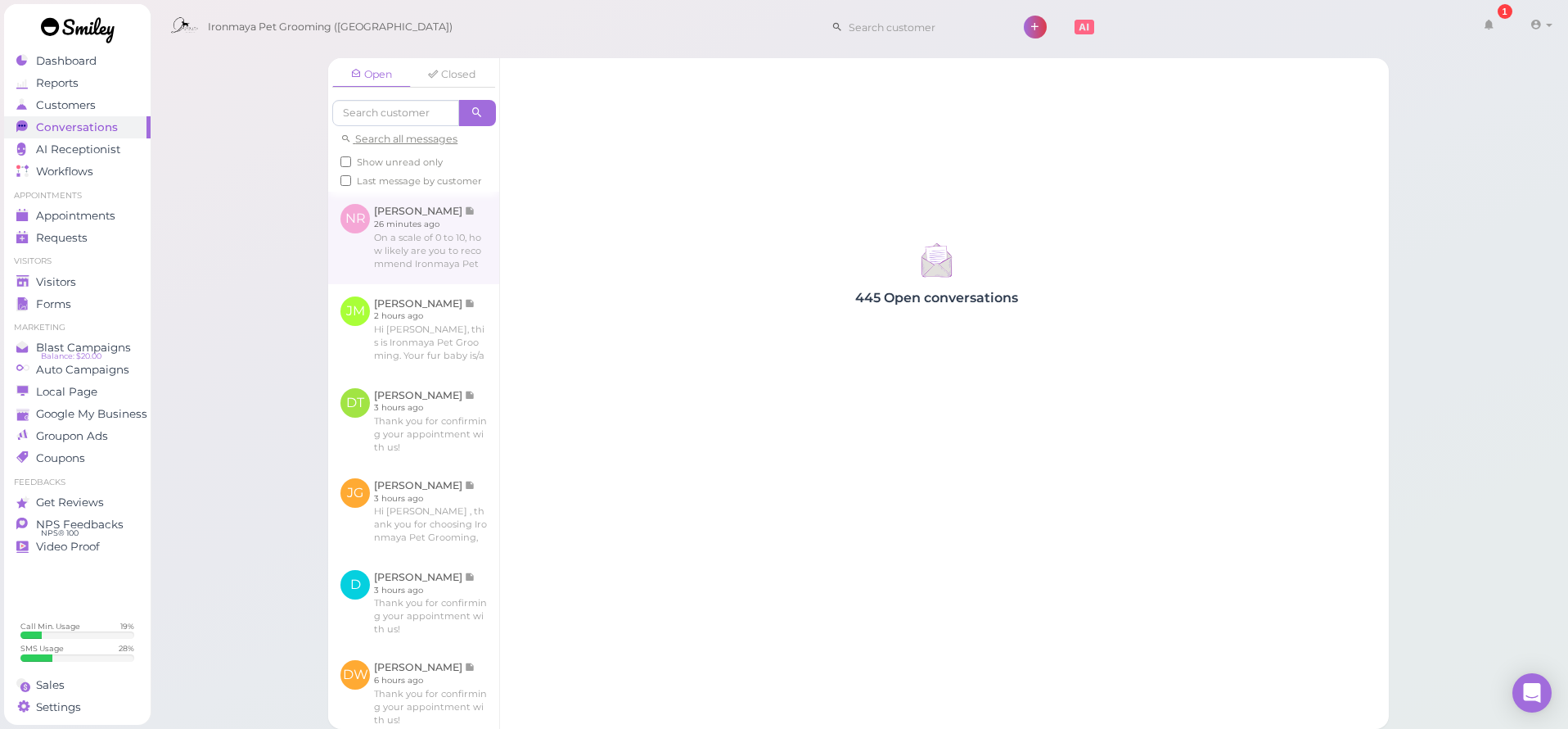
click at [444, 260] on link at bounding box center [414, 237] width 171 height 92
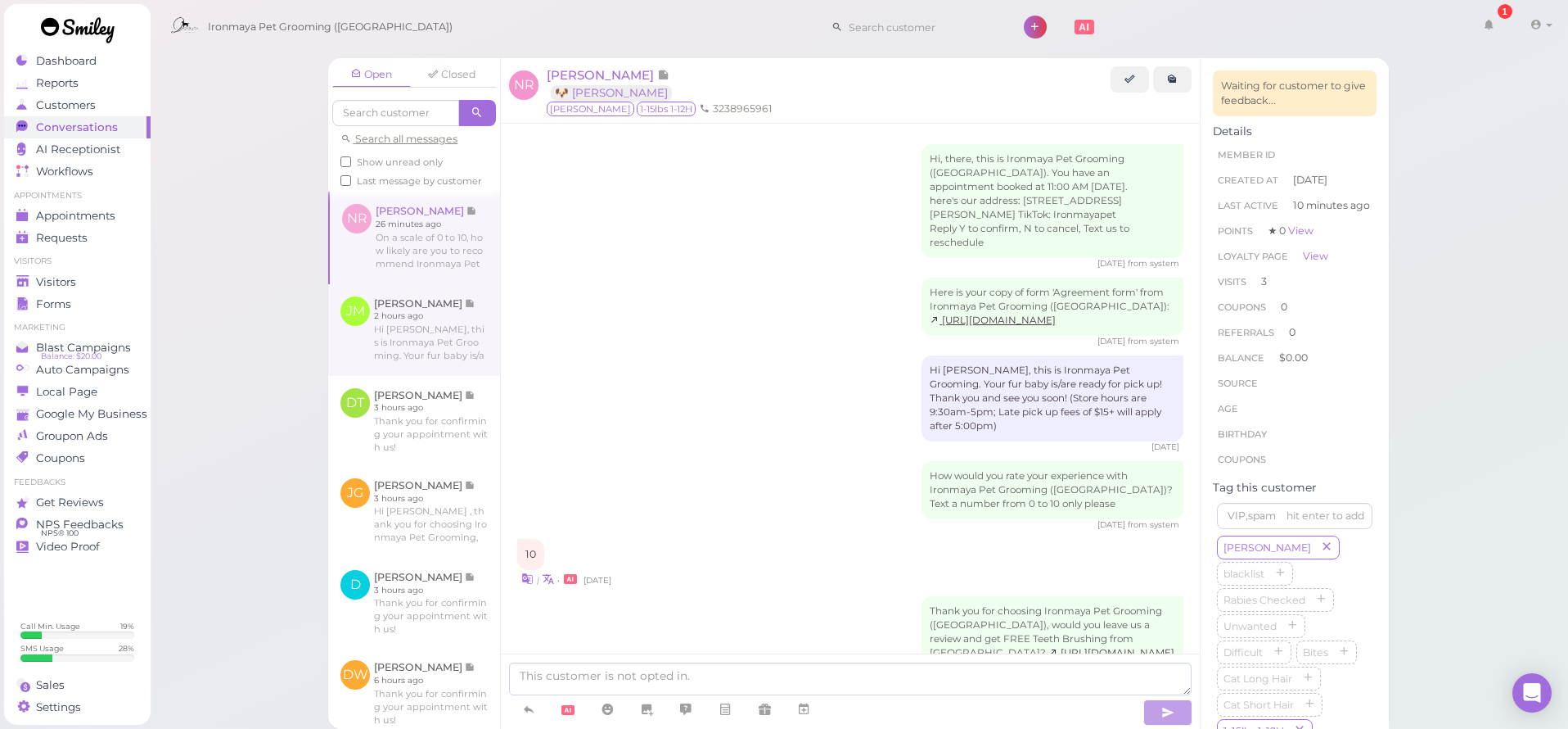
scroll to position [2047, 0]
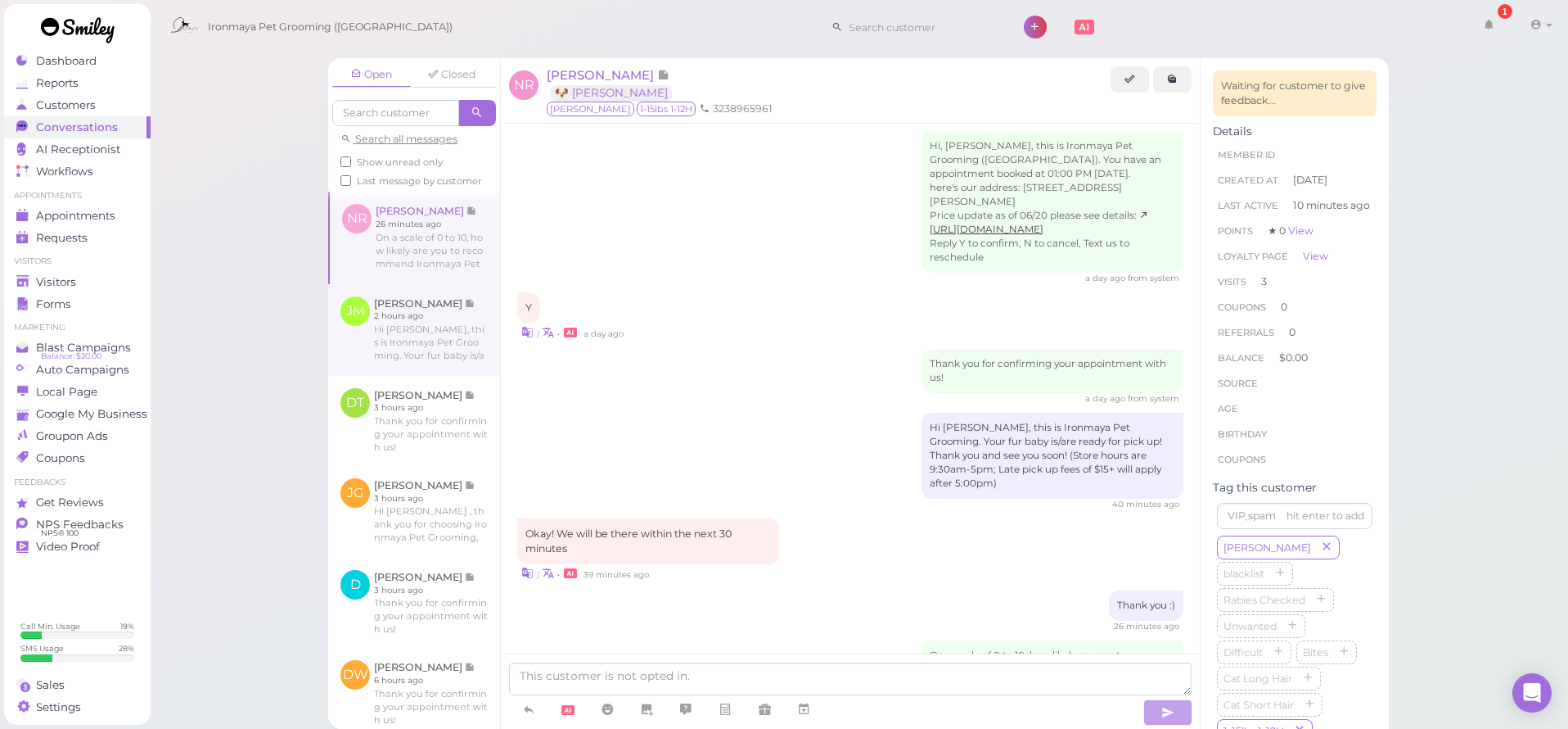
click at [416, 355] on link at bounding box center [414, 329] width 172 height 92
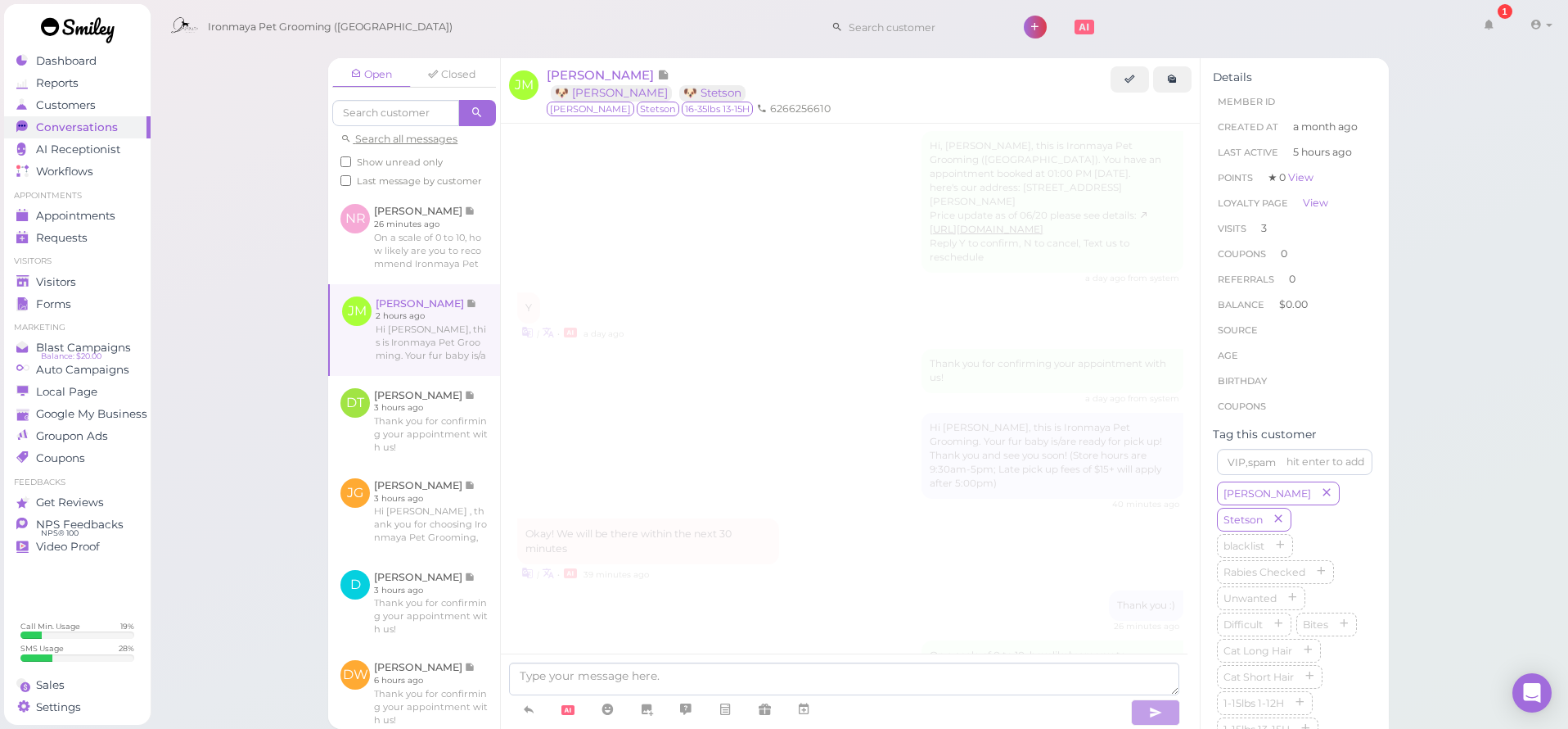
scroll to position [1348, 0]
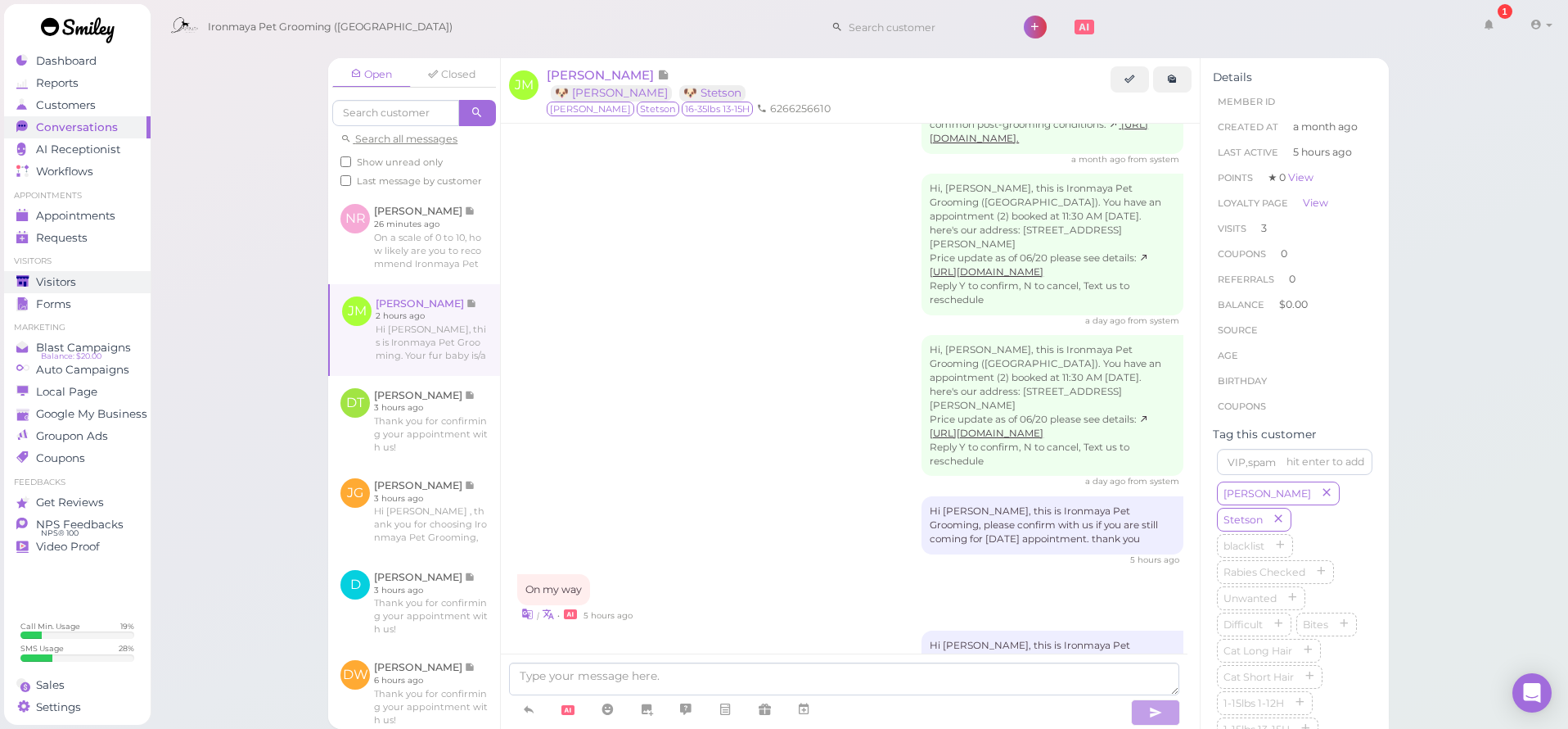
click at [57, 288] on span "Visitors" at bounding box center [56, 282] width 40 height 14
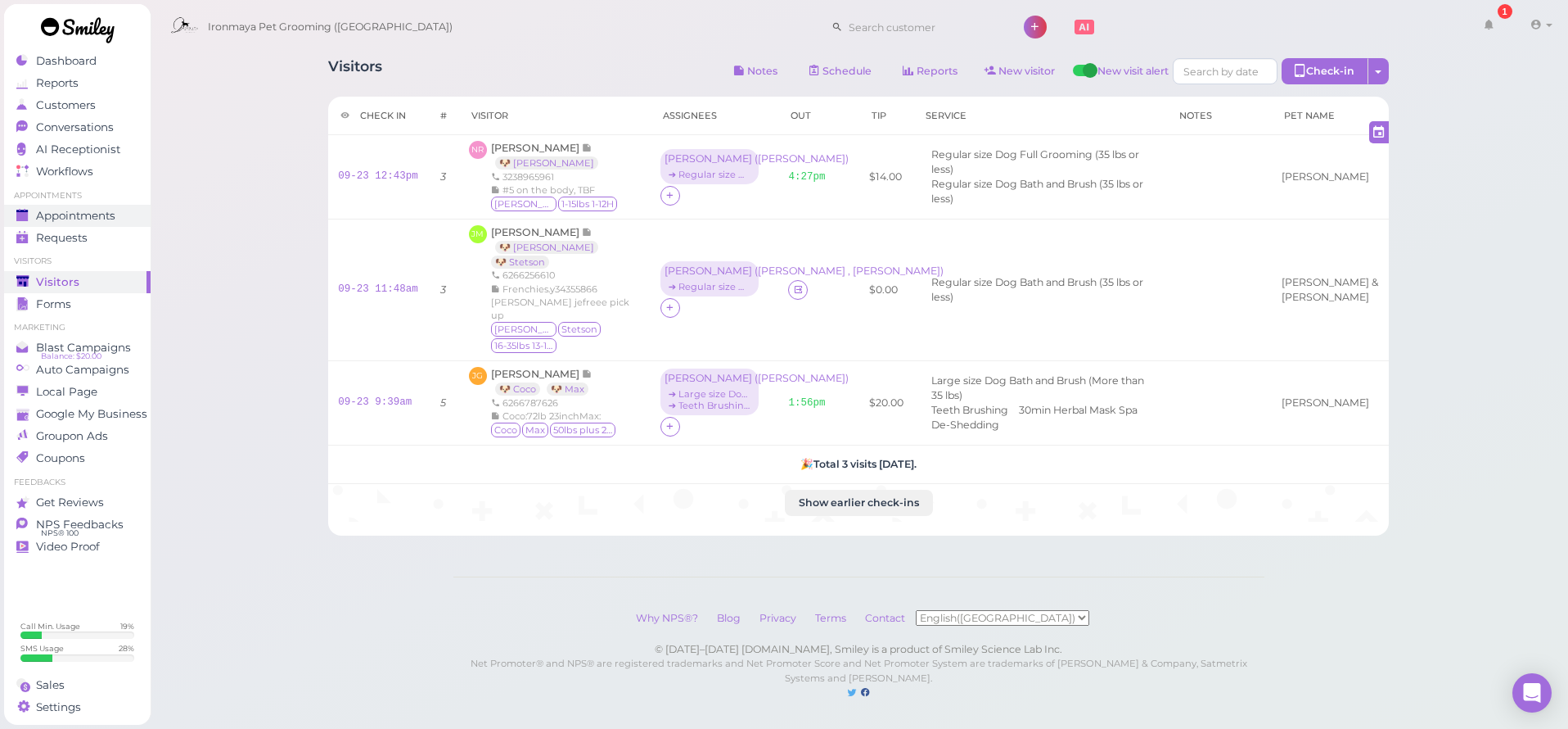
click at [116, 212] on span "Appointments" at bounding box center [76, 215] width 80 height 14
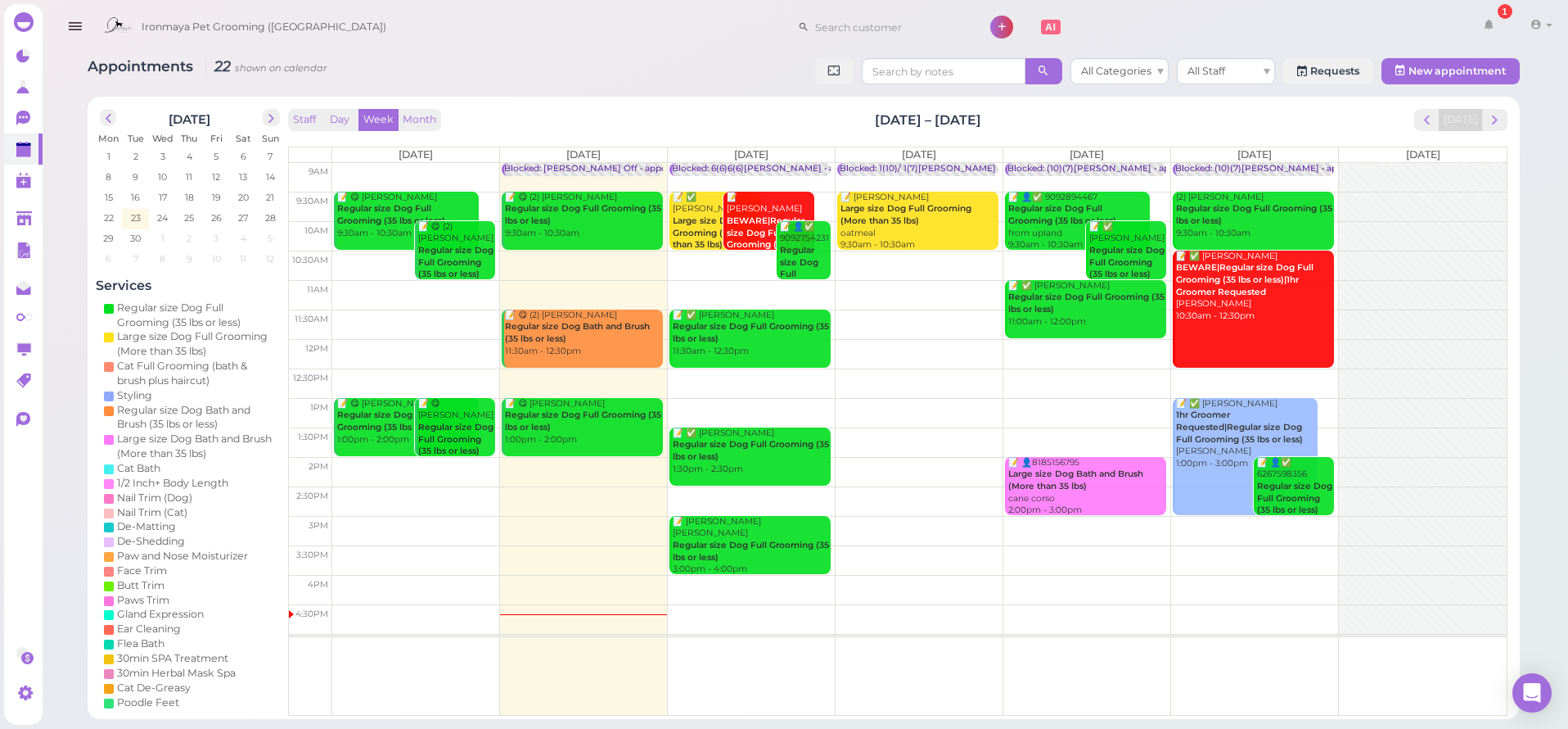
click at [436, 27] on div "Ironmaya Pet Grooming (San Dimas) 1 Account" at bounding box center [827, 27] width 1463 height 47
click at [37, 224] on link at bounding box center [23, 218] width 39 height 31
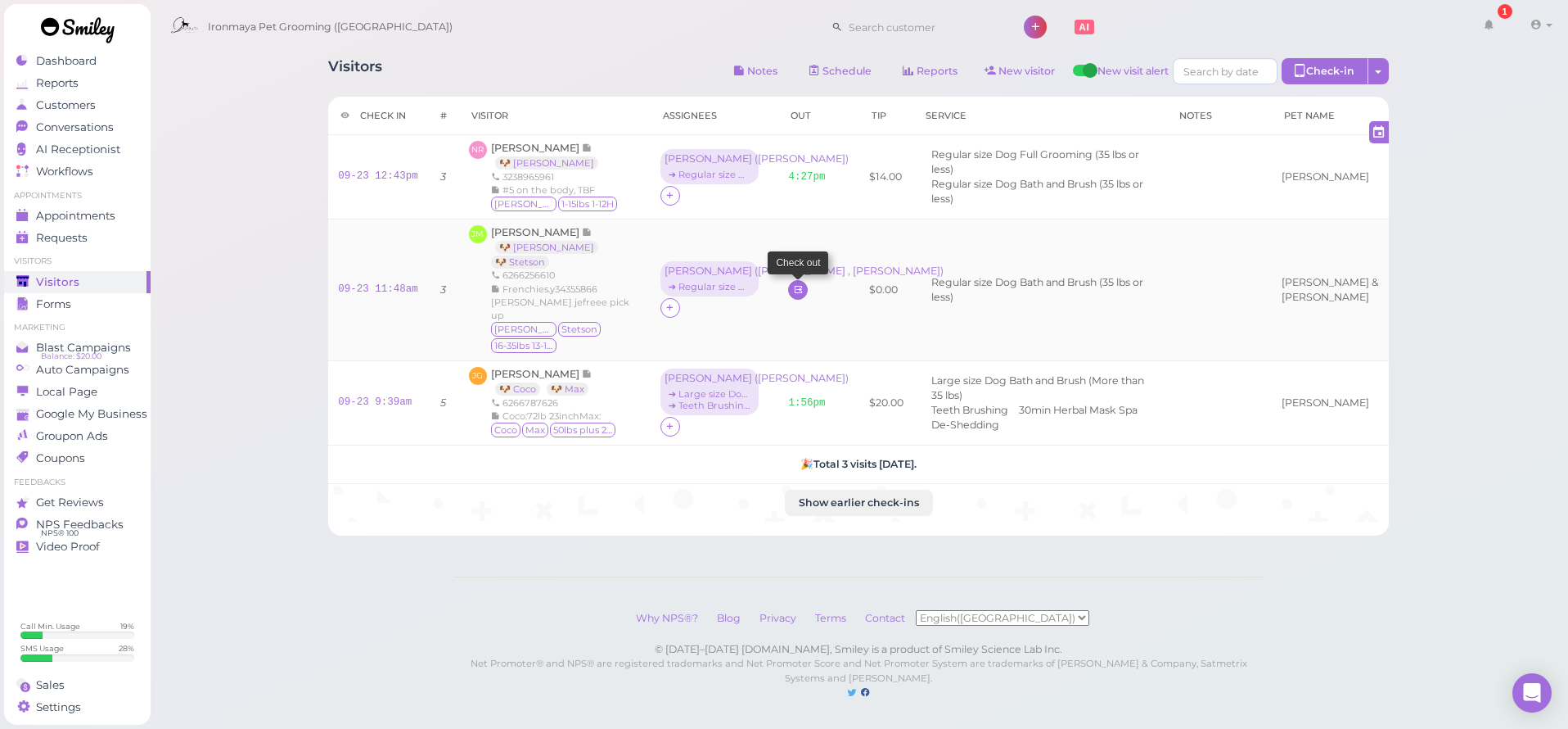
click at [793, 283] on icon at bounding box center [798, 289] width 10 height 12
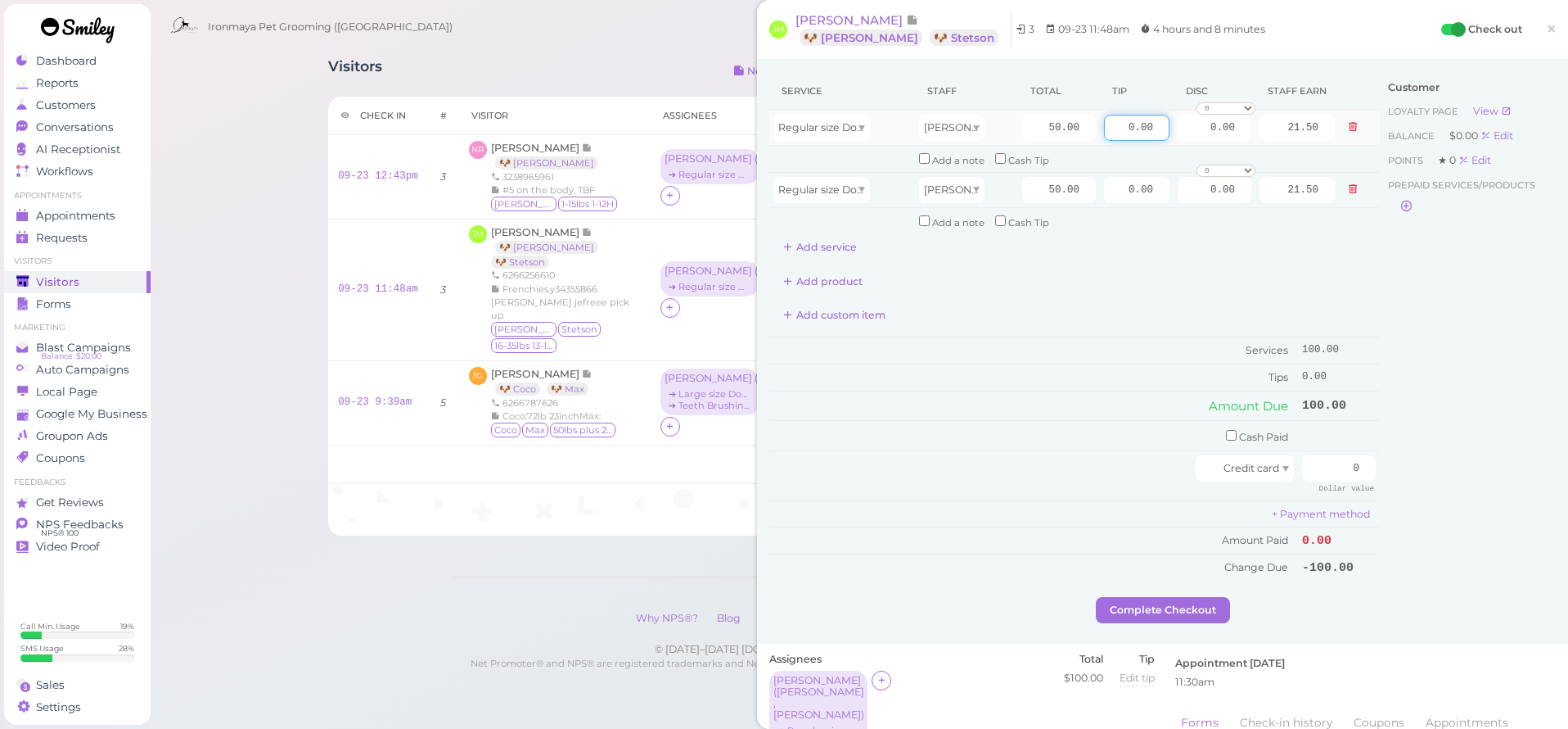
click at [1117, 121] on input "0.00" at bounding box center [1136, 128] width 65 height 27
click at [1117, 120] on input "0.00" at bounding box center [1136, 128] width 65 height 27
type input "1"
type input "10"
click at [1105, 192] on input "0.00" at bounding box center [1136, 190] width 65 height 27
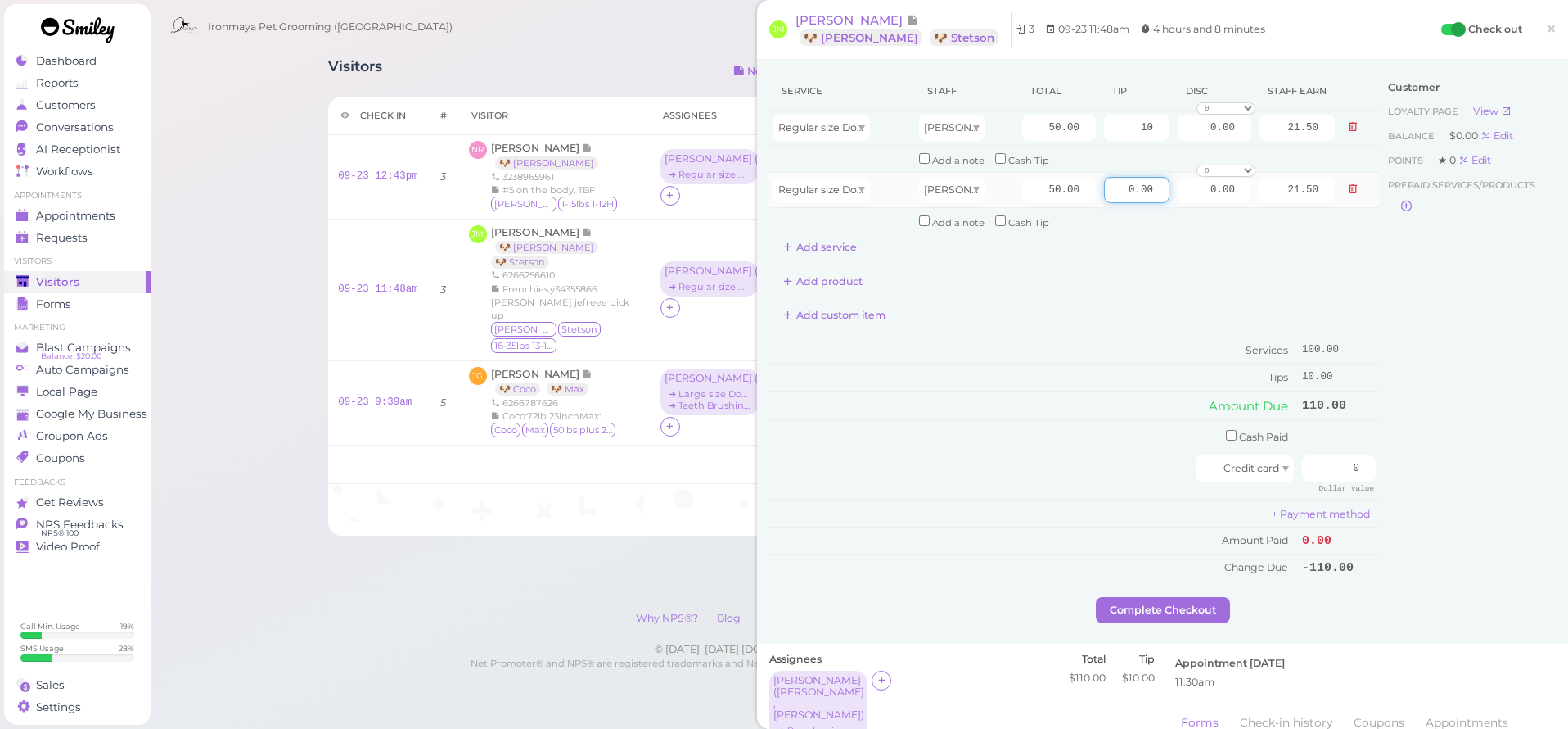
click at [1105, 192] on input "0.00" at bounding box center [1136, 190] width 65 height 27
type input "10"
click at [1356, 406] on td "110.00" at bounding box center [1338, 404] width 82 height 29
click at [1334, 459] on input "0" at bounding box center [1338, 469] width 74 height 27
click at [1334, 458] on input "0" at bounding box center [1338, 469] width 74 height 27
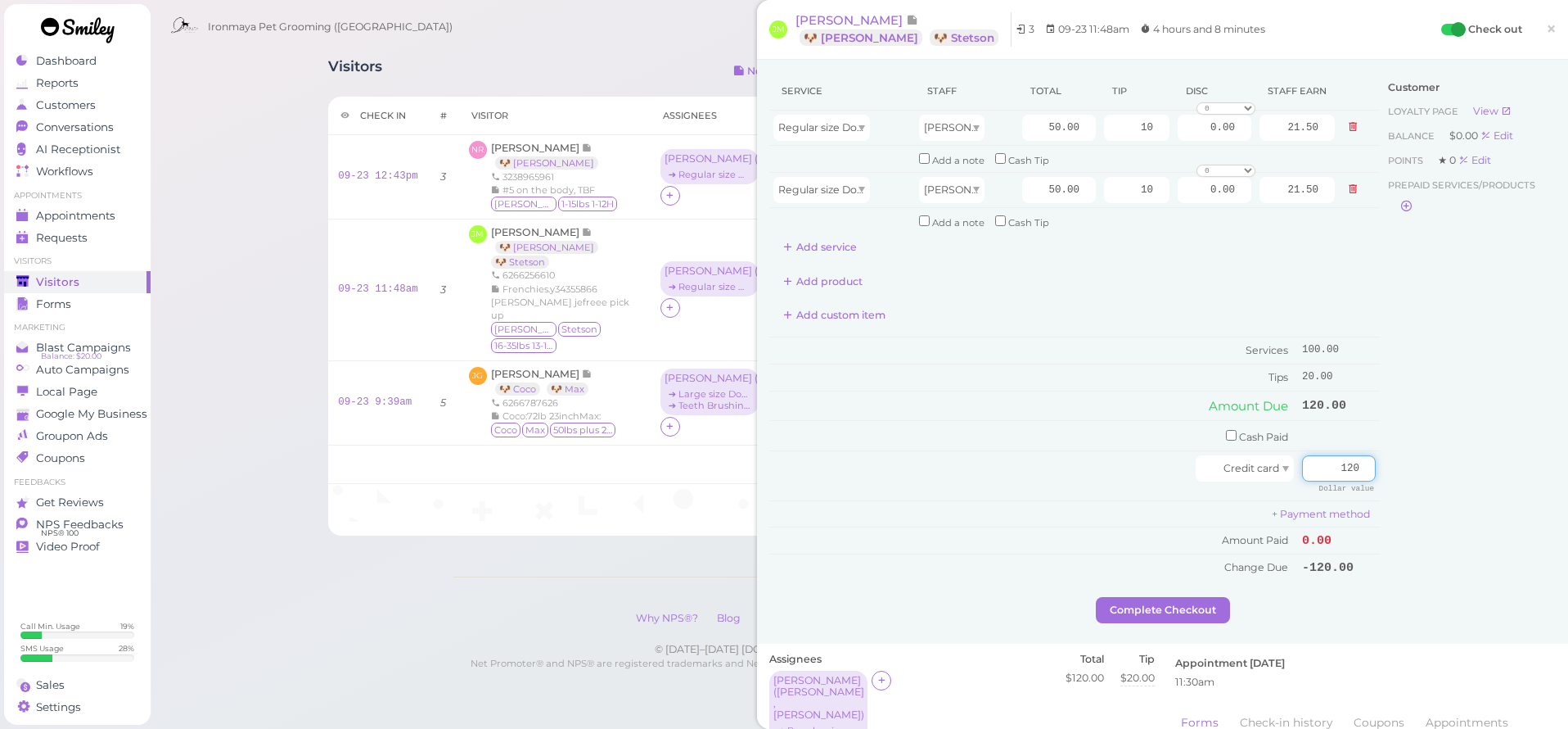
type input "120"
click at [1456, 507] on div "Customer Loyalty page View Balance $0.00 Edit Points ★ 0 Edit Prepaid services/…" at bounding box center [1467, 334] width 175 height 525
click at [1179, 597] on button "Complete Checkout" at bounding box center [1162, 610] width 134 height 27
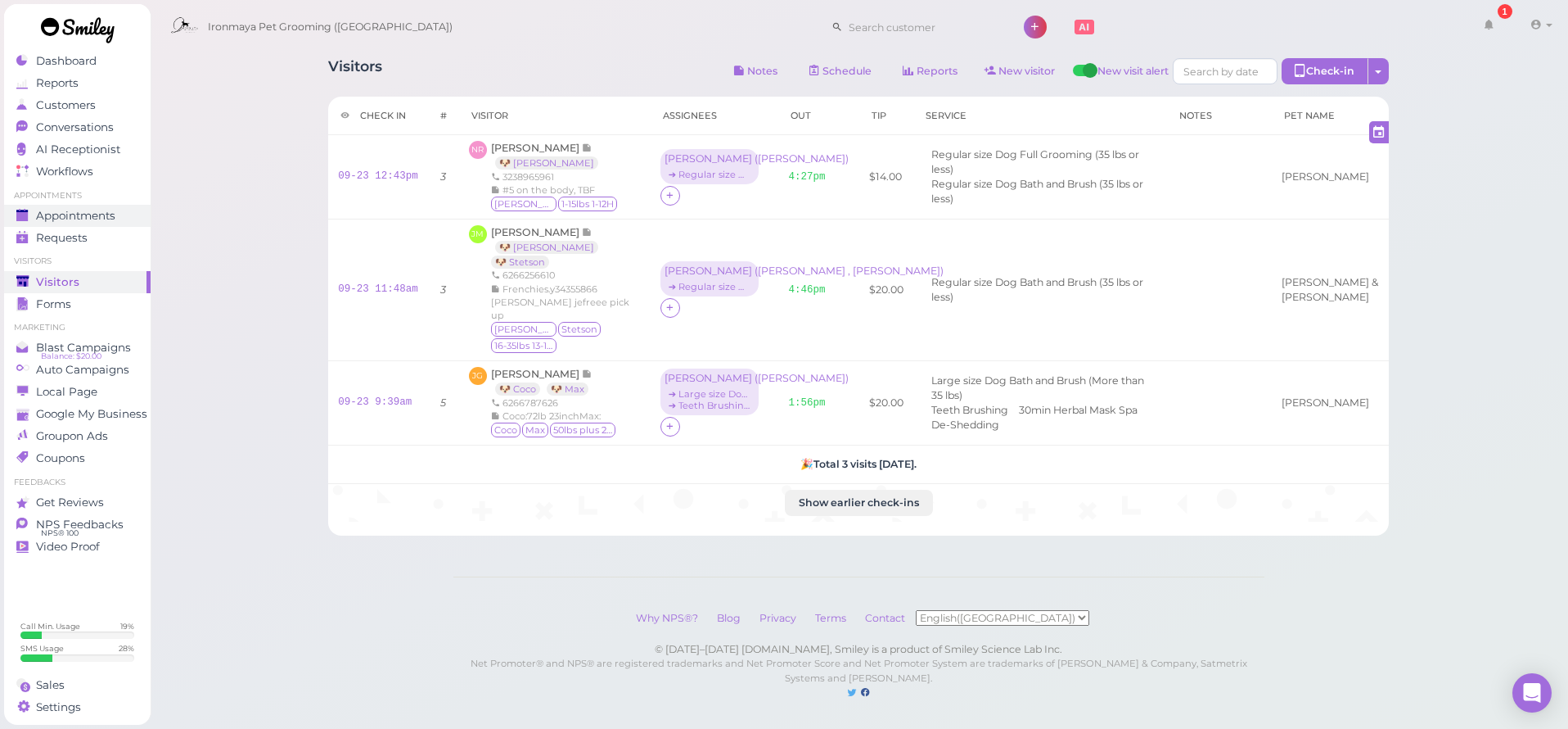
click at [71, 213] on span "Appointments" at bounding box center [76, 215] width 80 height 14
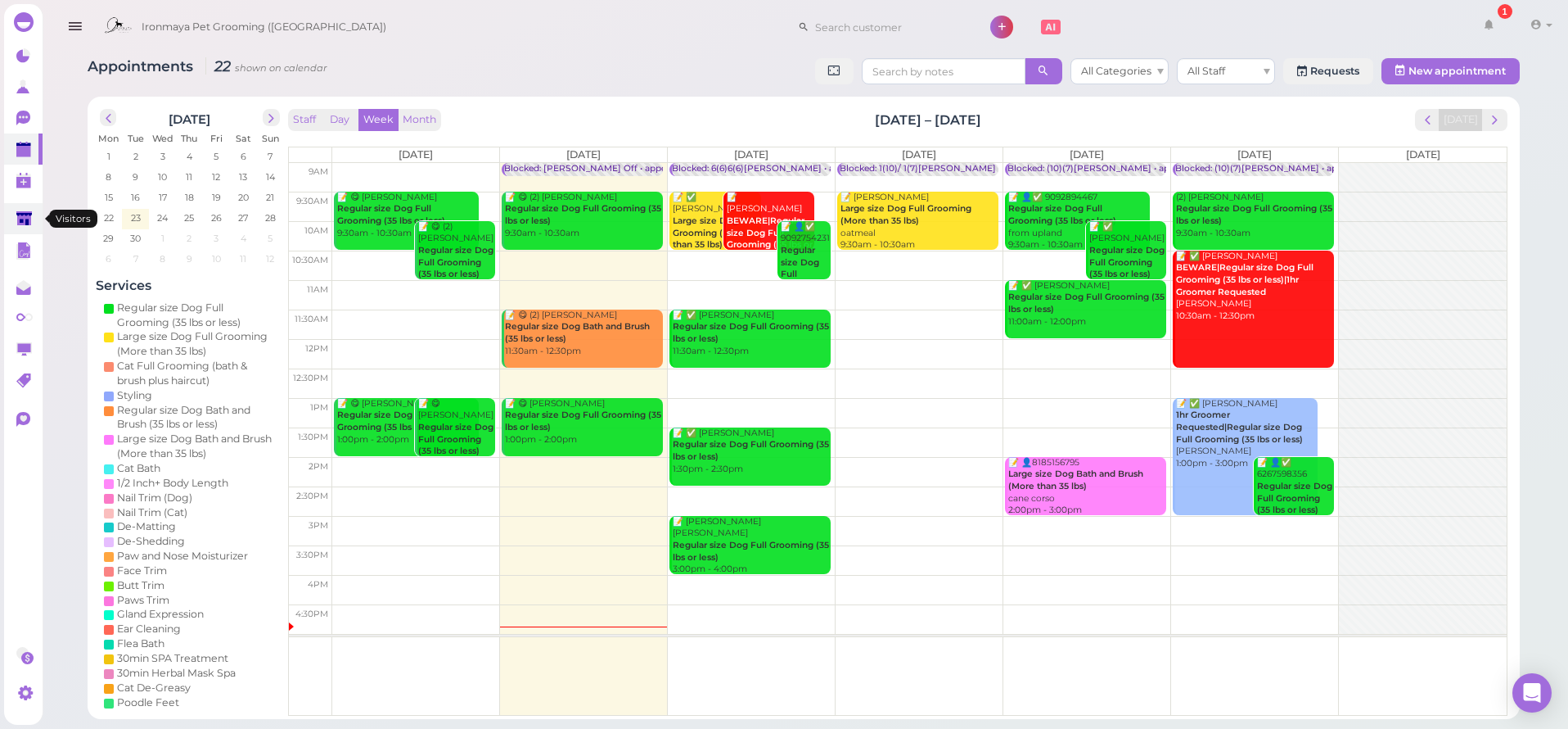
click at [9, 231] on link at bounding box center [23, 218] width 39 height 31
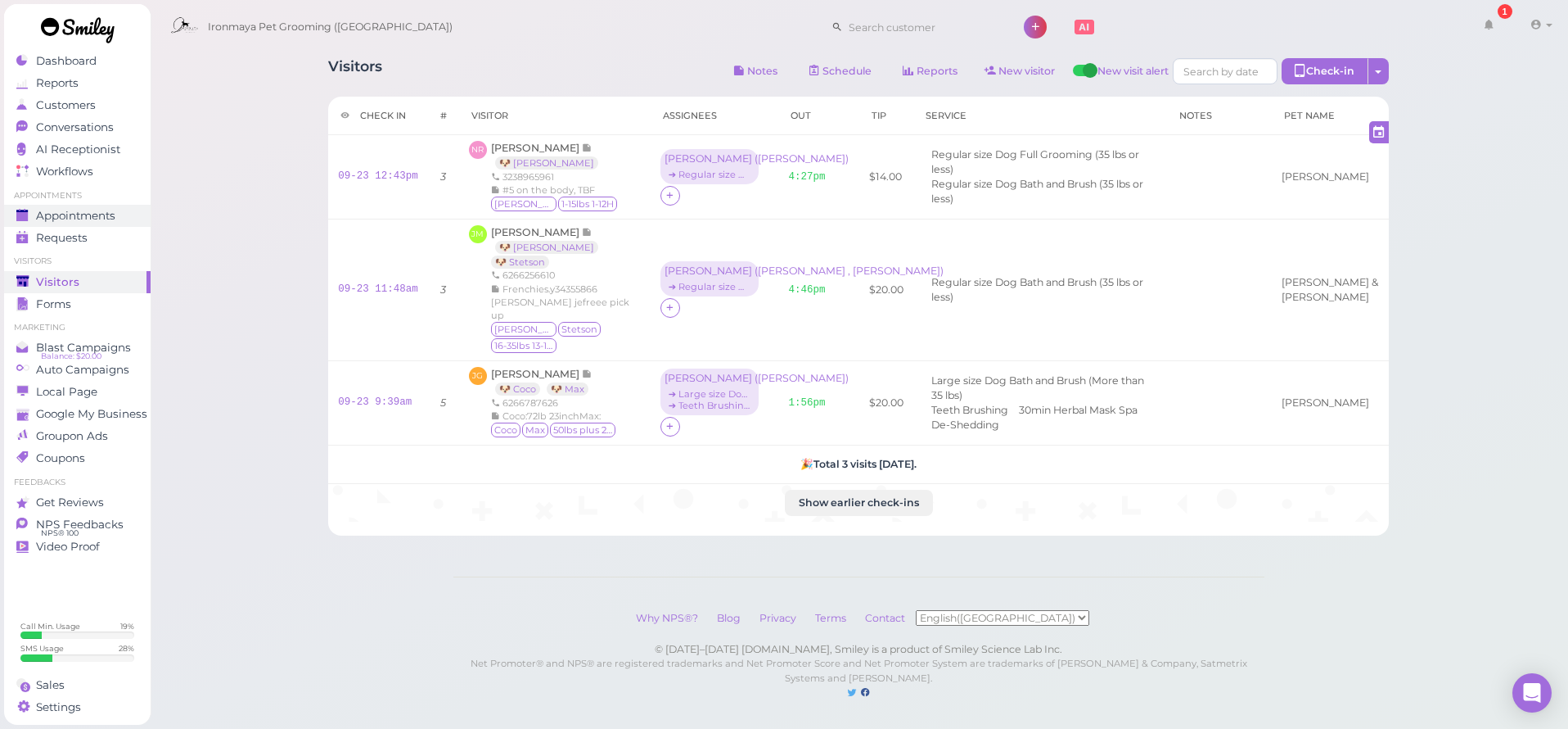
click at [97, 210] on span "Appointments" at bounding box center [76, 215] width 80 height 14
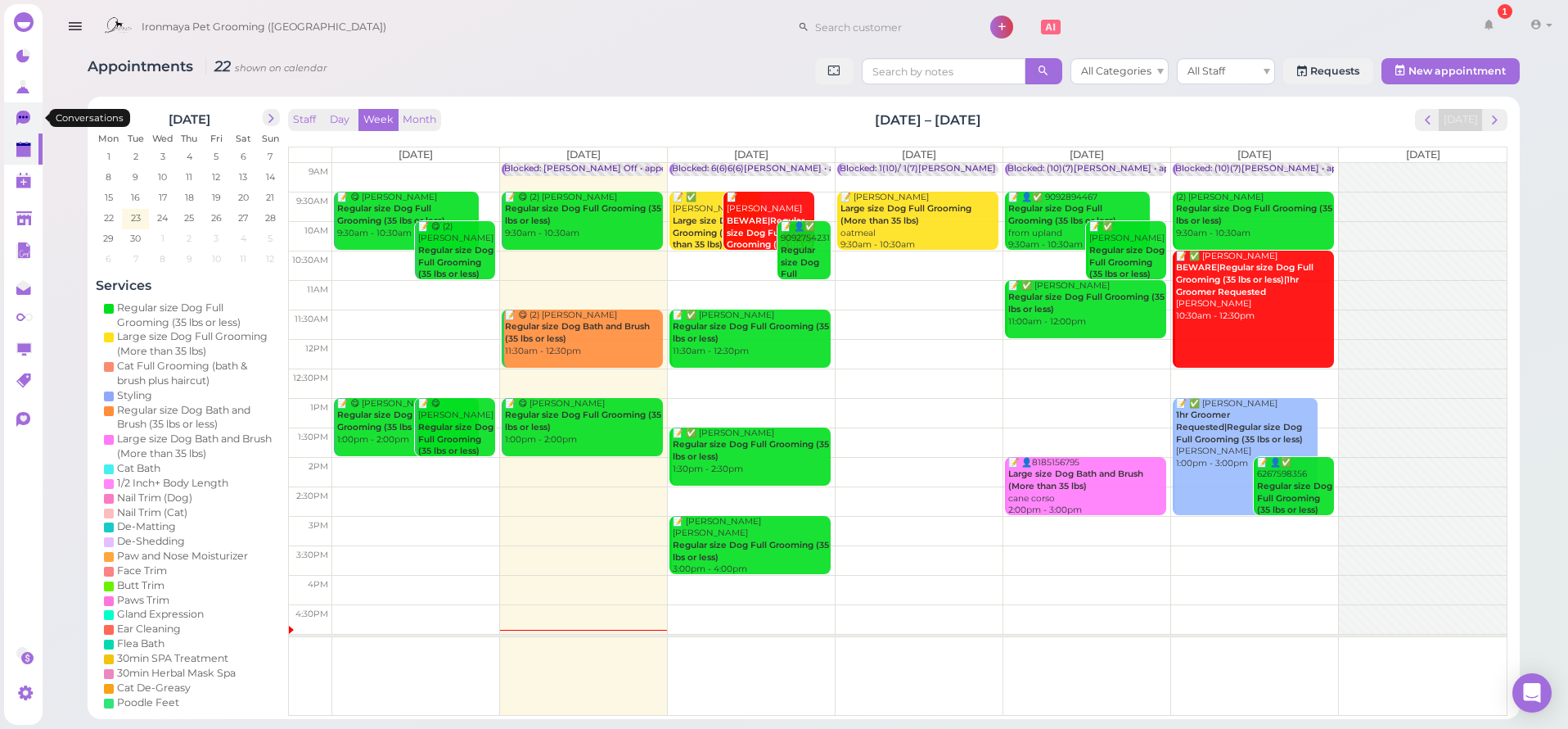
click at [31, 120] on icon at bounding box center [25, 119] width 17 height 17
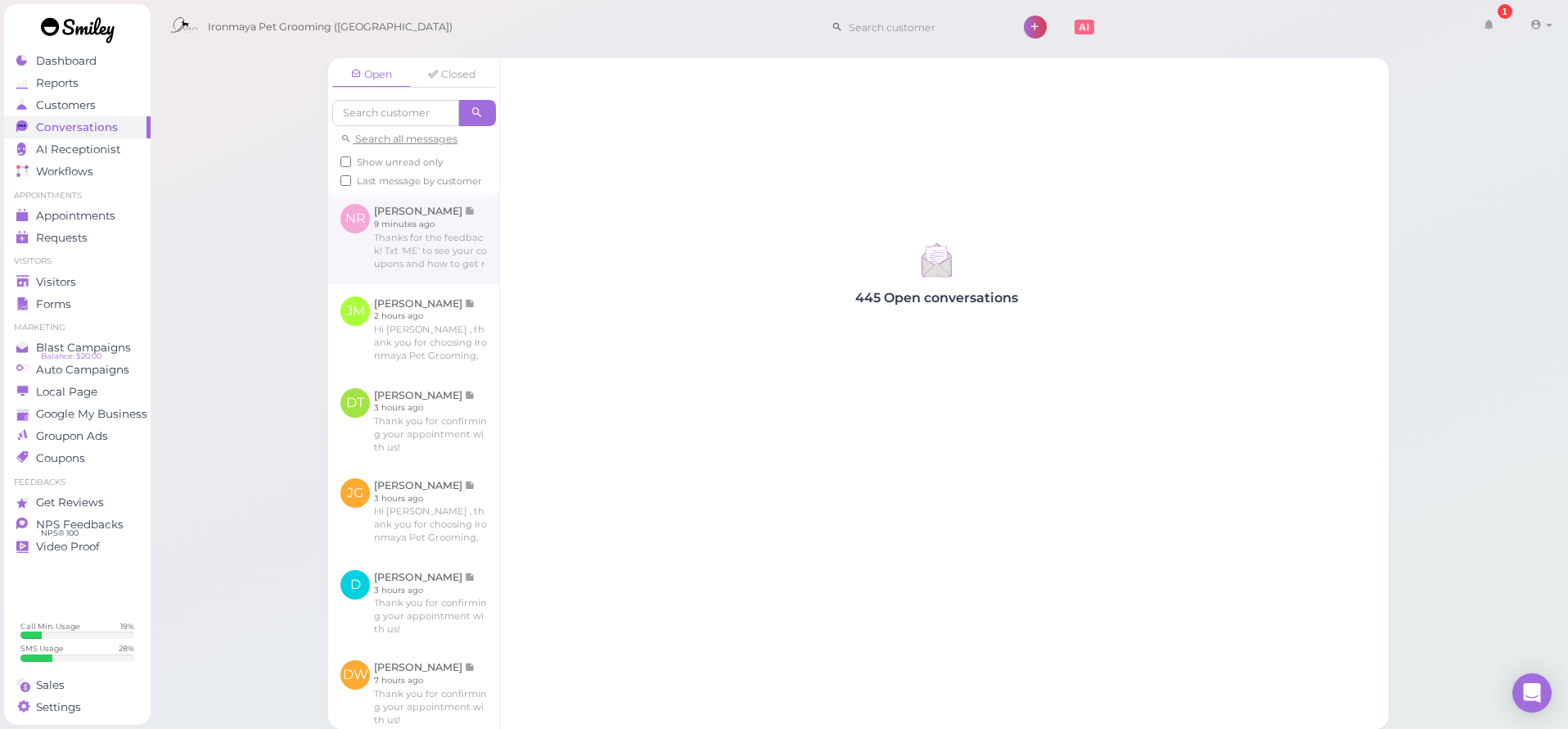
click at [437, 235] on link at bounding box center [414, 237] width 171 height 92
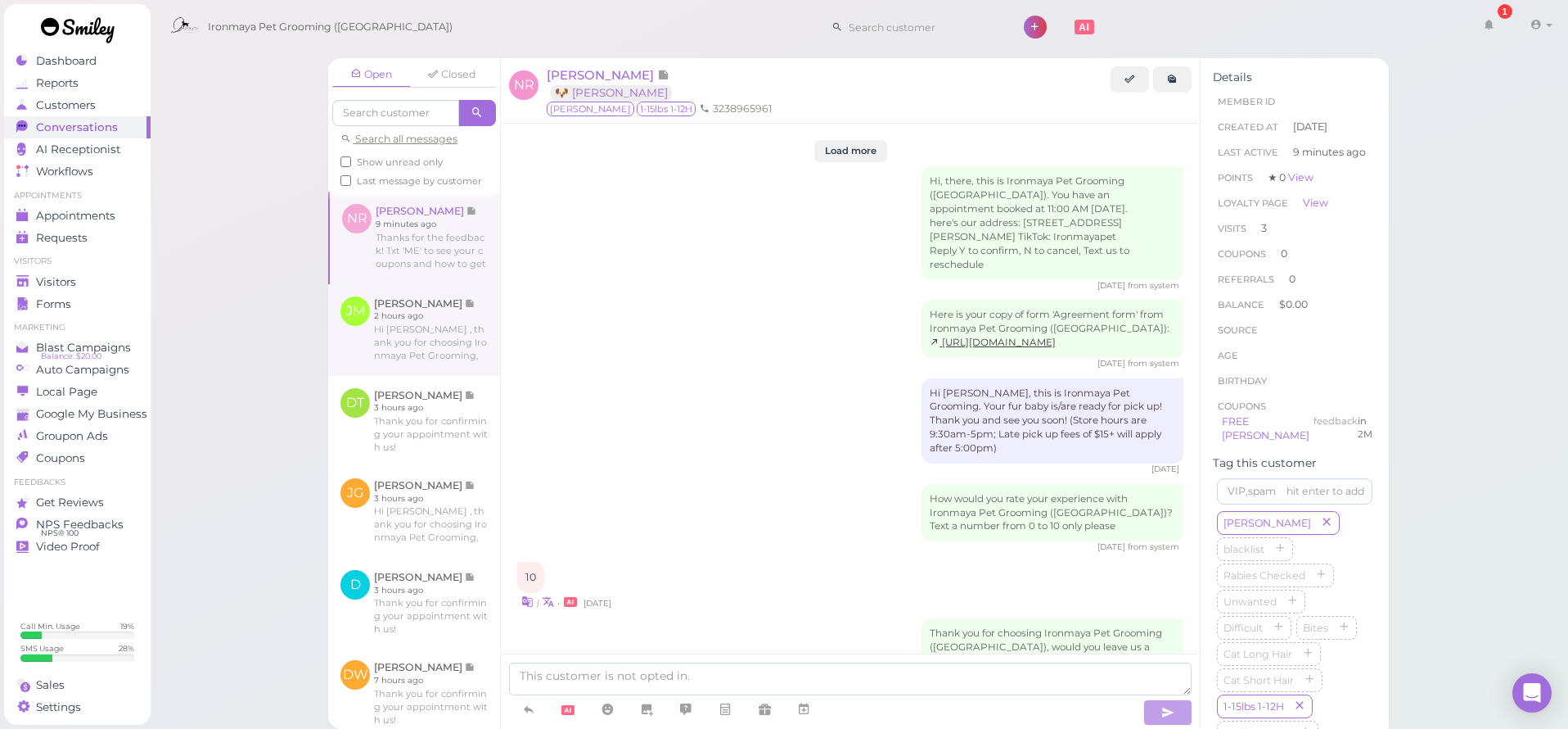
scroll to position [2314, 0]
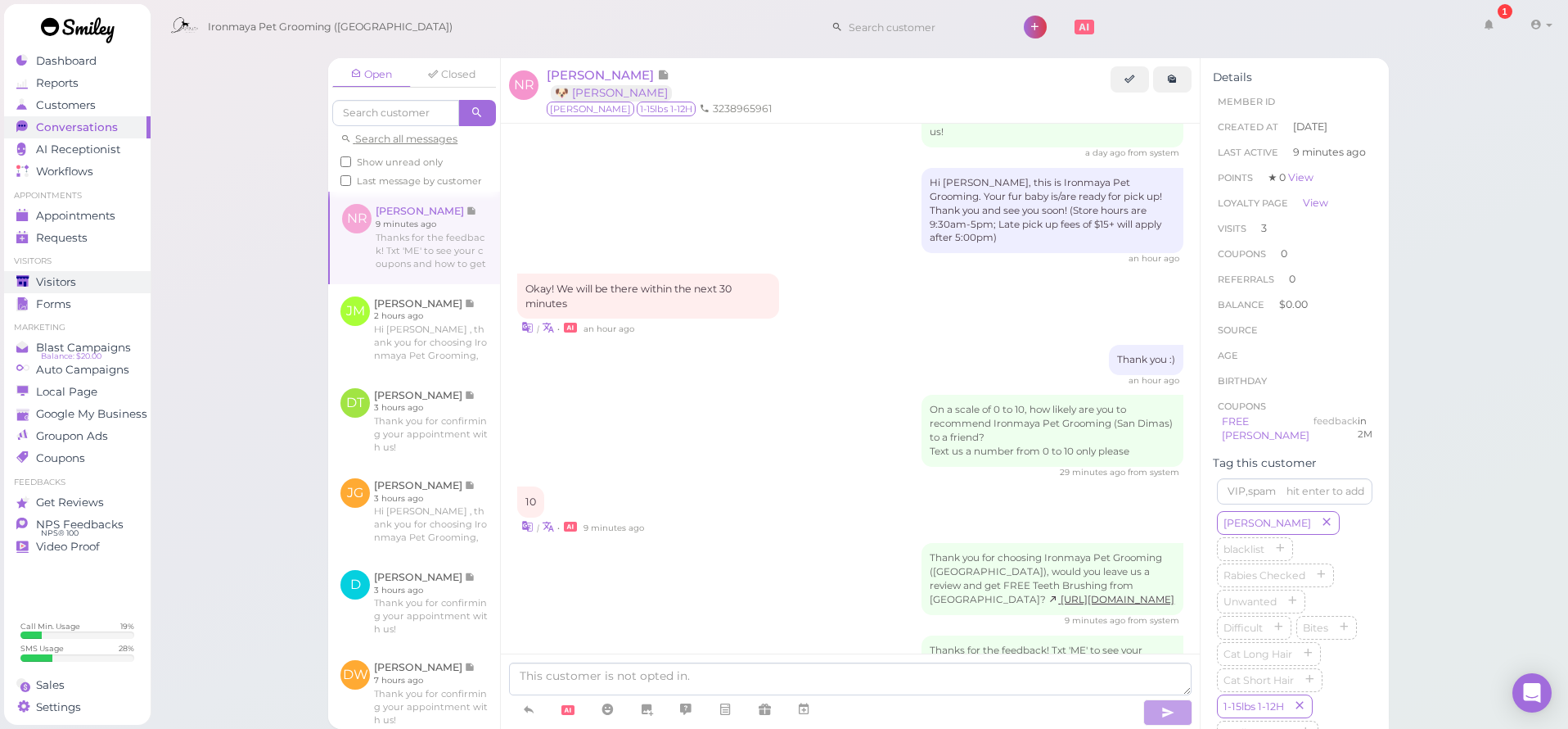
click at [86, 277] on div "Visitors" at bounding box center [75, 282] width 118 height 14
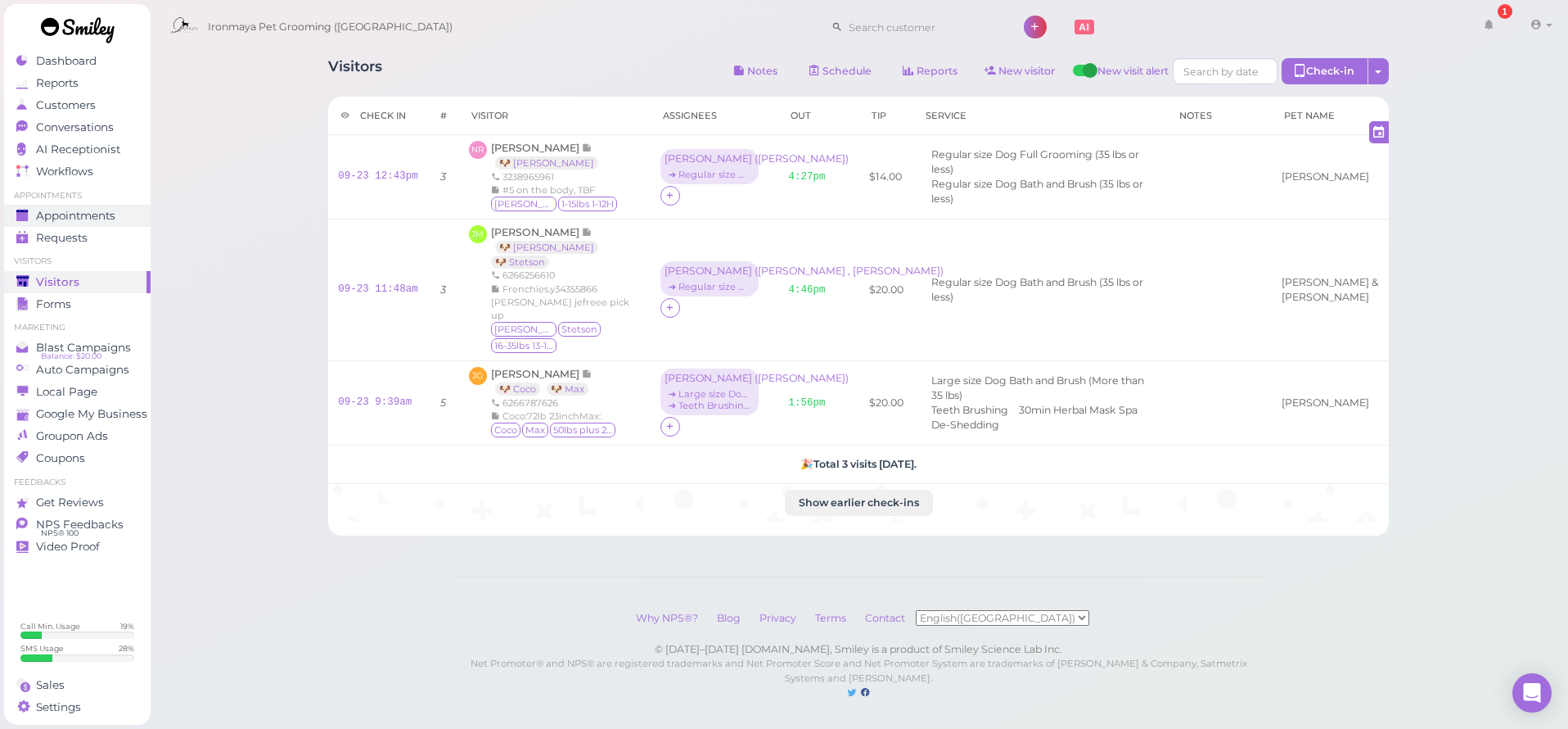
click at [84, 210] on link "Appointments" at bounding box center [77, 215] width 146 height 22
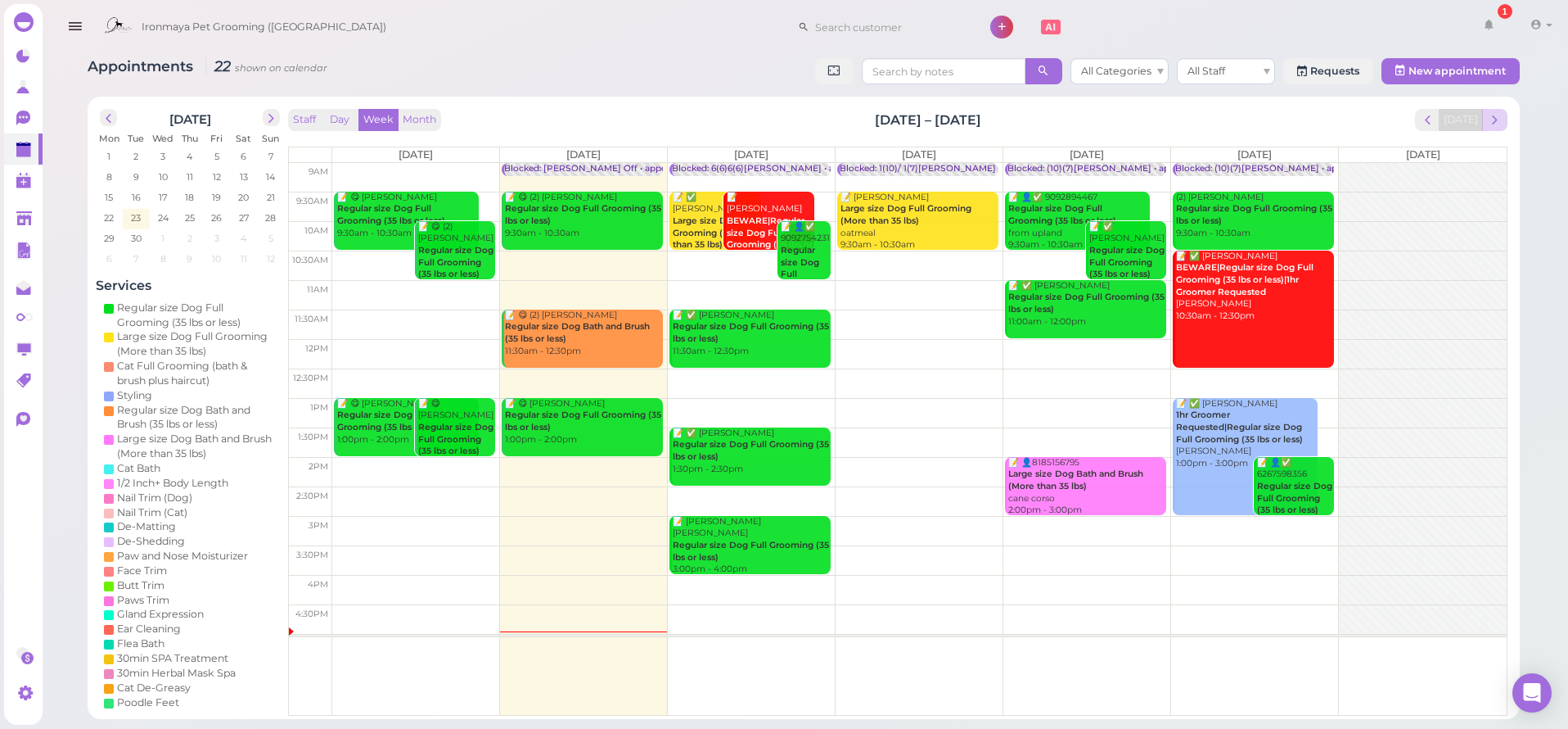
click at [1496, 123] on span "next" at bounding box center [1494, 120] width 15 height 15
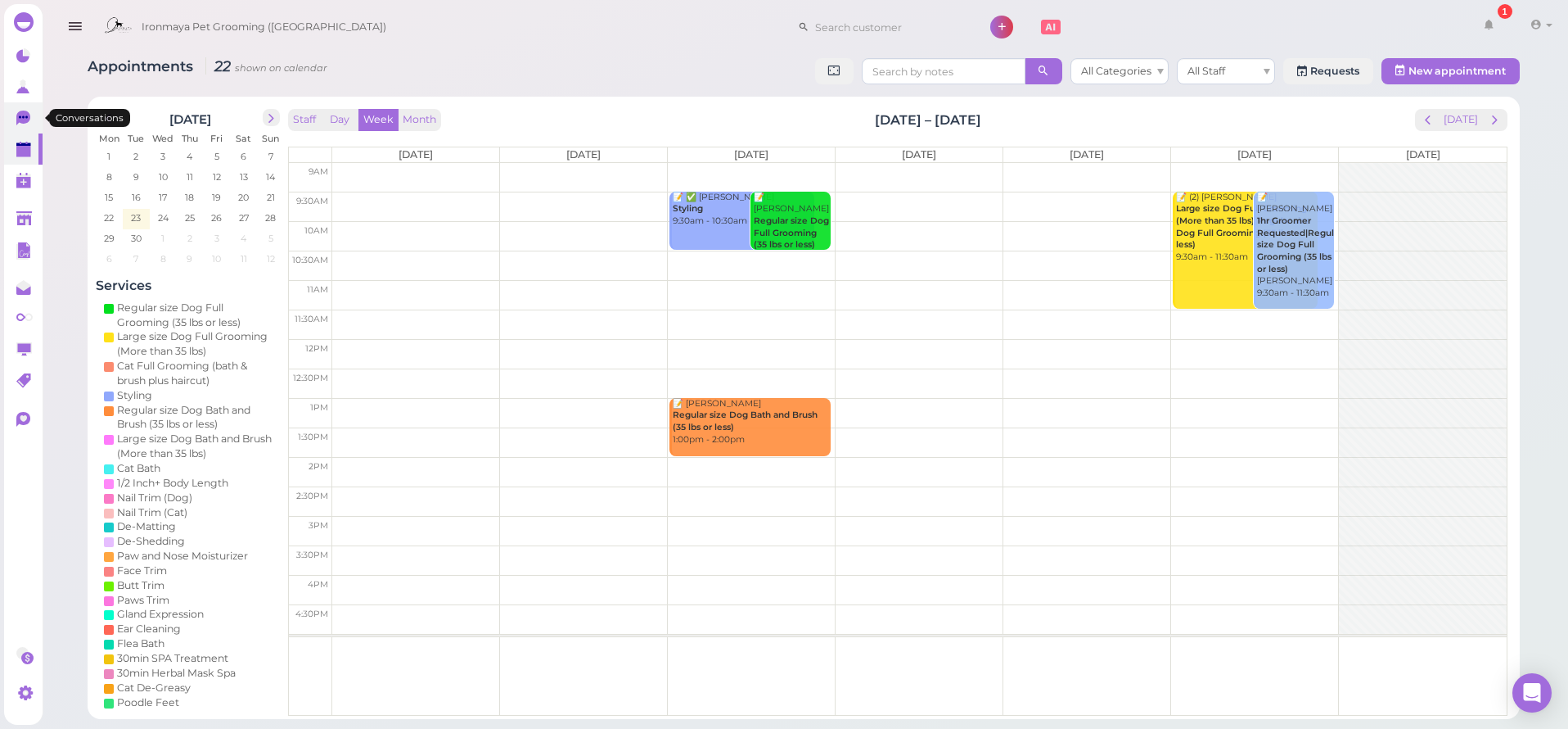
click at [25, 110] on link "0" at bounding box center [23, 118] width 39 height 31
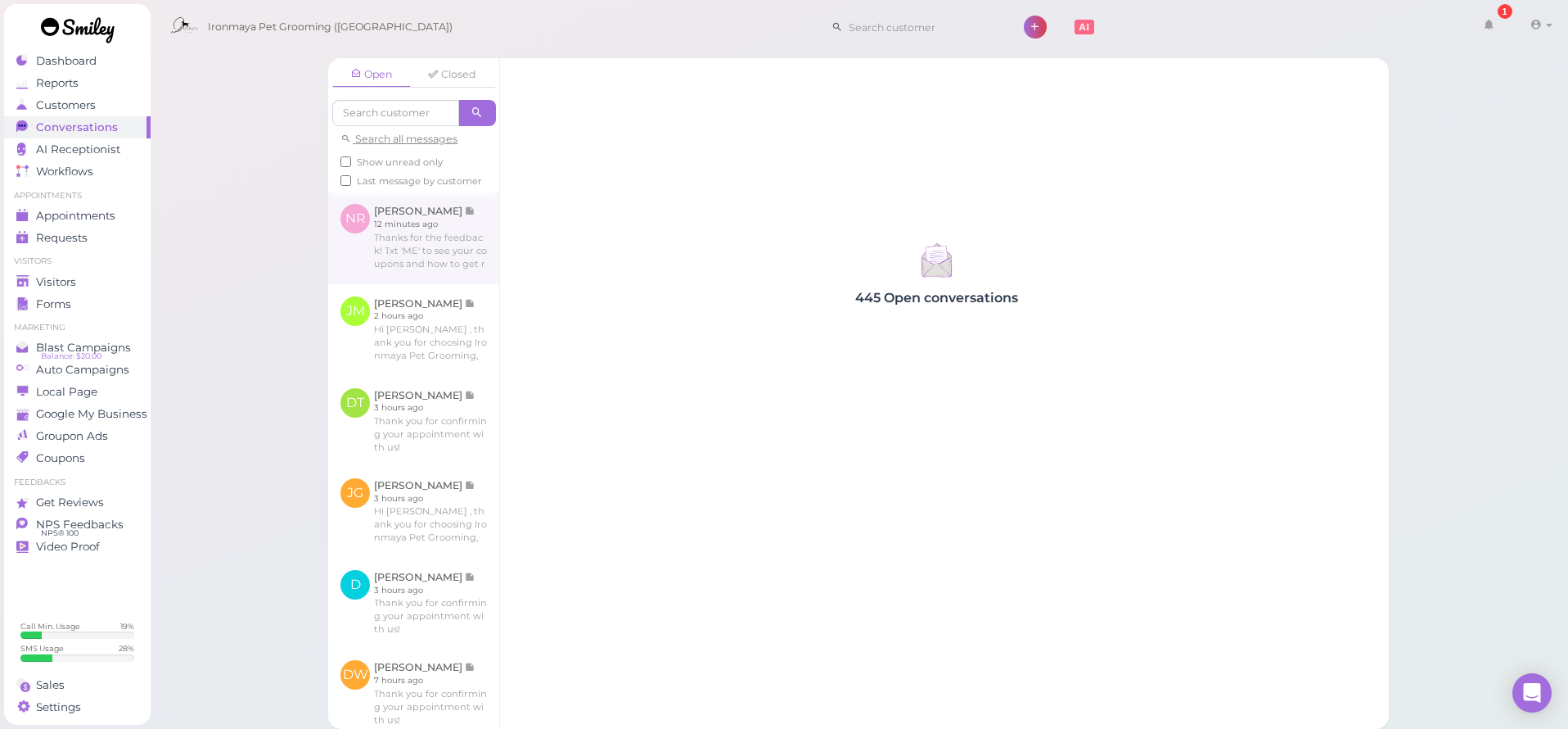
click at [379, 262] on link at bounding box center [414, 237] width 171 height 92
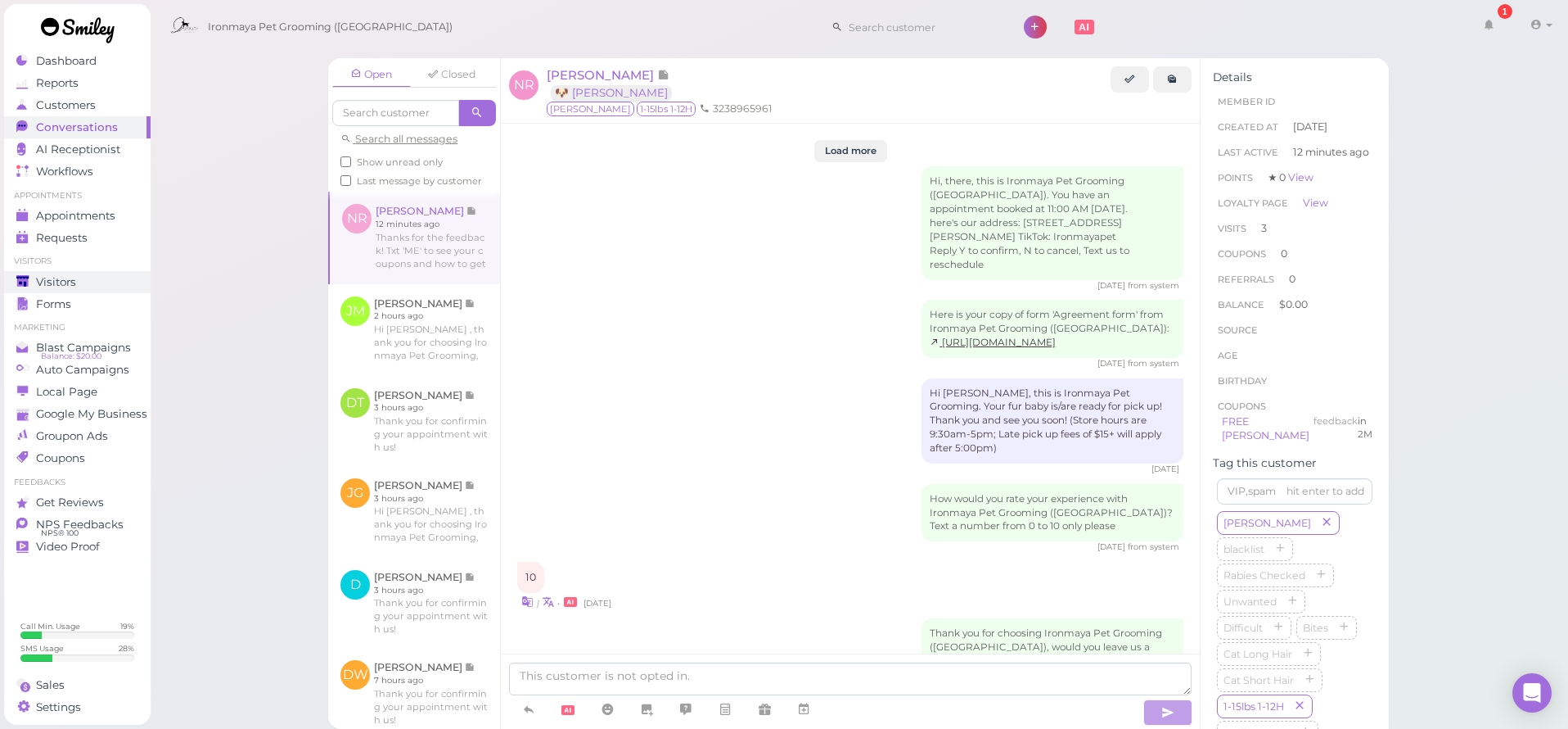
scroll to position [2314, 0]
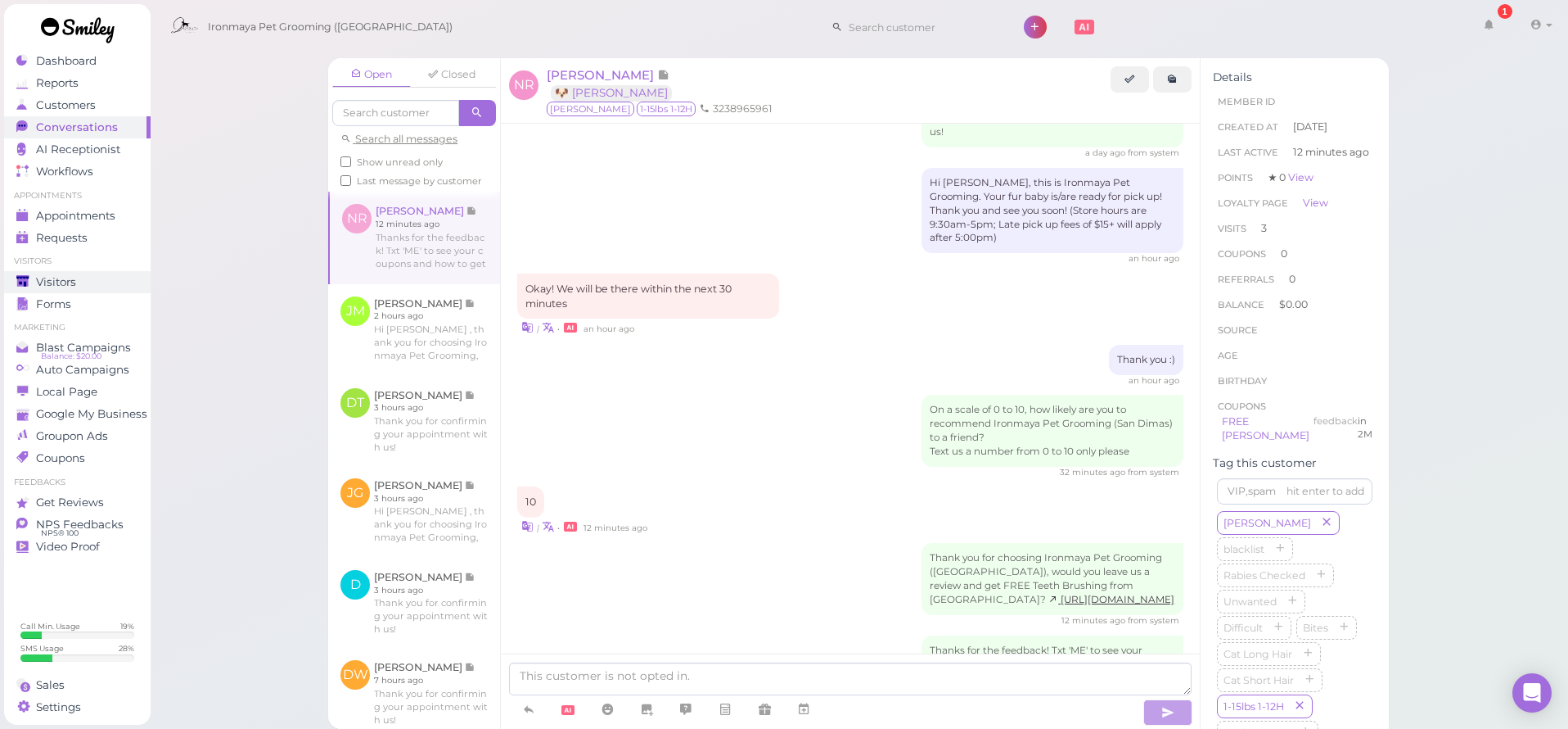
click at [63, 284] on span "Visitors" at bounding box center [56, 282] width 40 height 14
